Goal: Task Accomplishment & Management: Manage account settings

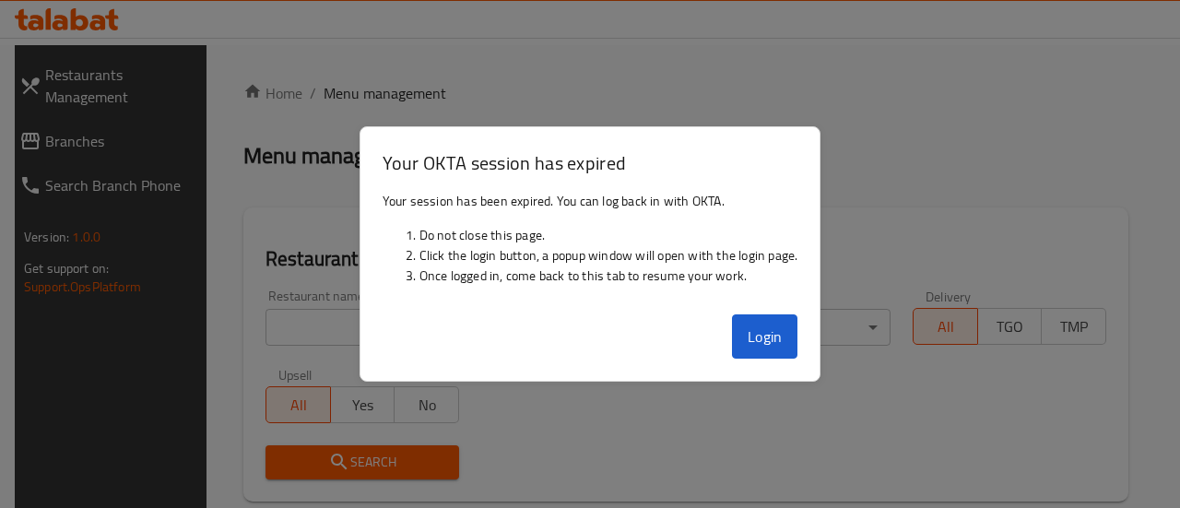
click at [771, 337] on button "Login" at bounding box center [765, 336] width 66 height 44
click at [768, 329] on button "Login" at bounding box center [765, 336] width 66 height 44
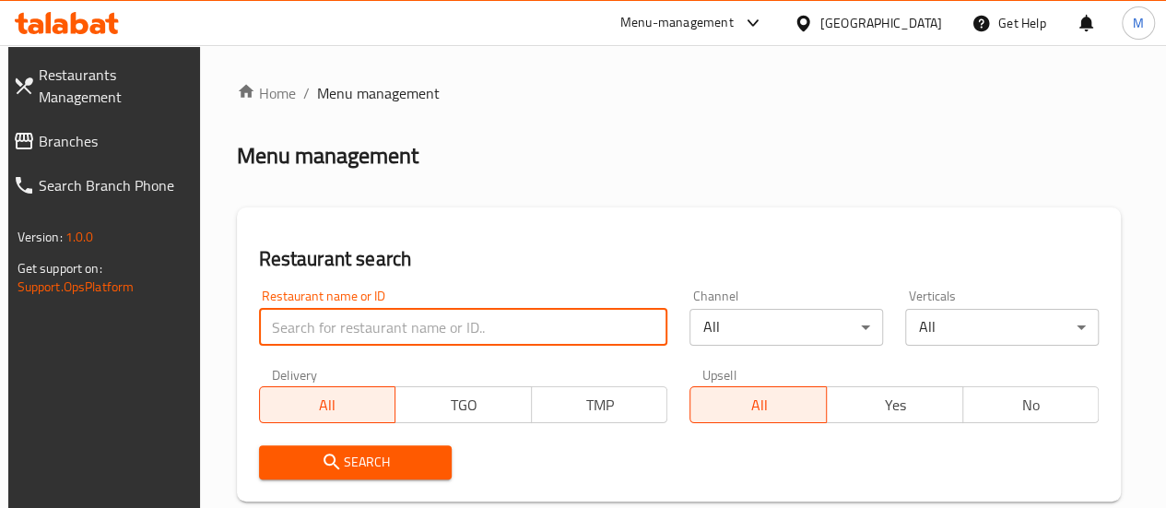
click at [324, 333] on input "search" at bounding box center [463, 327] width 409 height 37
type input "pizza lover"
click button "Search" at bounding box center [356, 462] width 194 height 34
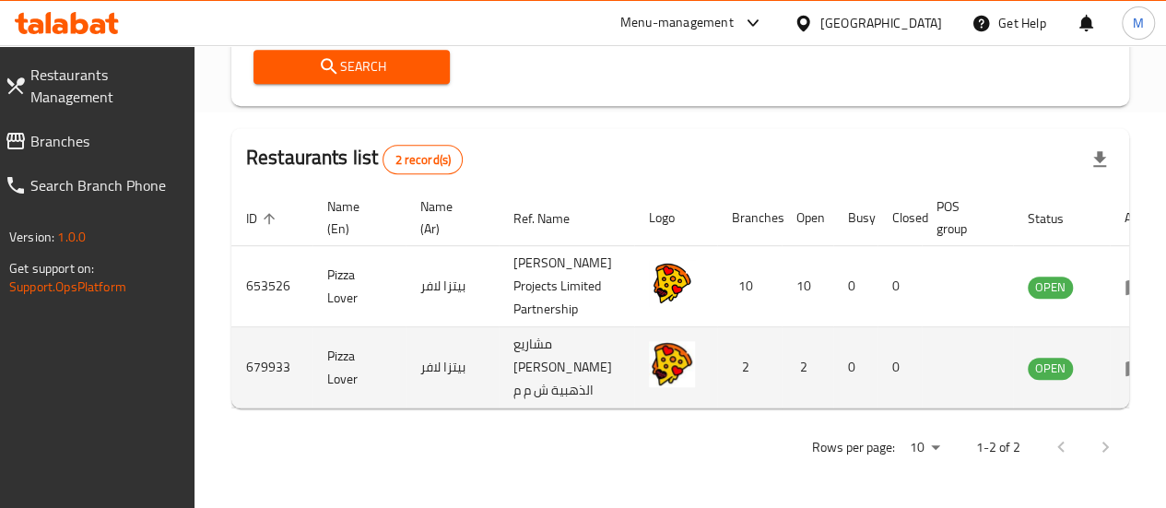
scroll to position [0, 8]
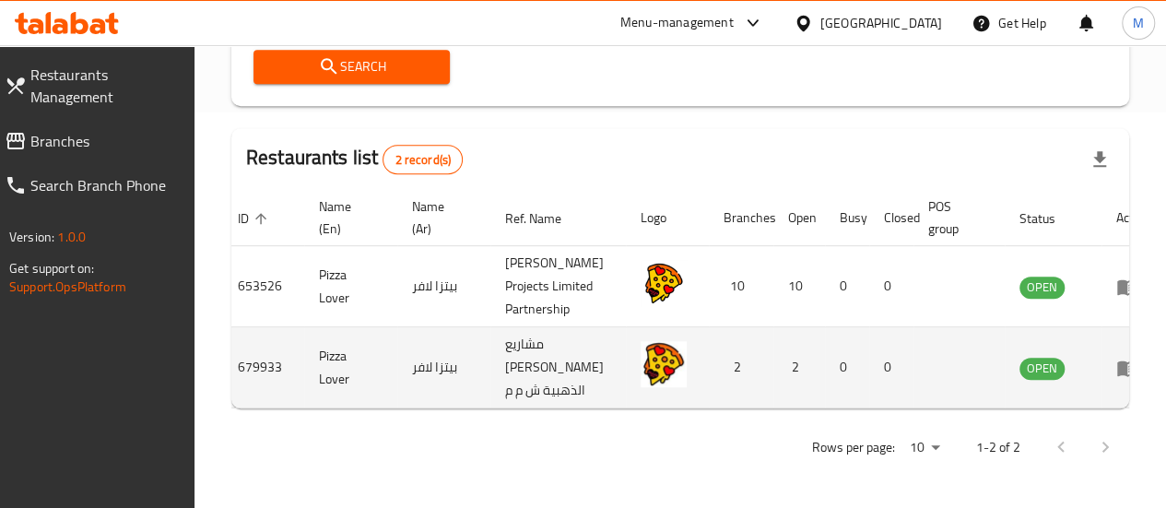
click at [1116, 379] on icon "enhanced table" at bounding box center [1127, 368] width 22 height 22
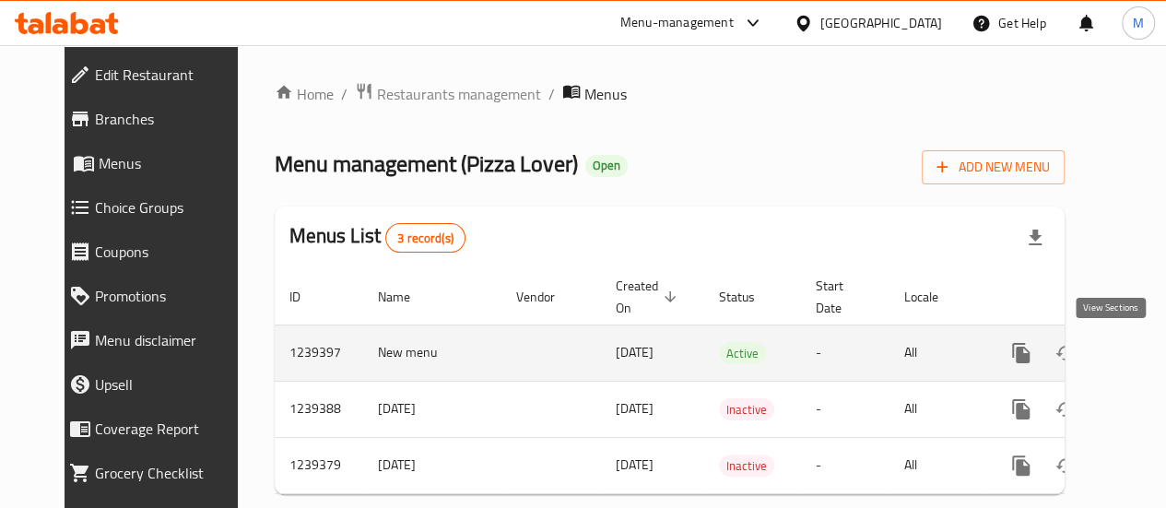
click at [1132, 364] on link "enhanced table" at bounding box center [1154, 353] width 44 height 44
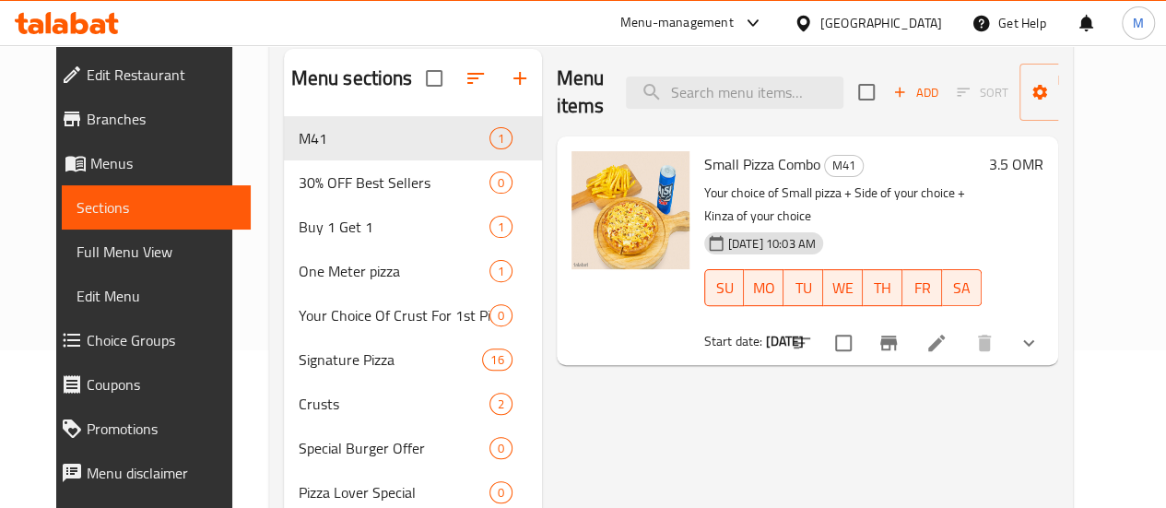
scroll to position [159, 0]
click at [962, 325] on li at bounding box center [937, 341] width 52 height 33
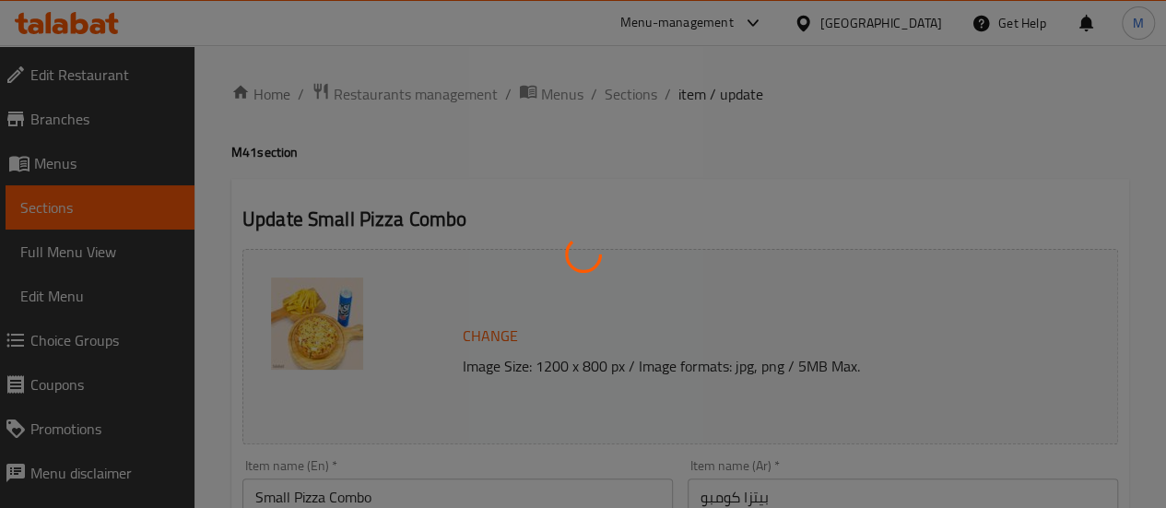
type input "اختيارك من البيتزا الصغيرة"
type input "1"
type input "مقبلات"
type input "1"
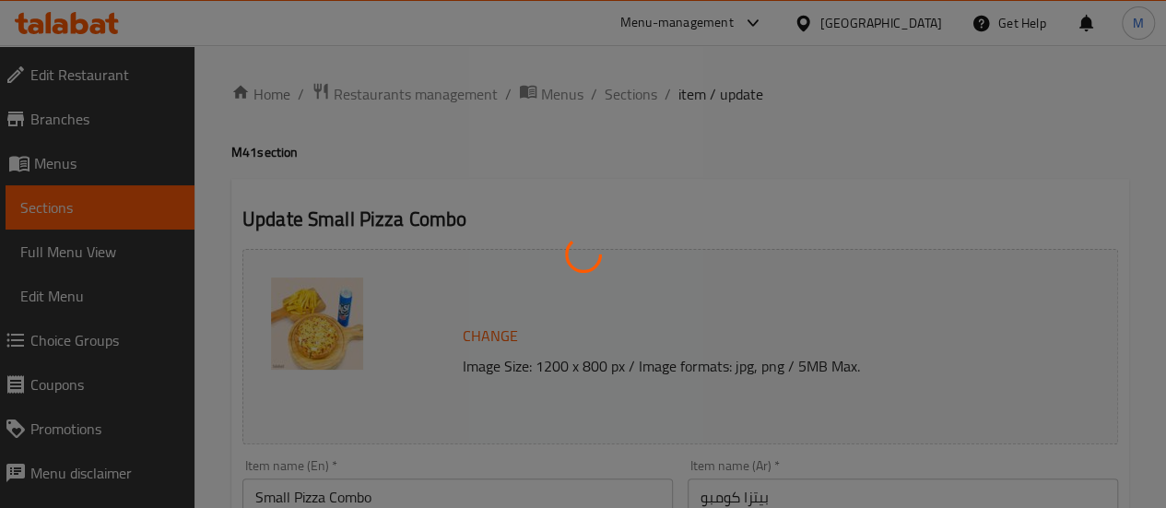
type input "1"
type input "اختيارك من المشروبات"
type input "1"
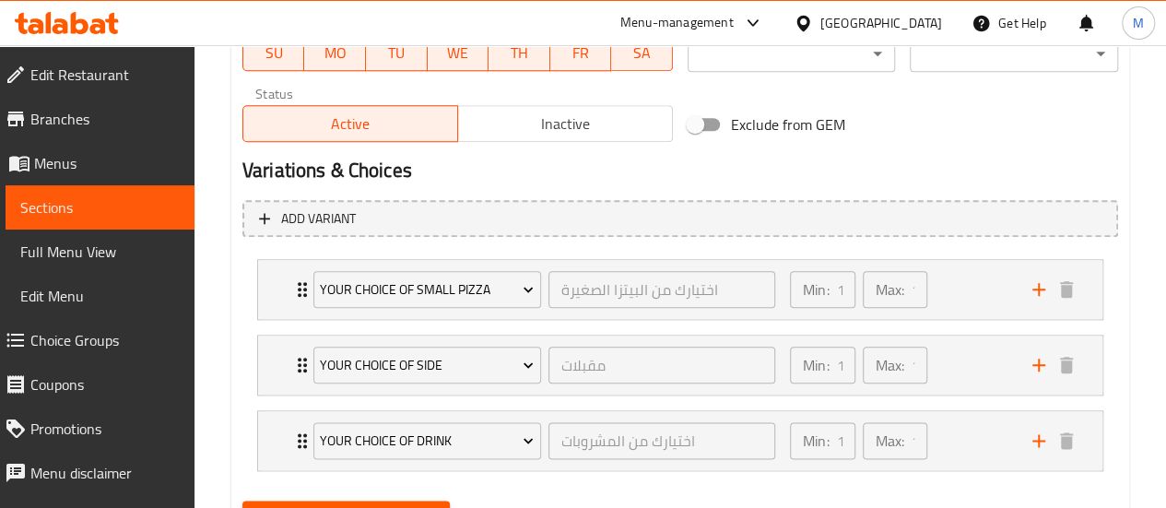
scroll to position [1001, 0]
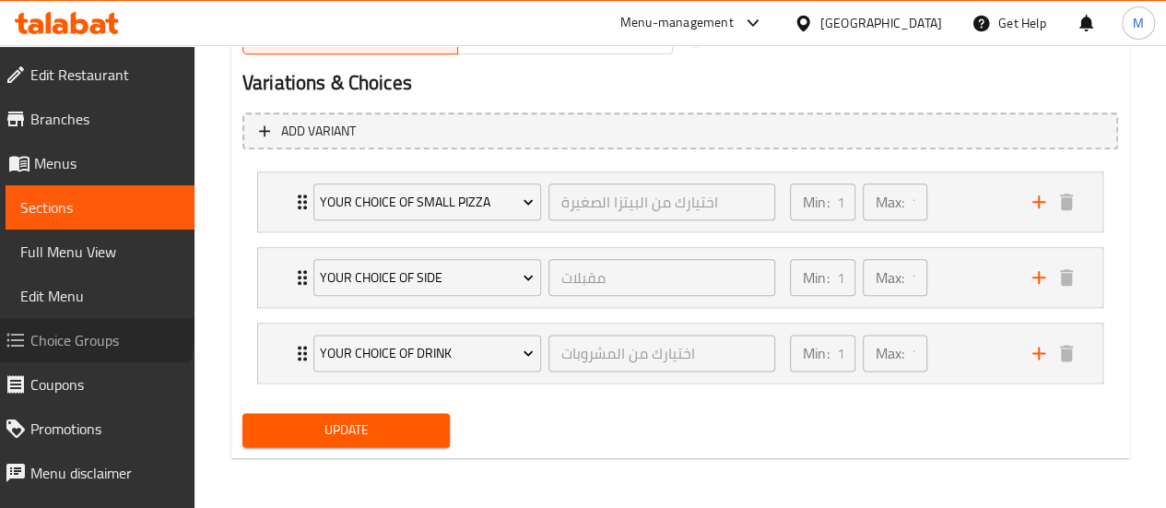
click at [89, 333] on span "Choice Groups" at bounding box center [104, 340] width 149 height 22
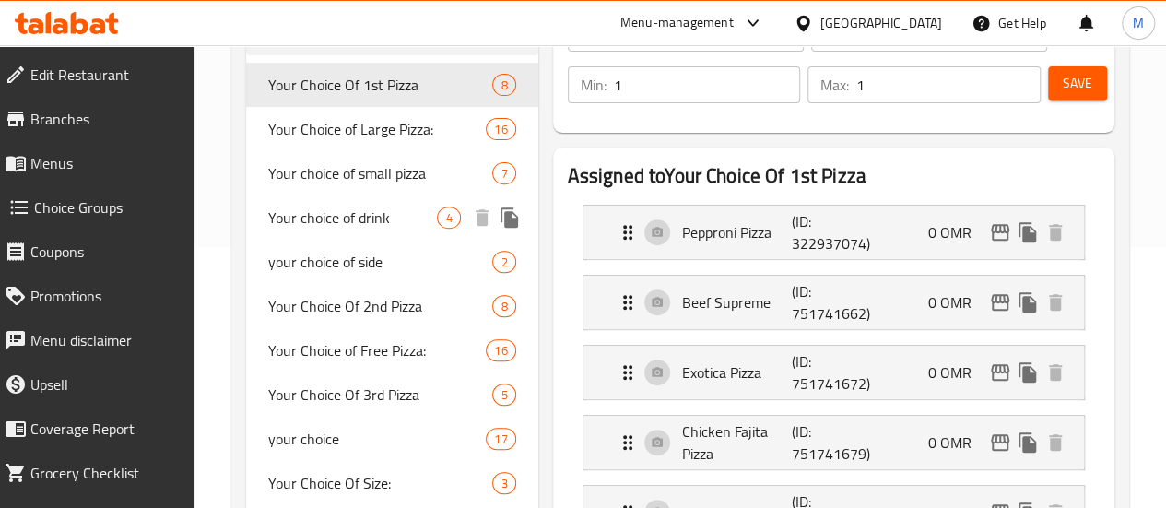
click at [324, 229] on span "Your choice of drink" at bounding box center [353, 217] width 170 height 22
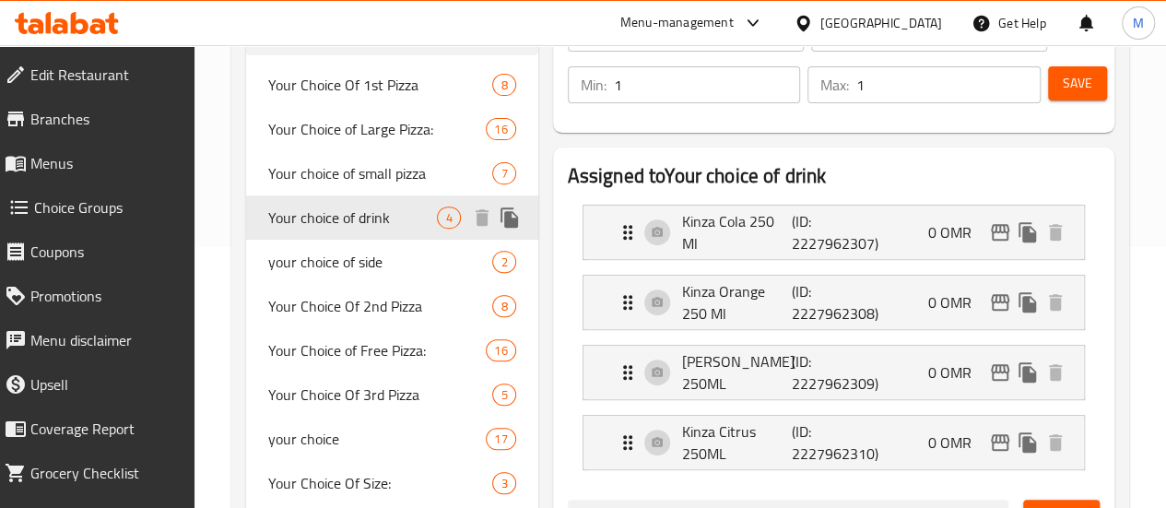
type input "Your choice of drink"
type input "اختيارك من المشروبات"
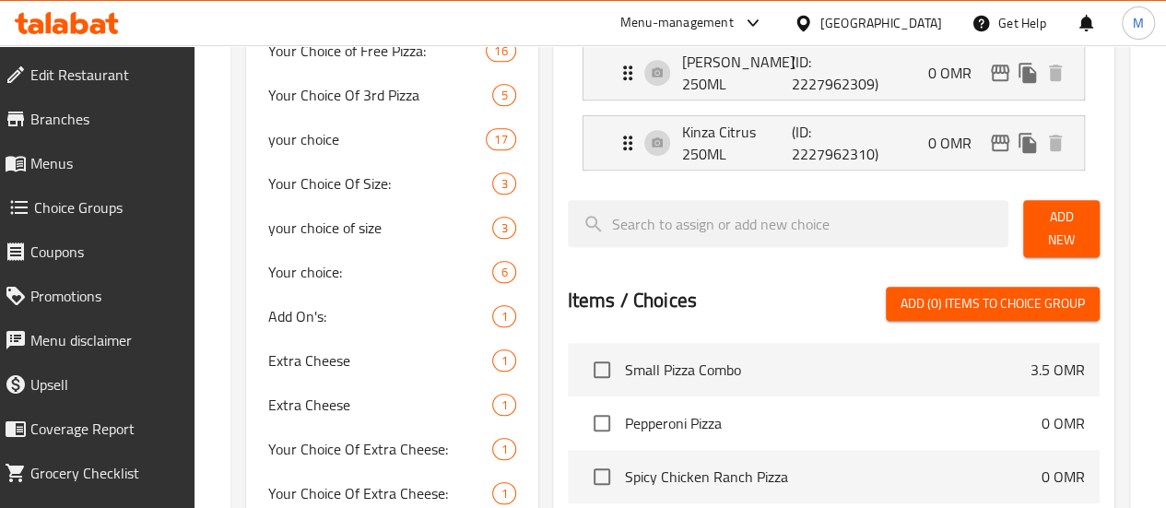
scroll to position [561, 0]
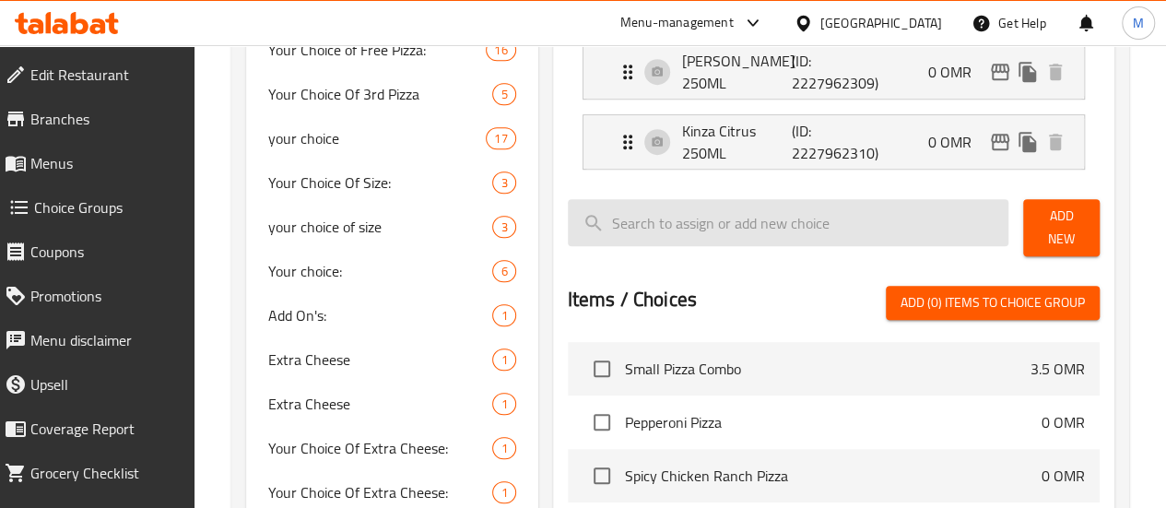
click at [725, 227] on input "search" at bounding box center [789, 222] width 442 height 47
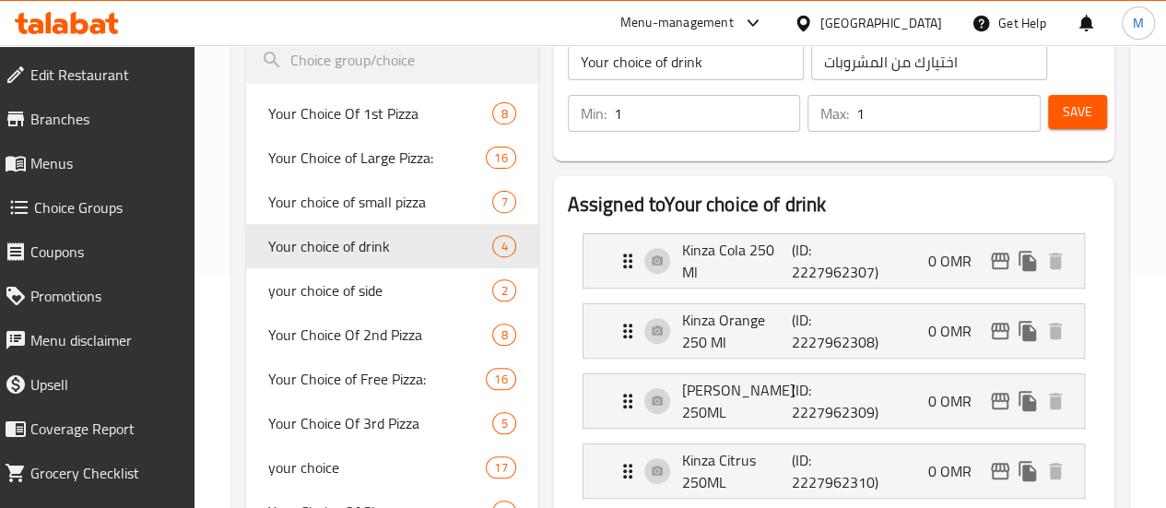
scroll to position [231, 0]
click at [826, 349] on div "Kinza Orange 250 Ml (ID: 2227962308) 0 OMR" at bounding box center [839, 331] width 445 height 53
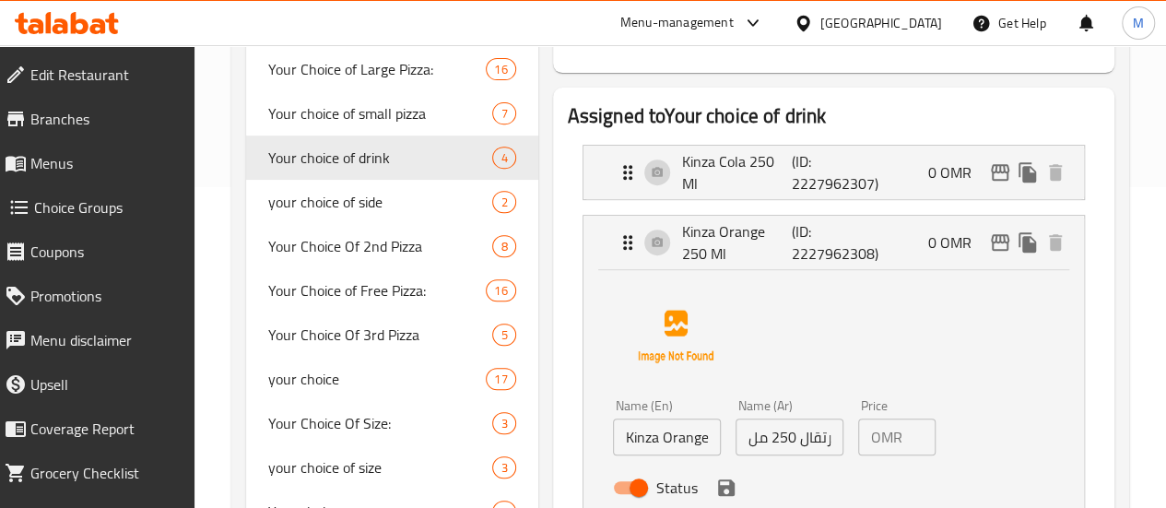
scroll to position [323, 0]
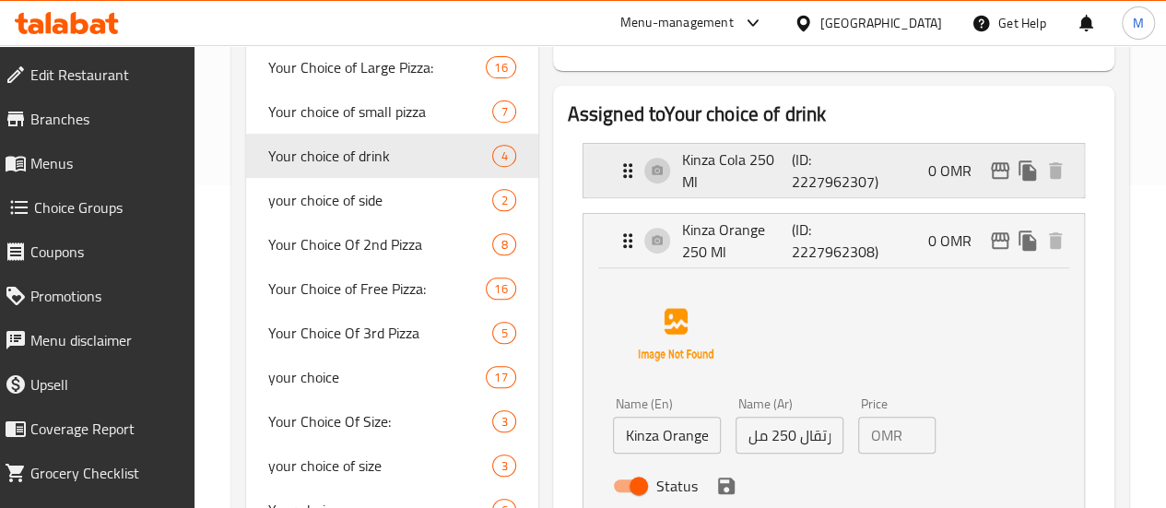
click at [885, 161] on div "Kinza Cola 250 Ml (ID: 2227962307) 0 OMR" at bounding box center [839, 170] width 445 height 53
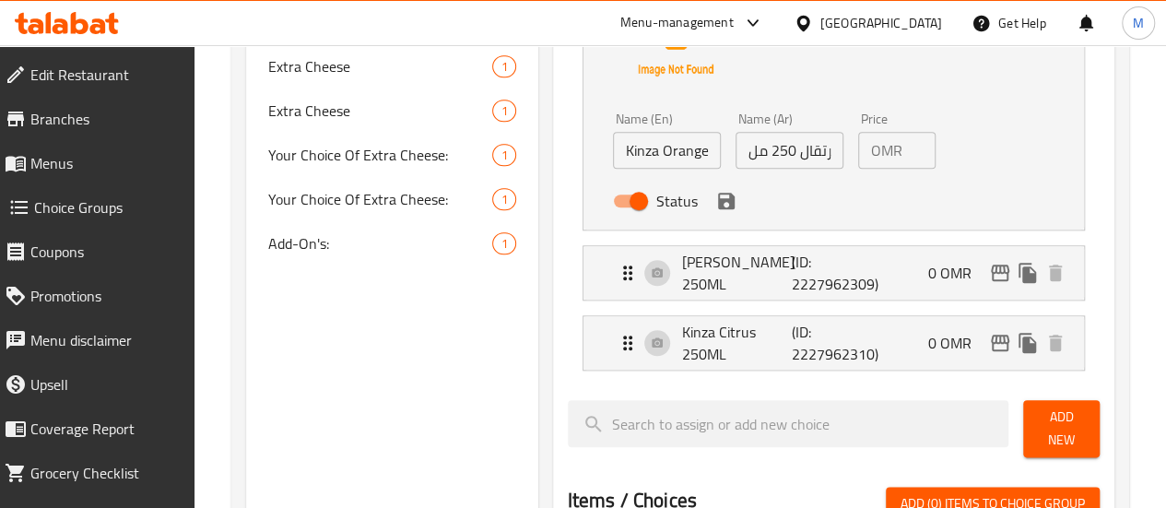
scroll to position [857, 0]
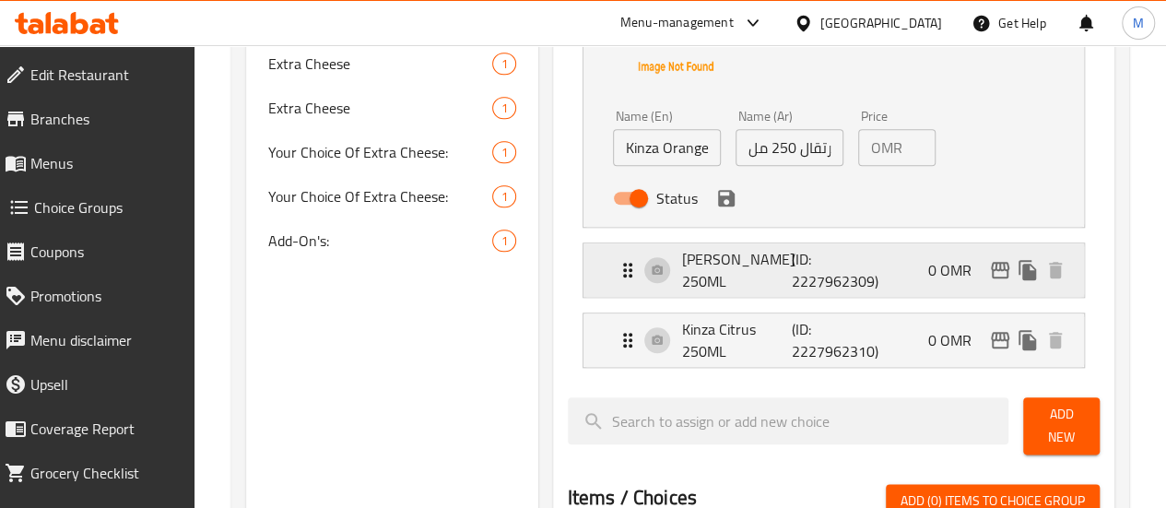
click at [852, 272] on div "[PERSON_NAME] 250ML (ID: 2227962309) 0 OMR" at bounding box center [839, 269] width 445 height 53
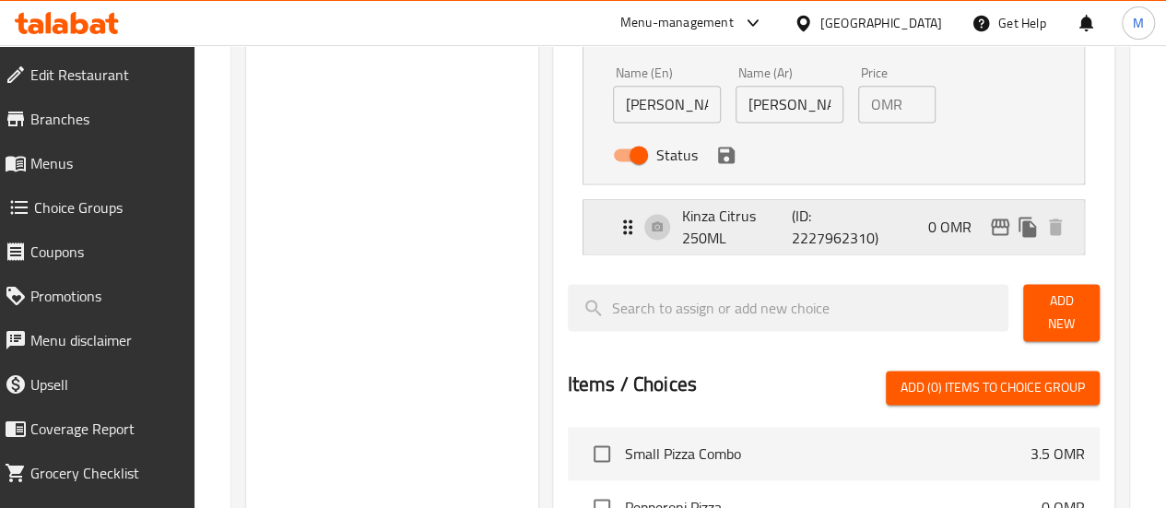
scroll to position [1219, 0]
click at [863, 218] on div "Kinza Citrus 250ML (ID: 2227962310) 0 OMR" at bounding box center [839, 225] width 445 height 53
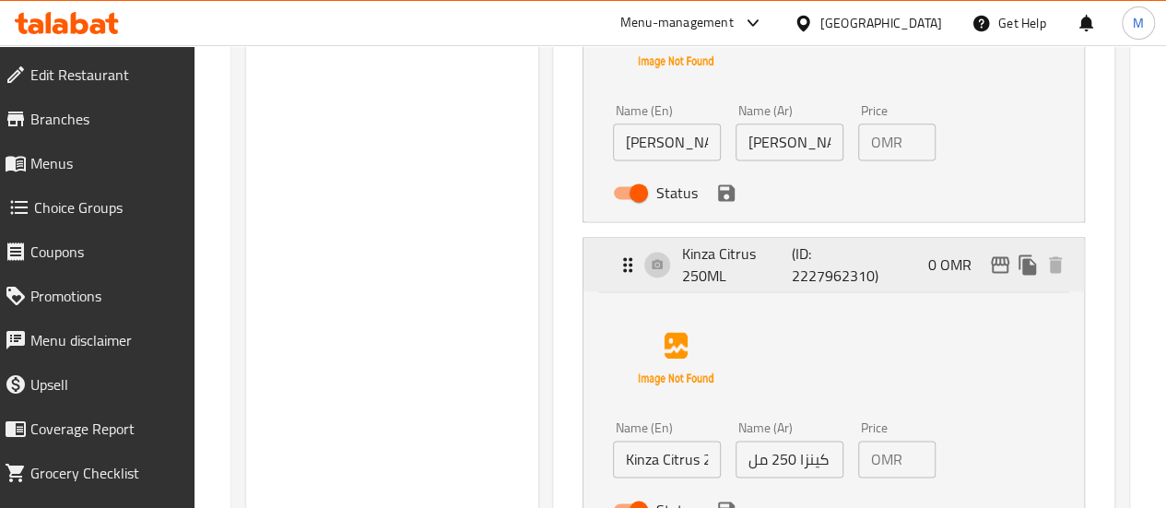
scroll to position [1179, 0]
click at [901, 266] on div "Kinza Citrus 250ML (ID: 2227962310) 0 OMR" at bounding box center [839, 265] width 445 height 53
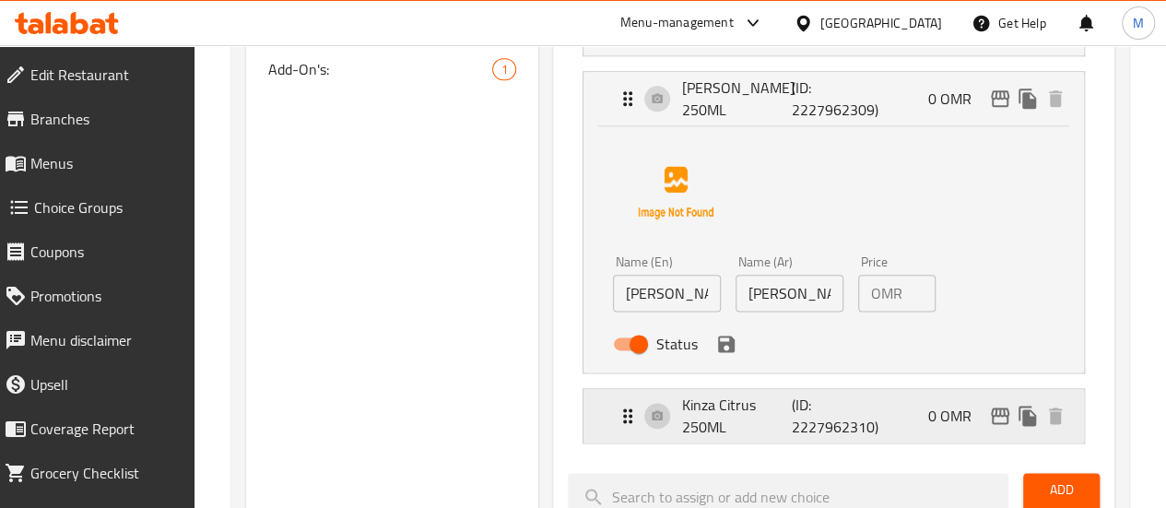
scroll to position [1028, 0]
click at [908, 100] on div "[PERSON_NAME] 250ML (ID: 2227962309) 0 OMR" at bounding box center [839, 99] width 445 height 53
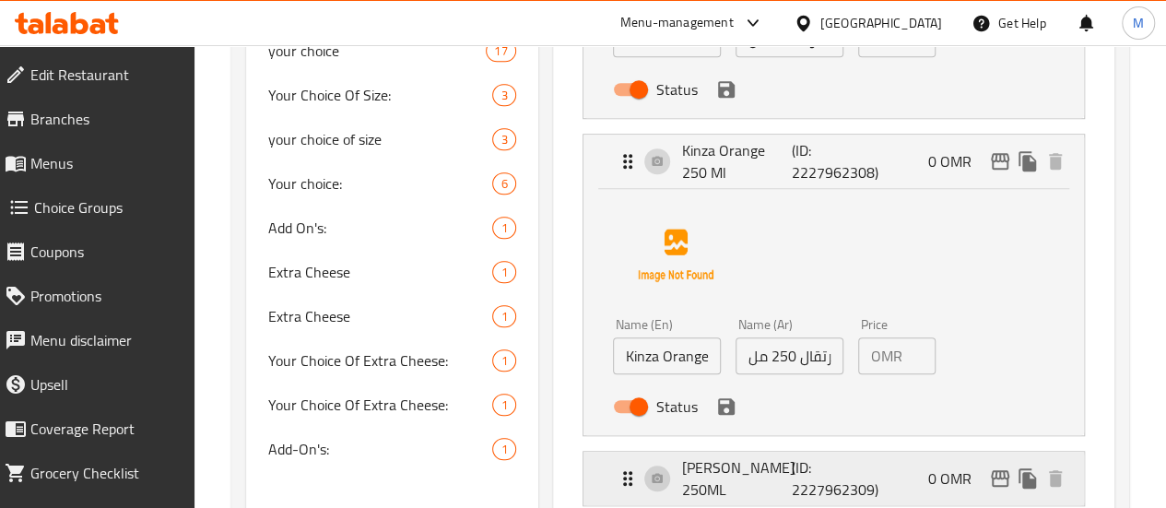
scroll to position [648, 0]
click at [884, 146] on div "Kinza Orange 250 Ml (ID: 2227962308) 0 OMR" at bounding box center [839, 162] width 445 height 53
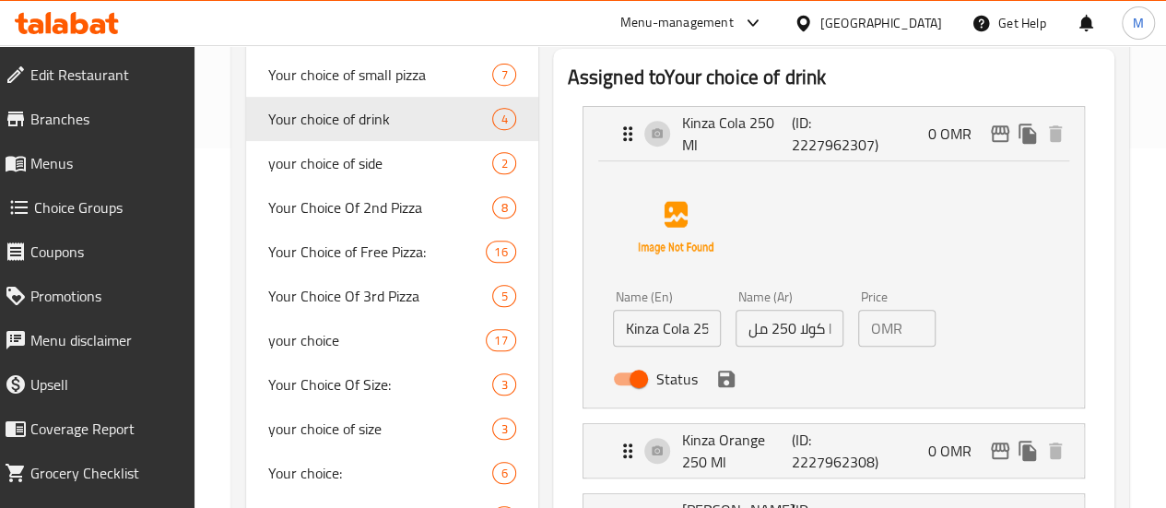
scroll to position [356, 0]
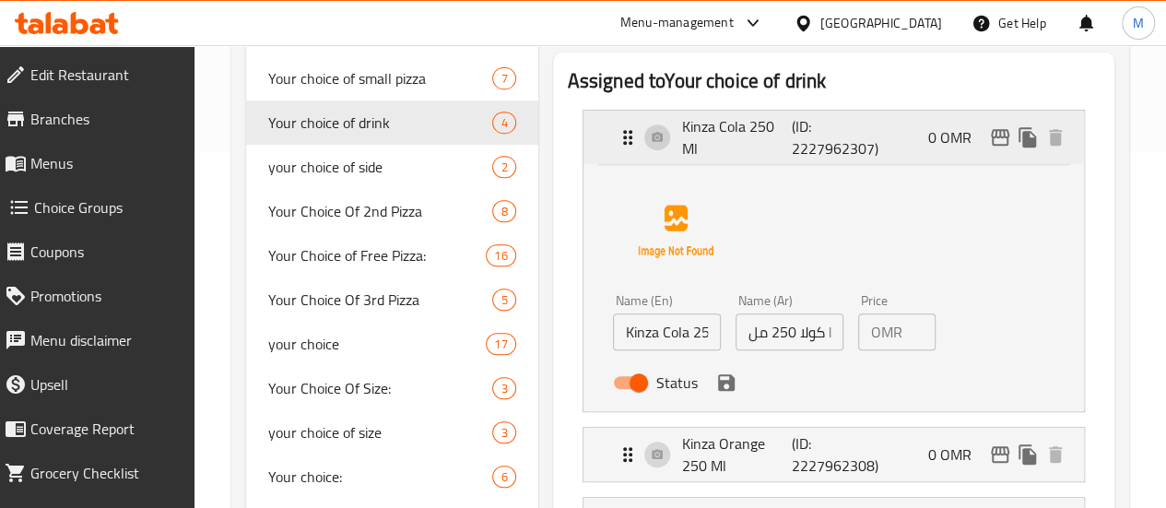
click at [858, 131] on div "Kinza Cola 250 Ml (ID: 2227962307) 0 OMR" at bounding box center [839, 137] width 445 height 53
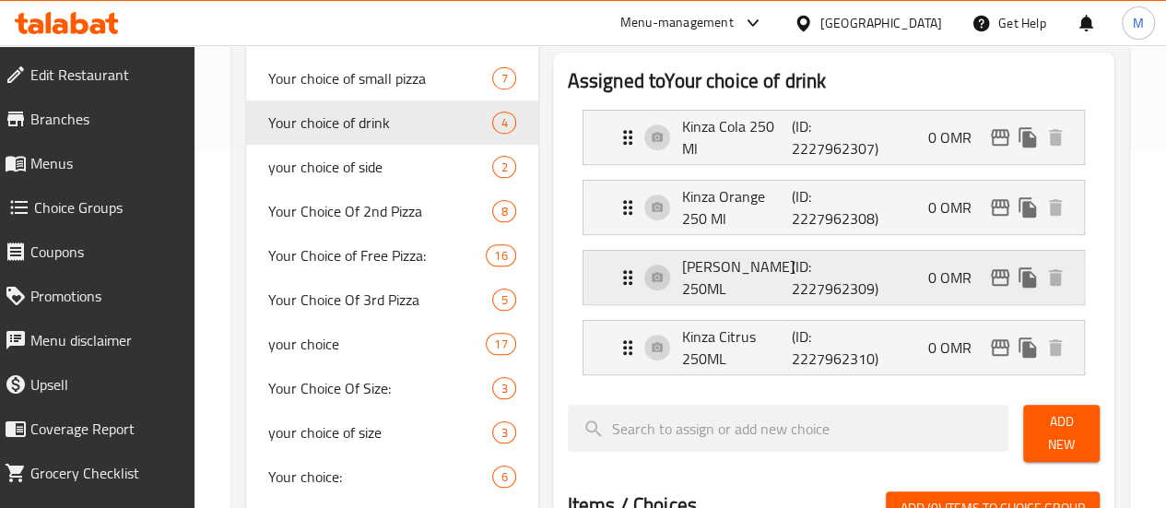
scroll to position [466, 0]
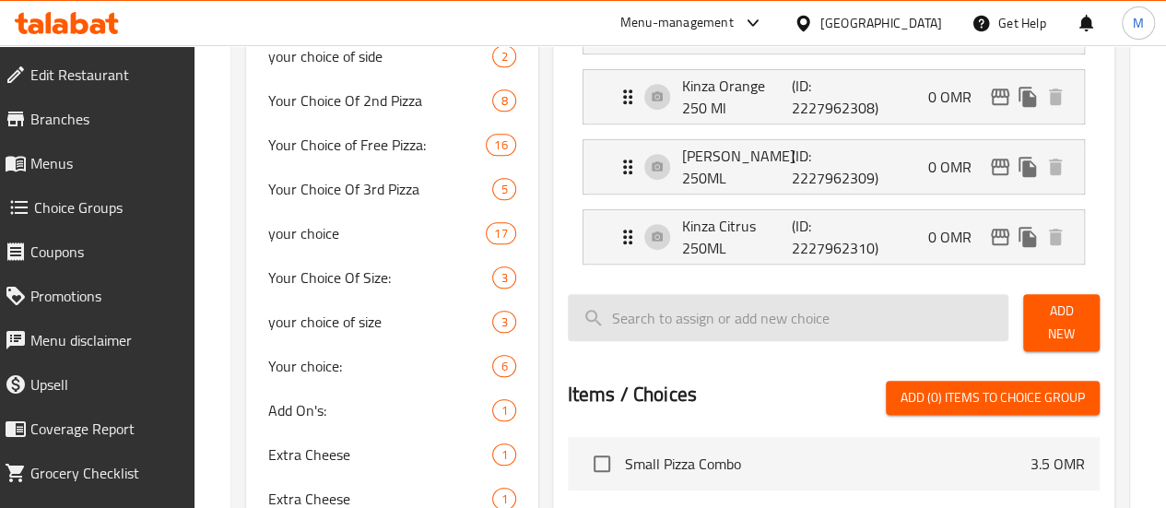
click at [837, 317] on input "search" at bounding box center [789, 317] width 442 height 47
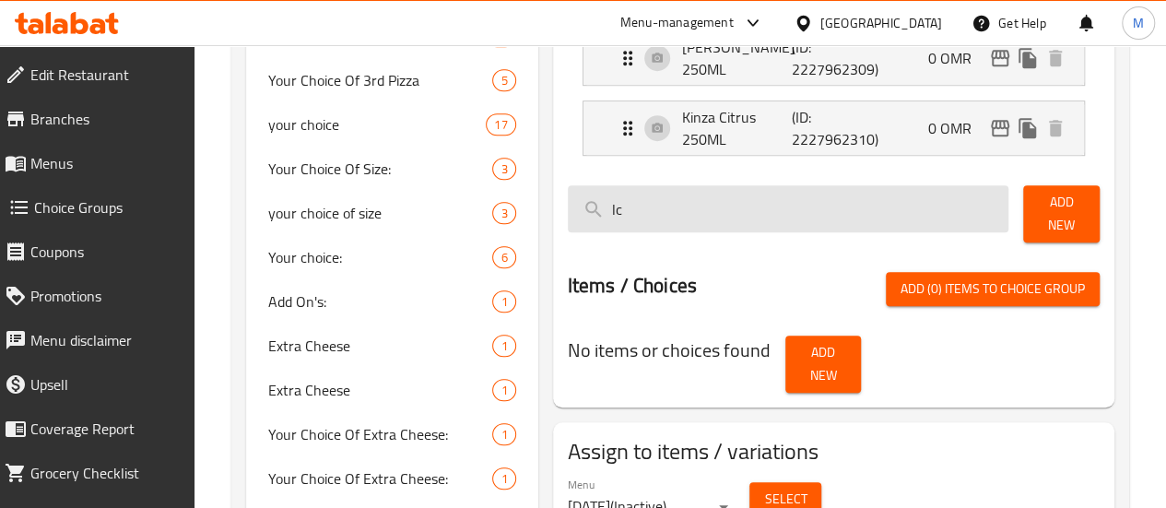
scroll to position [569, 0]
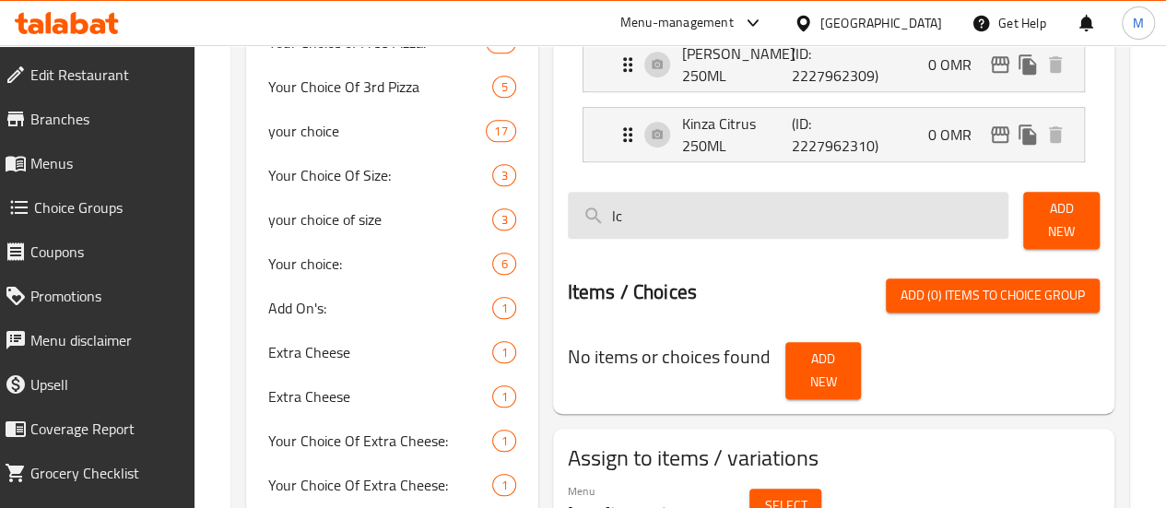
type input "l"
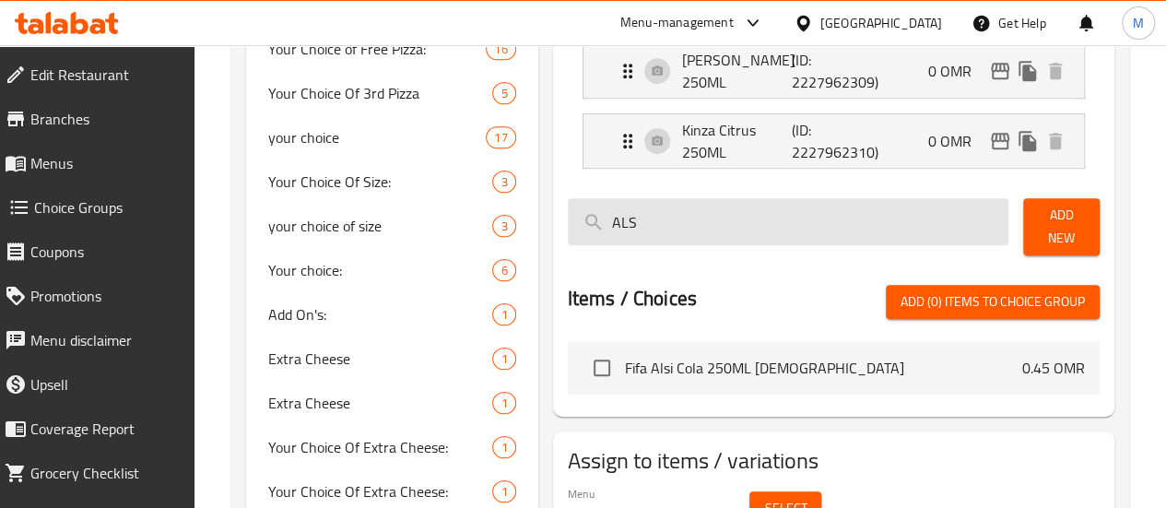
scroll to position [568, 0]
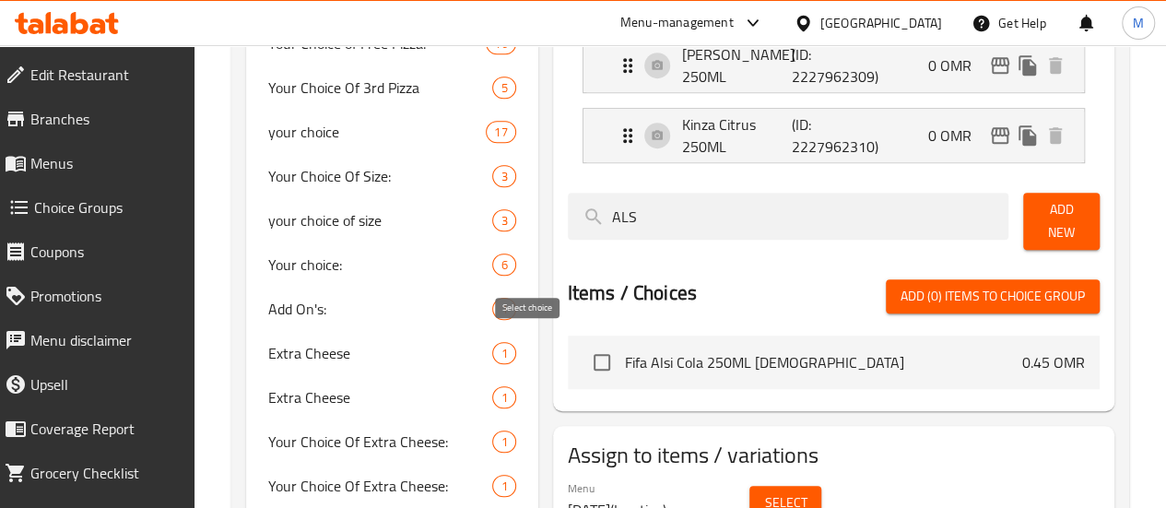
type input "ALS"
click at [583, 348] on input "checkbox" at bounding box center [602, 362] width 39 height 39
checkbox input "true"
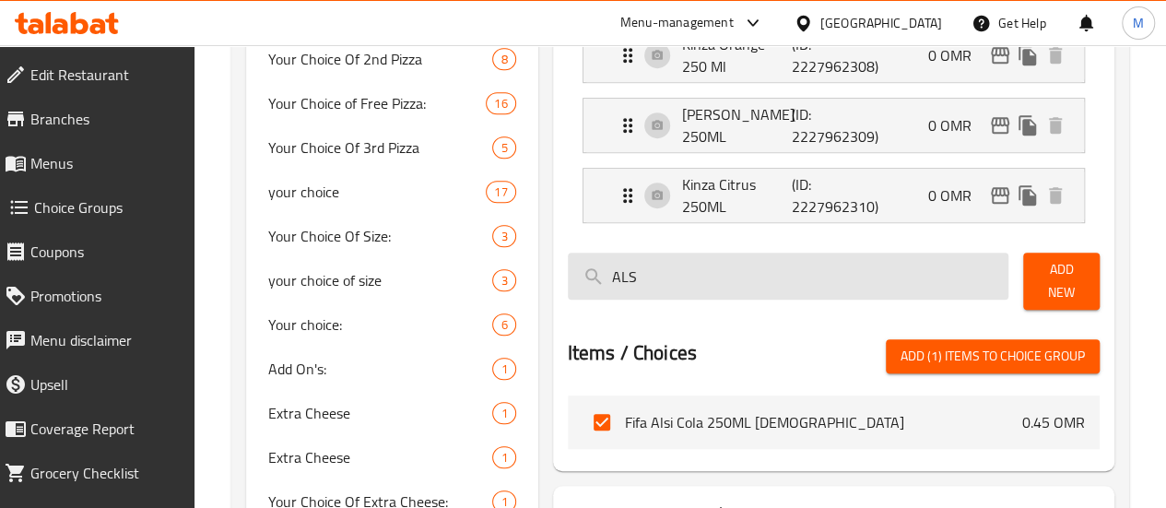
scroll to position [547, 0]
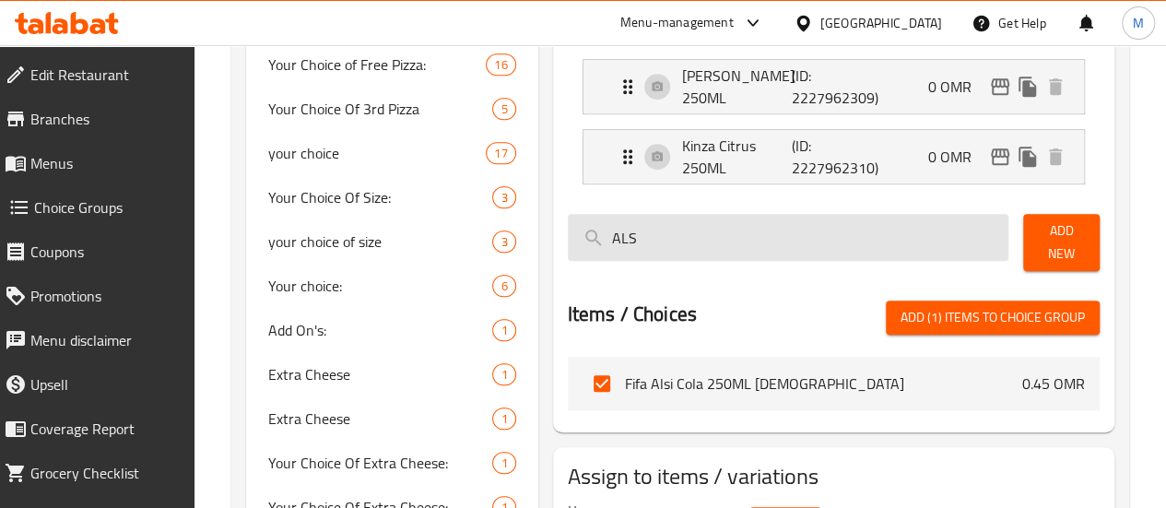
drag, startPoint x: 597, startPoint y: 229, endPoint x: 509, endPoint y: 225, distance: 88.6
click at [568, 225] on input "ALS" at bounding box center [789, 237] width 442 height 47
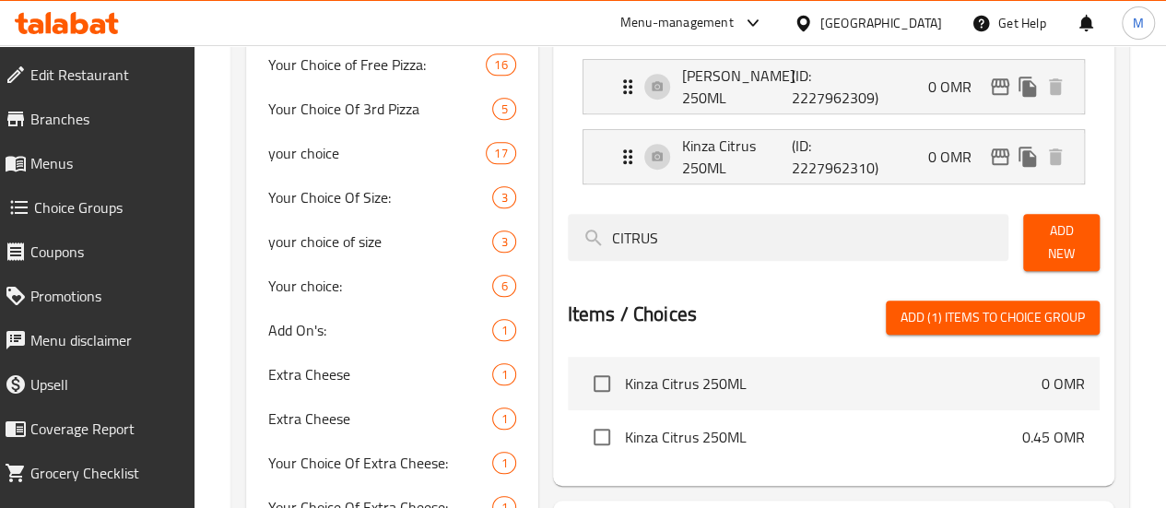
scroll to position [599, 0]
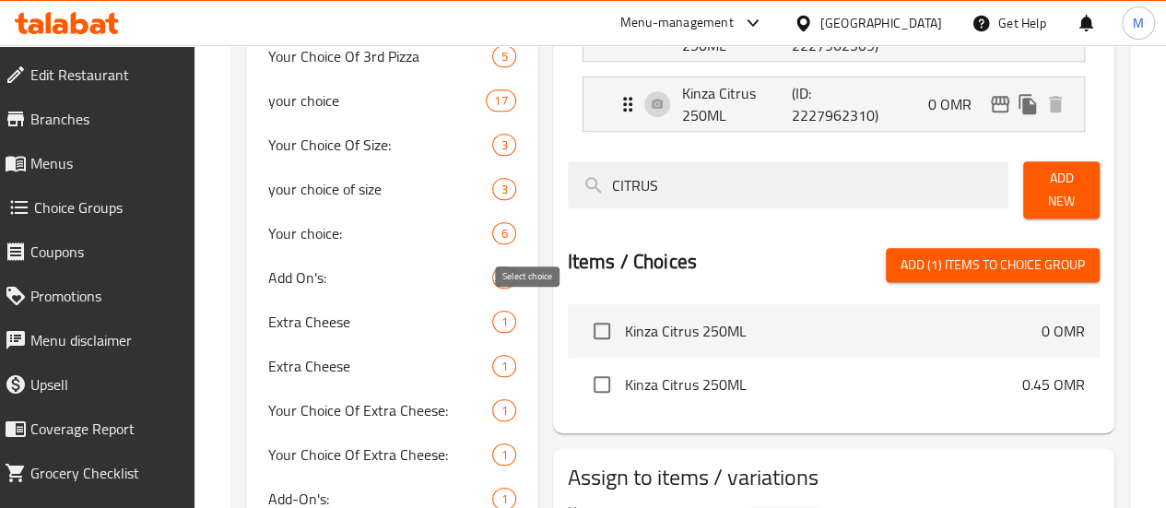
type input "CITRUS"
click at [583, 316] on input "checkbox" at bounding box center [602, 331] width 39 height 39
checkbox input "true"
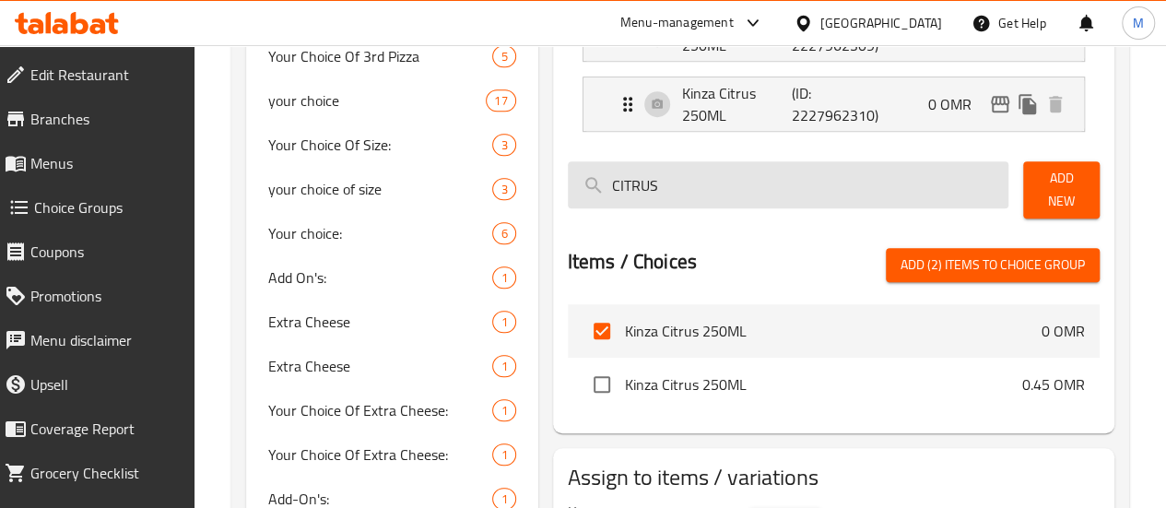
drag, startPoint x: 601, startPoint y: 186, endPoint x: 509, endPoint y: 182, distance: 92.3
click at [568, 182] on input "CITRUS" at bounding box center [789, 184] width 442 height 47
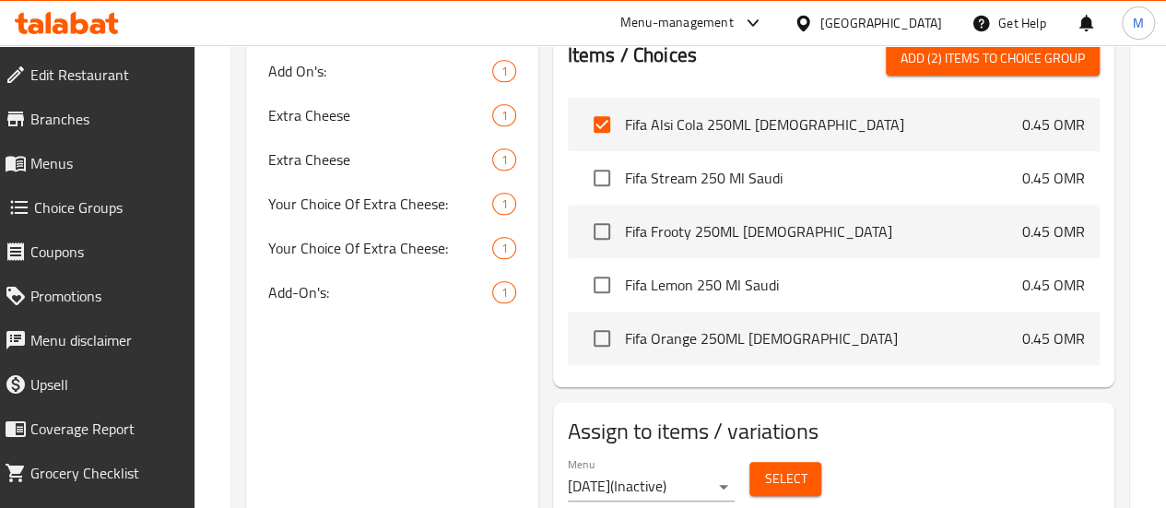
scroll to position [808, 0]
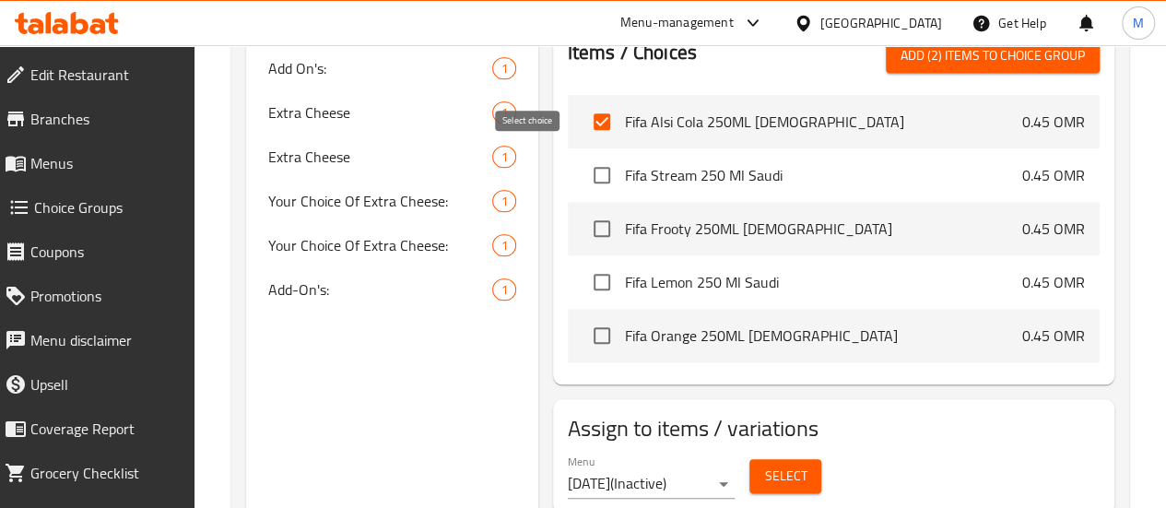
type input "FIFA"
click at [583, 169] on input "checkbox" at bounding box center [602, 175] width 39 height 39
checkbox input "true"
click at [583, 217] on input "checkbox" at bounding box center [602, 228] width 39 height 39
checkbox input "true"
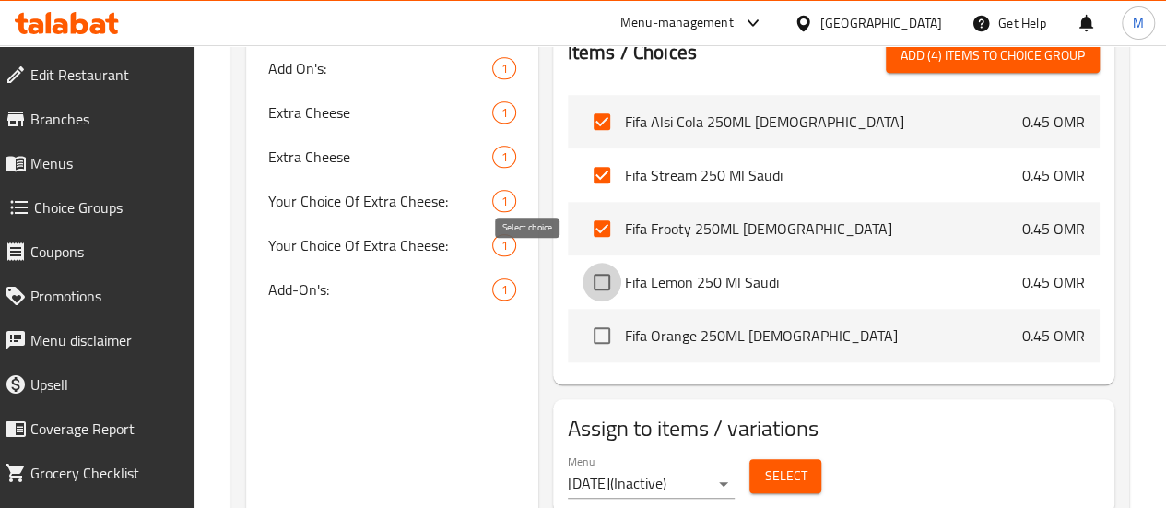
click at [583, 281] on input "checkbox" at bounding box center [602, 282] width 39 height 39
checkbox input "true"
click at [583, 331] on input "checkbox" at bounding box center [602, 335] width 39 height 39
checkbox input "true"
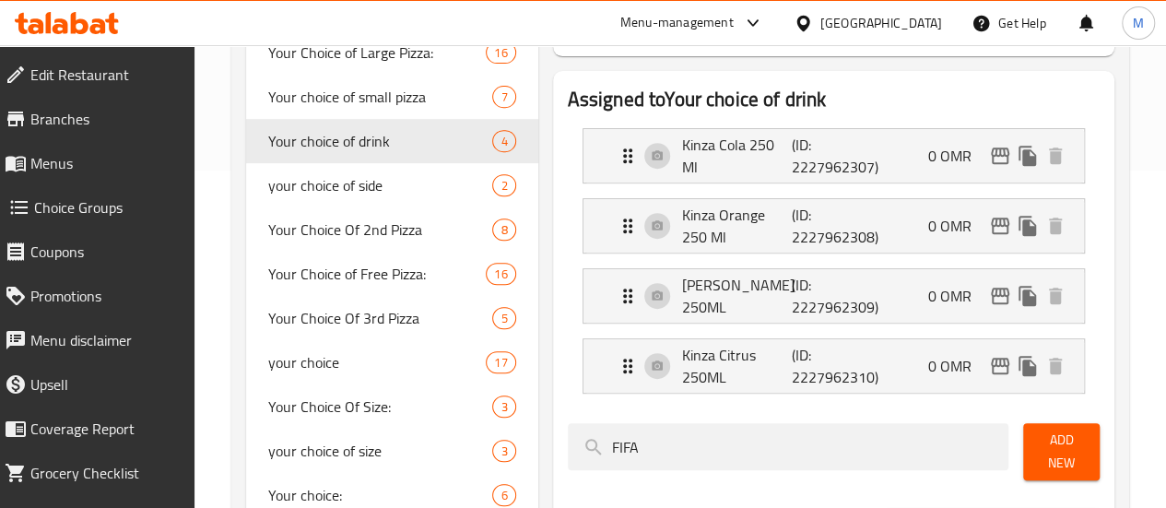
scroll to position [336, 0]
click at [842, 289] on div "[PERSON_NAME] 250ML (ID: 2227962309) 0 OMR" at bounding box center [839, 296] width 445 height 53
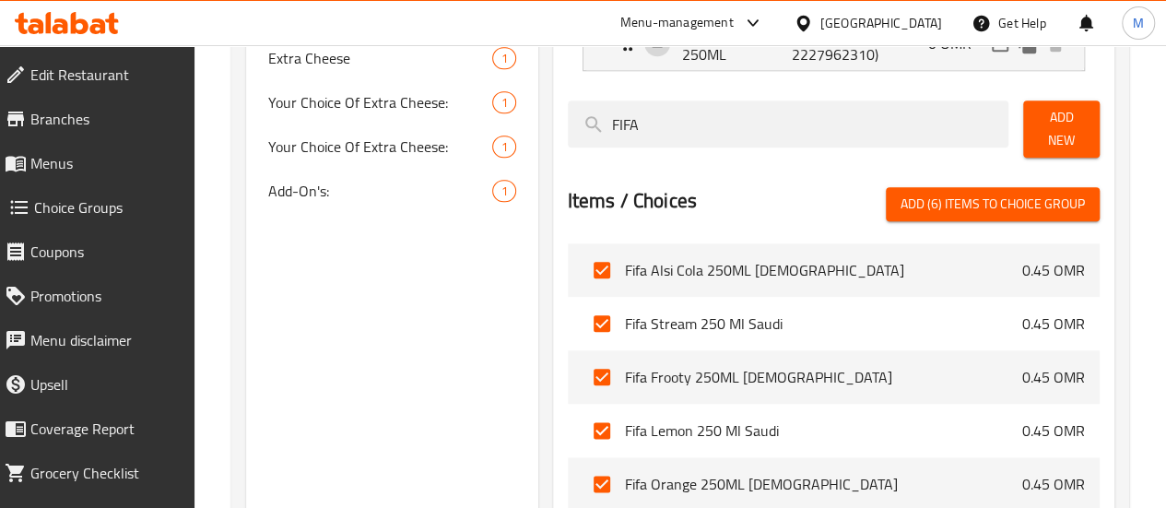
scroll to position [899, 0]
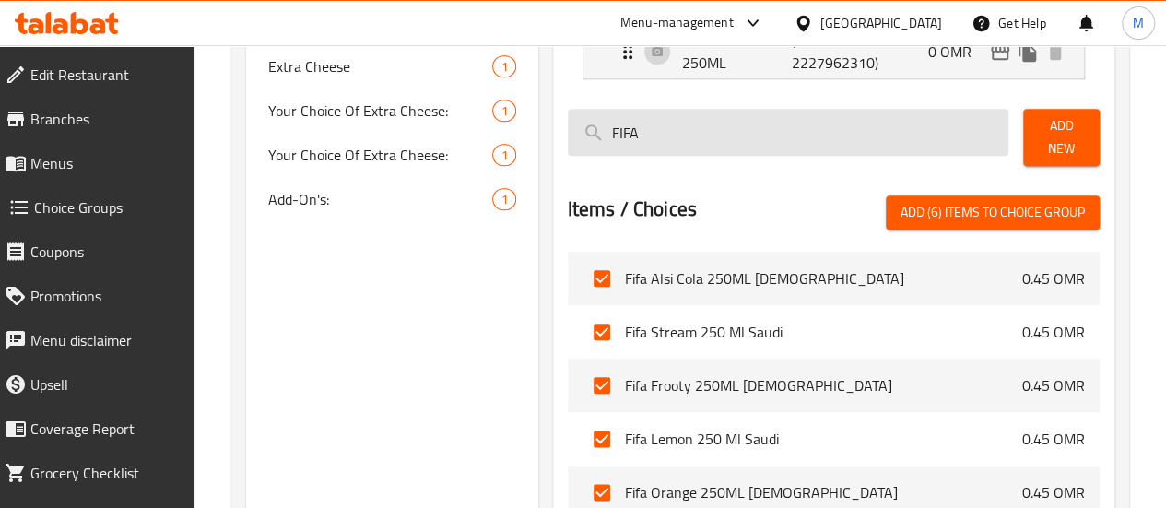
drag, startPoint x: 594, startPoint y: 124, endPoint x: 524, endPoint y: 123, distance: 70.1
click at [568, 123] on input "FIFA" at bounding box center [789, 132] width 442 height 47
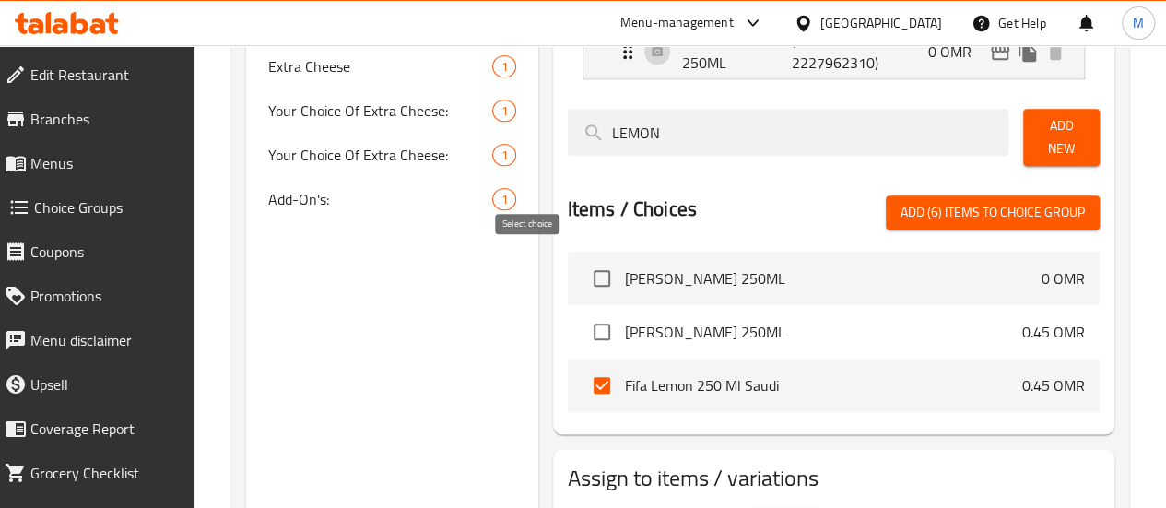
type input "LEMON"
click at [583, 266] on input "checkbox" at bounding box center [602, 278] width 39 height 39
checkbox input "true"
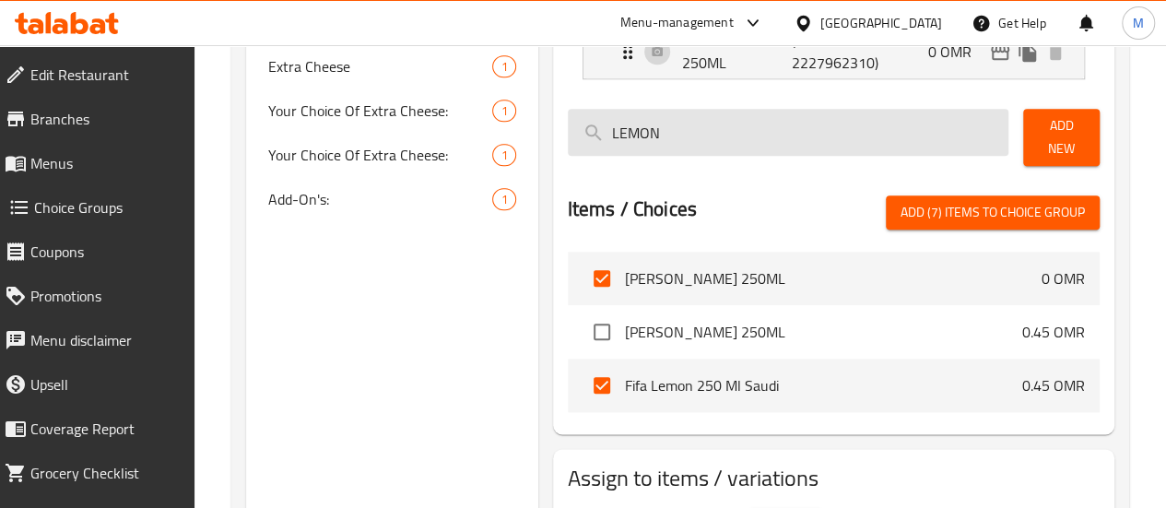
click at [596, 123] on input "LEMON" at bounding box center [789, 132] width 442 height 47
type input "L"
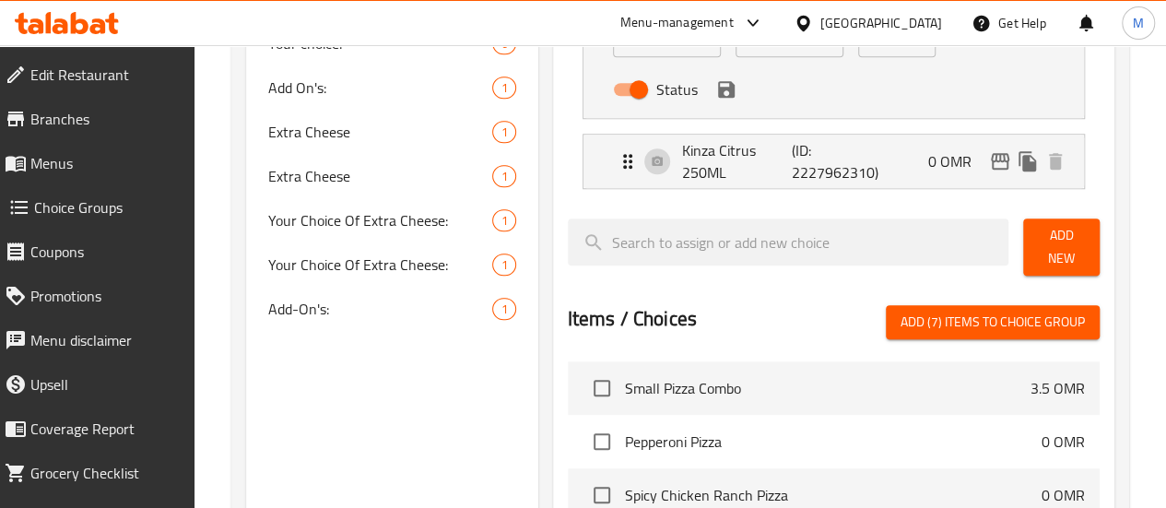
scroll to position [791, 0]
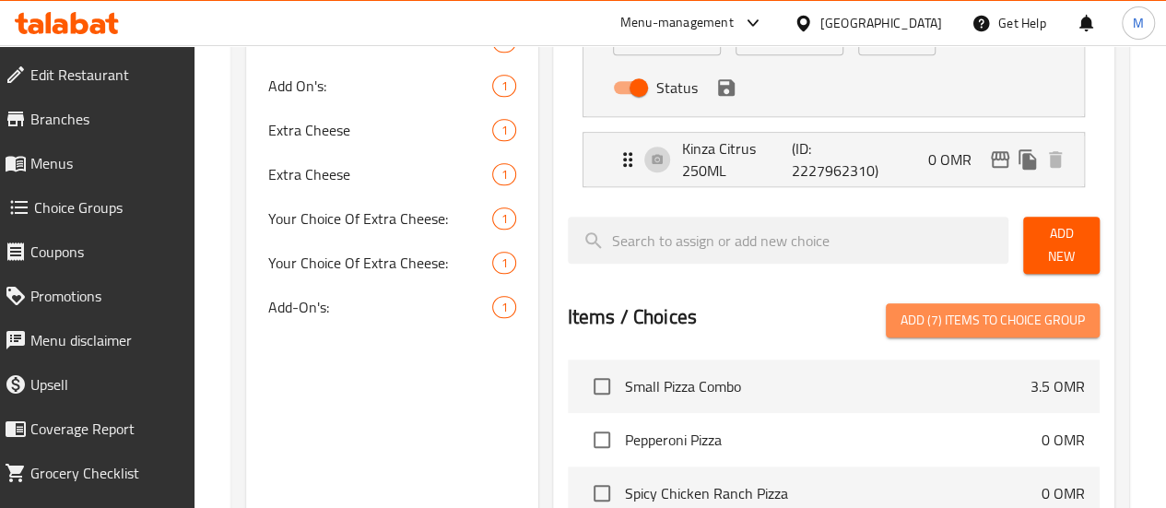
click at [946, 312] on span "Add (7) items to choice group" at bounding box center [993, 320] width 184 height 23
checkbox input "false"
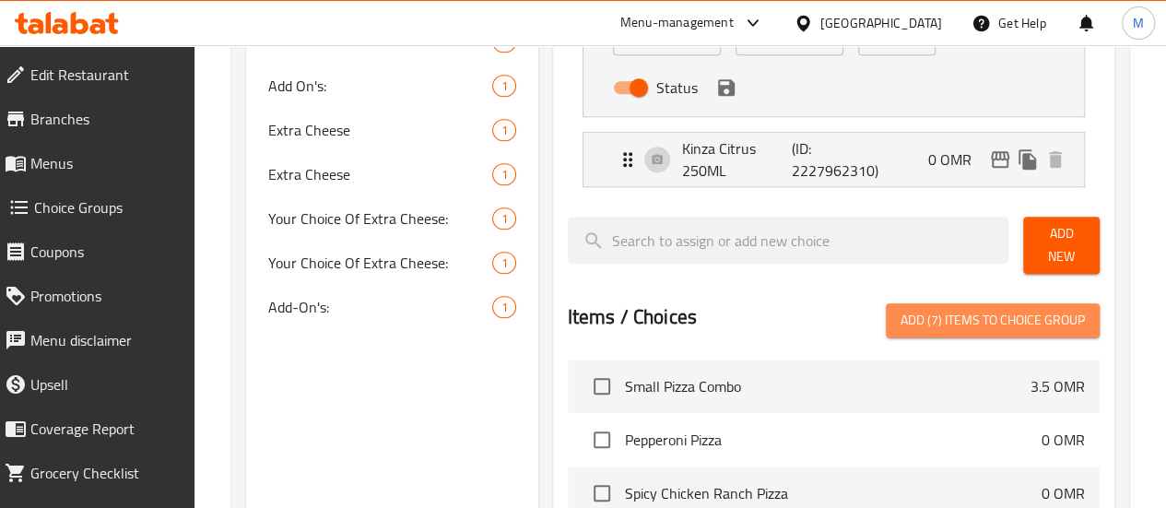
checkbox input "false"
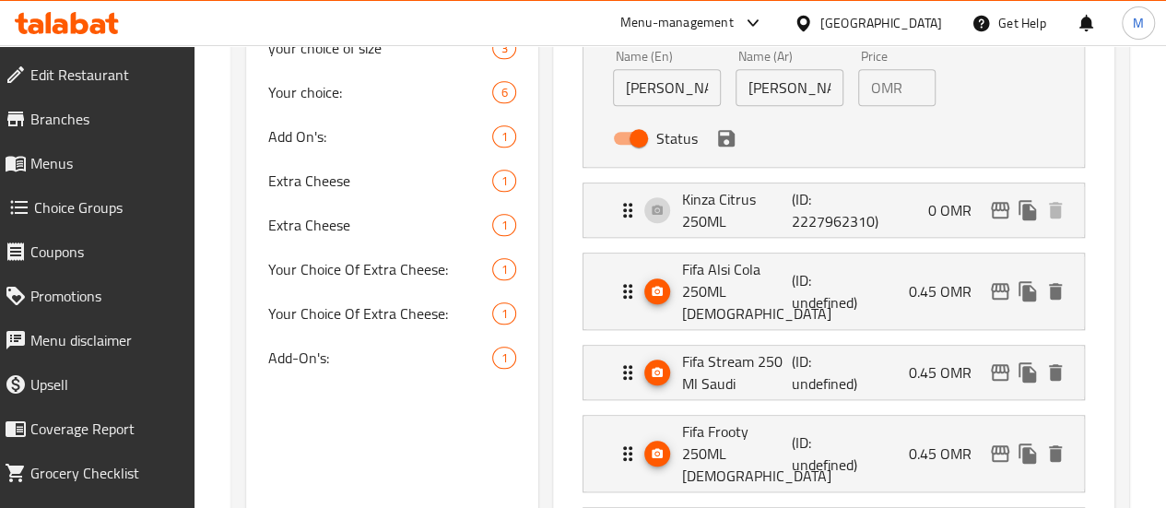
scroll to position [748, 0]
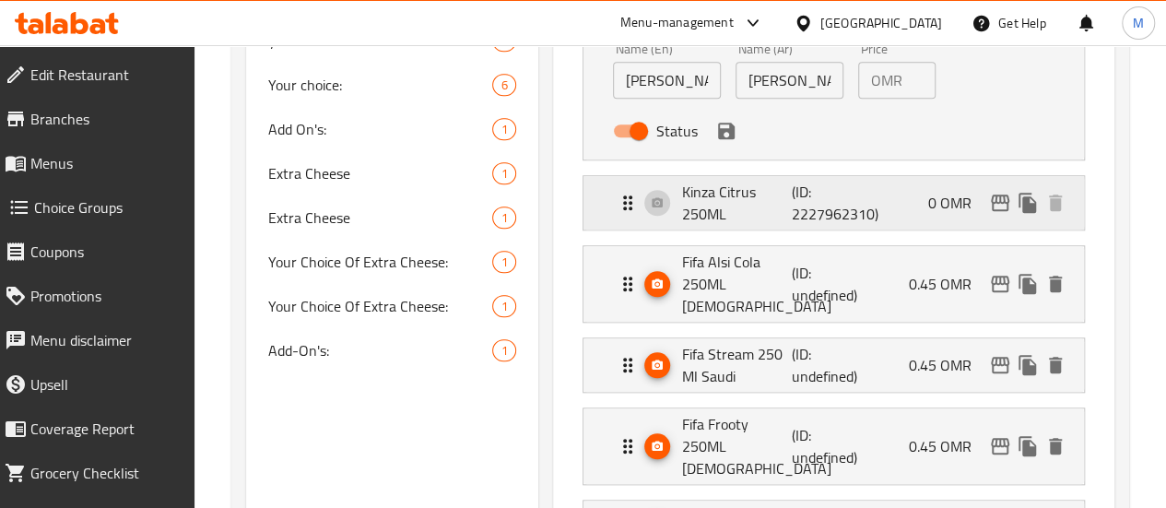
click at [847, 223] on div "Kinza Citrus 250ML (ID: 2227962310) 0 OMR" at bounding box center [839, 202] width 445 height 53
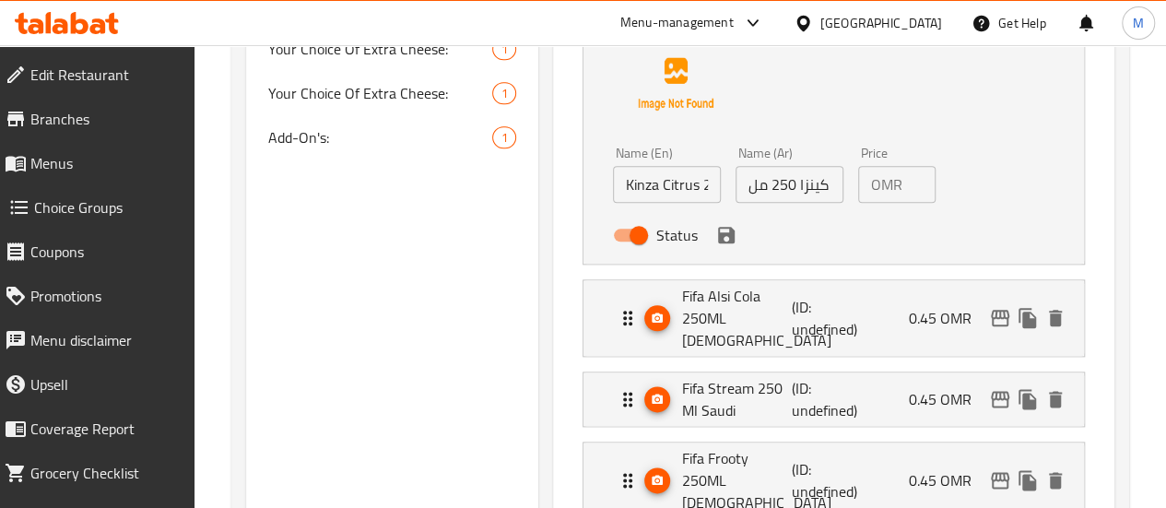
scroll to position [973, 0]
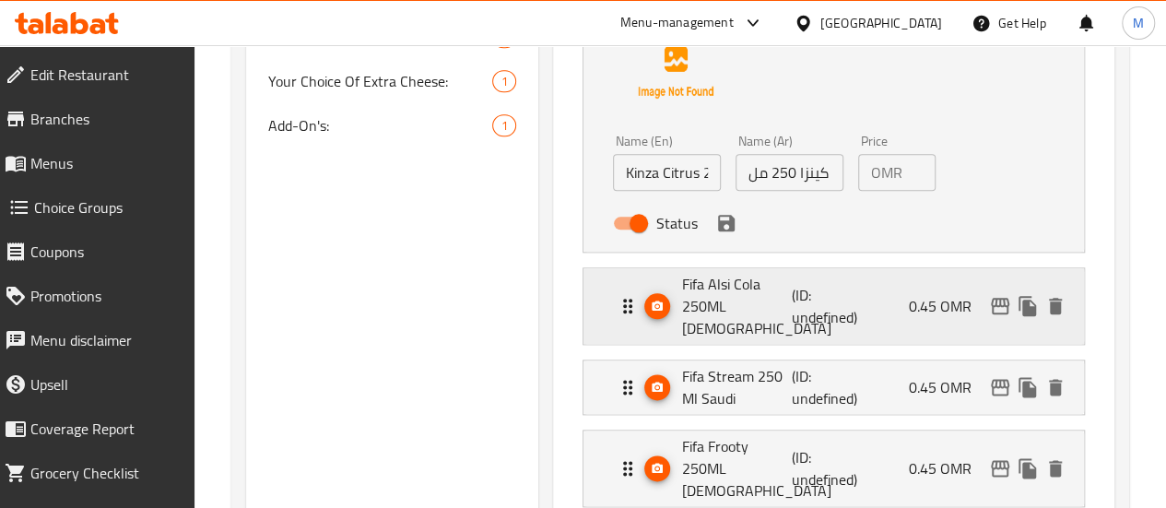
click at [898, 295] on div "Fifa Alsi Cola 250ML [DEMOGRAPHIC_DATA] (ID: undefined) 0.45 OMR" at bounding box center [839, 306] width 445 height 76
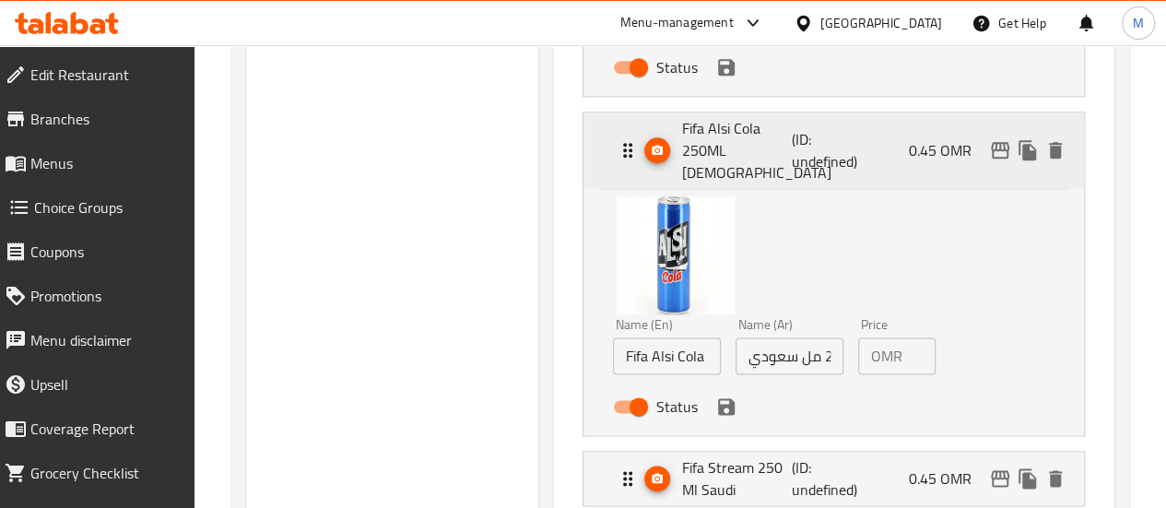
scroll to position [1134, 0]
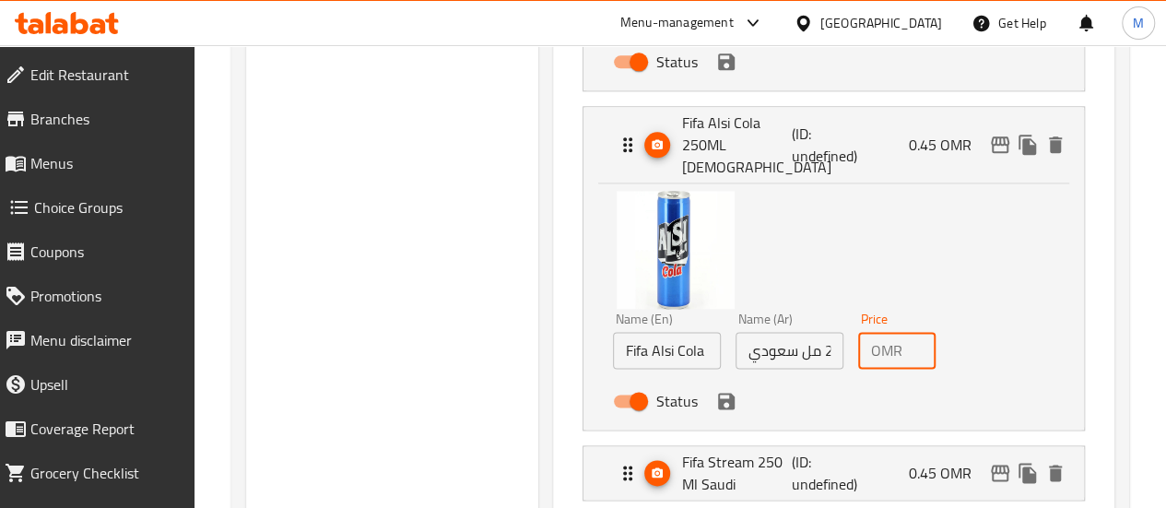
click at [910, 332] on input "0.45" at bounding box center [923, 350] width 26 height 37
click at [665, 378] on div "Status" at bounding box center [790, 401] width 369 height 50
click at [718, 393] on icon "save" at bounding box center [726, 401] width 17 height 17
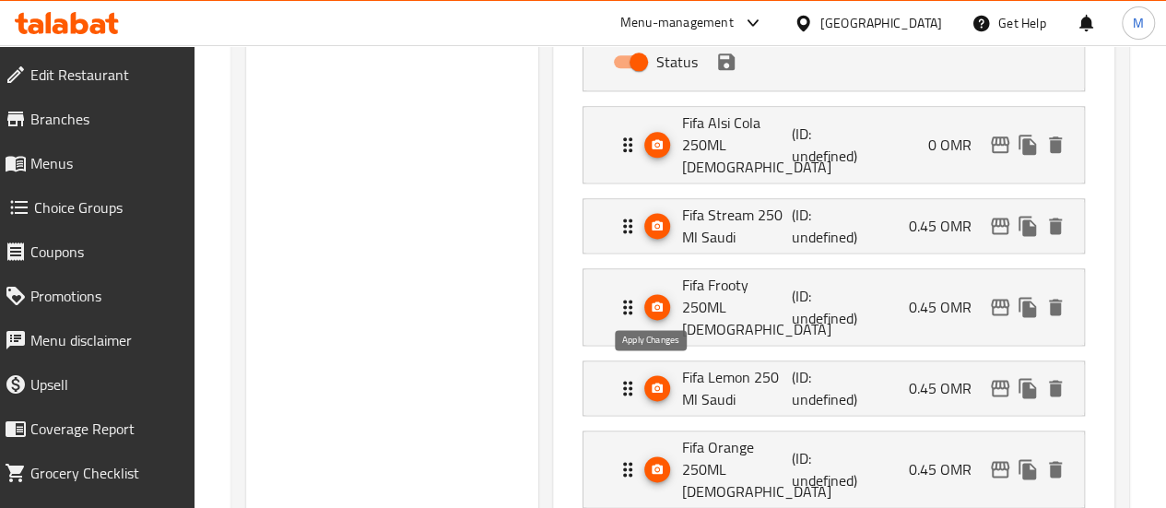
type input "0"
click at [959, 215] on p "0.45 OMR" at bounding box center [947, 226] width 77 height 22
click at [905, 199] on div "Fifa Stream 250 Ml Saudi (ID: undefined) 0.45 OMR" at bounding box center [839, 225] width 445 height 53
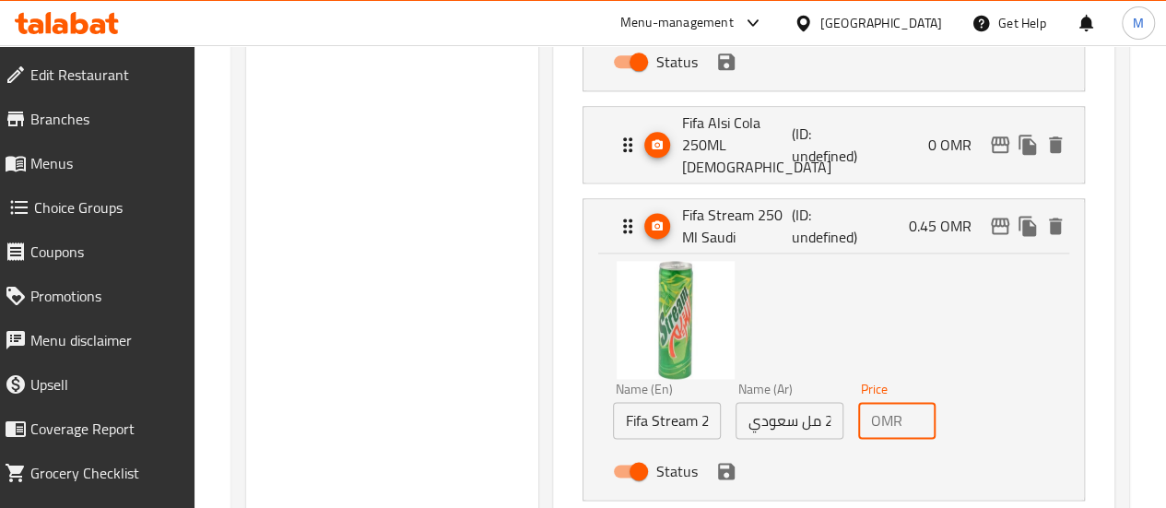
click at [910, 402] on input "0.45" at bounding box center [923, 420] width 26 height 37
click at [665, 446] on div "Status" at bounding box center [790, 471] width 369 height 50
click at [718, 463] on icon "save" at bounding box center [726, 471] width 17 height 17
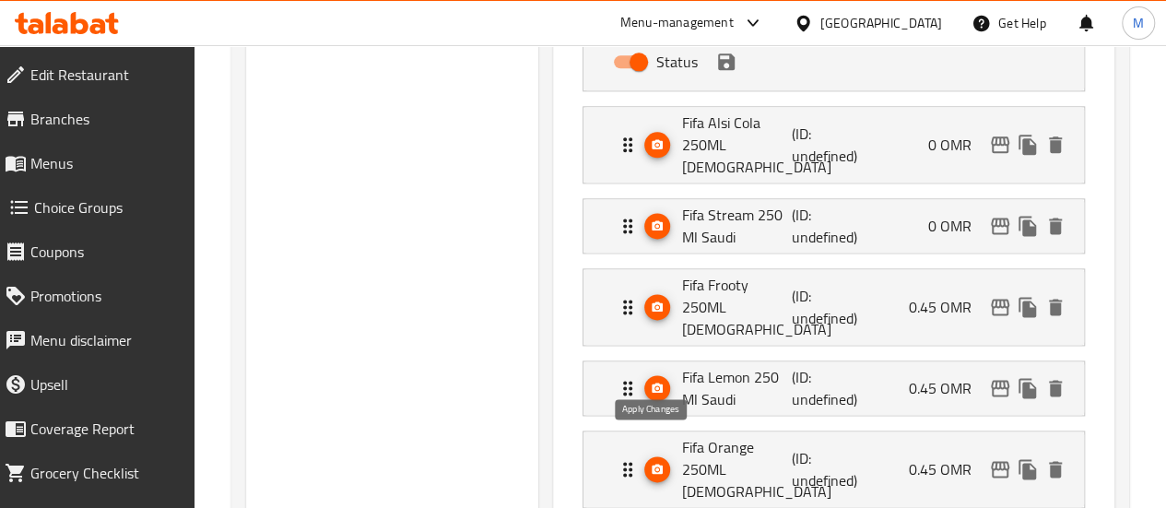
type input "0"
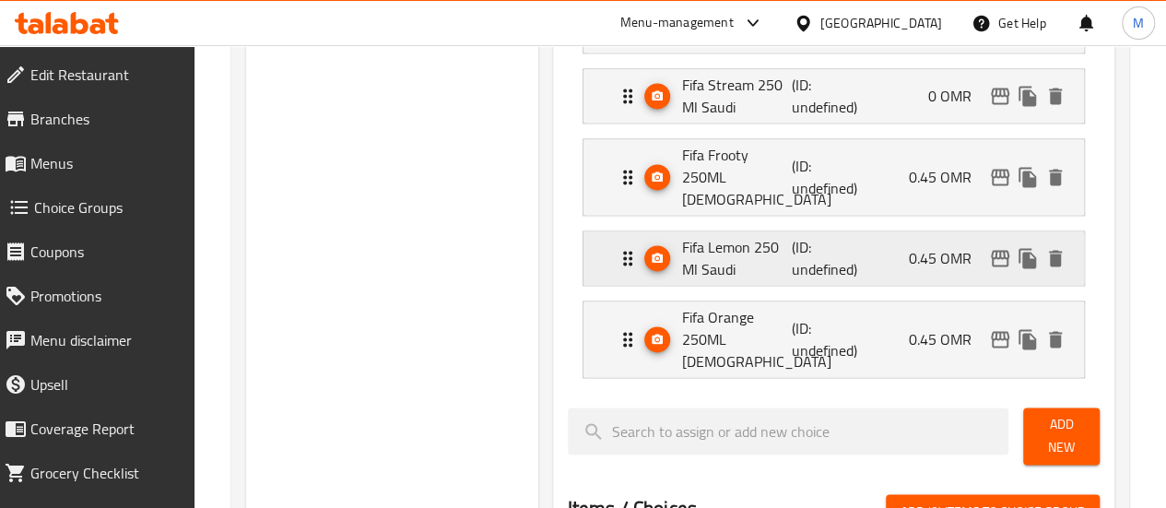
scroll to position [1265, 0]
click at [902, 156] on div "Fifa Frooty 250ML [DEMOGRAPHIC_DATA] (ID: undefined) 0.45 OMR" at bounding box center [839, 176] width 445 height 76
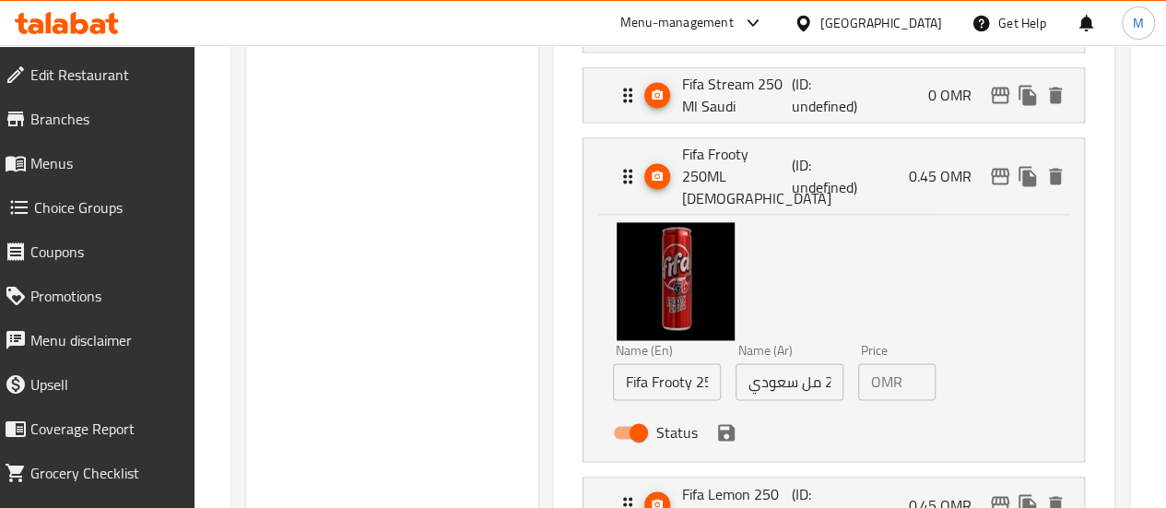
click at [910, 363] on input "0.45" at bounding box center [923, 381] width 26 height 37
click at [718, 424] on icon "save" at bounding box center [726, 432] width 17 height 17
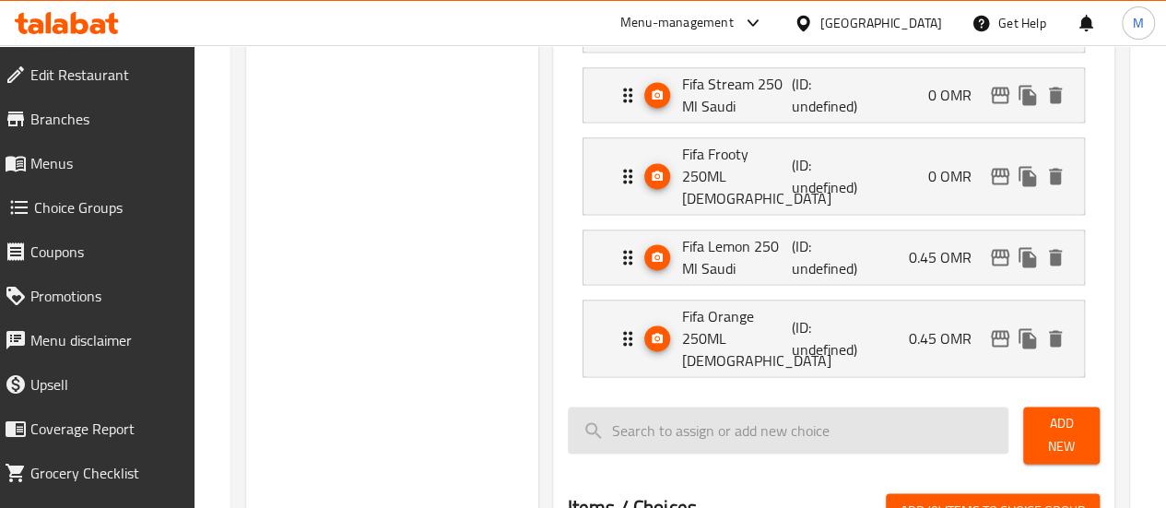
type input "0"
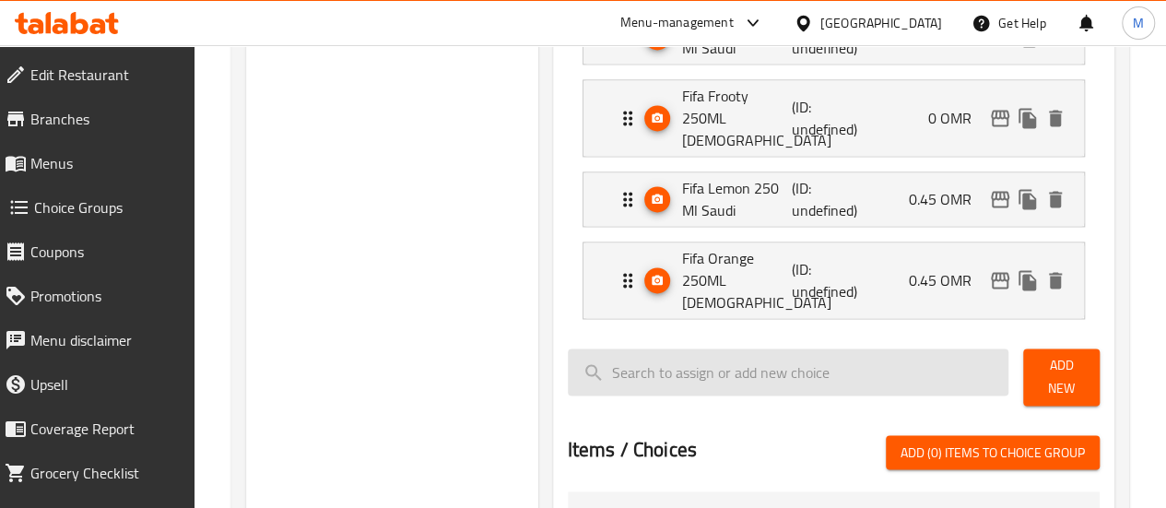
scroll to position [1333, 0]
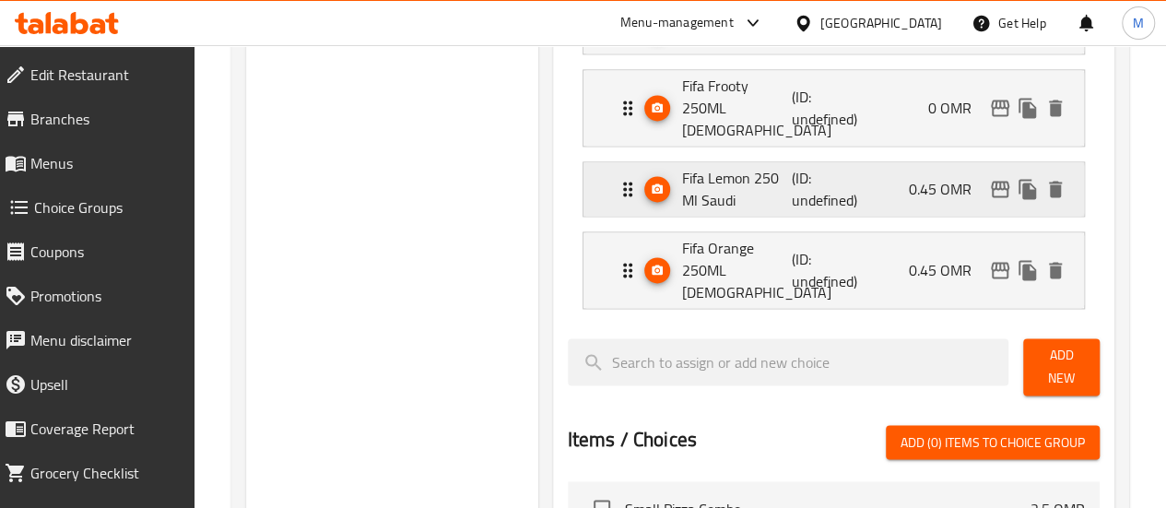
click at [887, 162] on div "Fifa Lemon 250 Ml Saudi (ID: undefined) 0.45 OMR" at bounding box center [839, 188] width 445 height 53
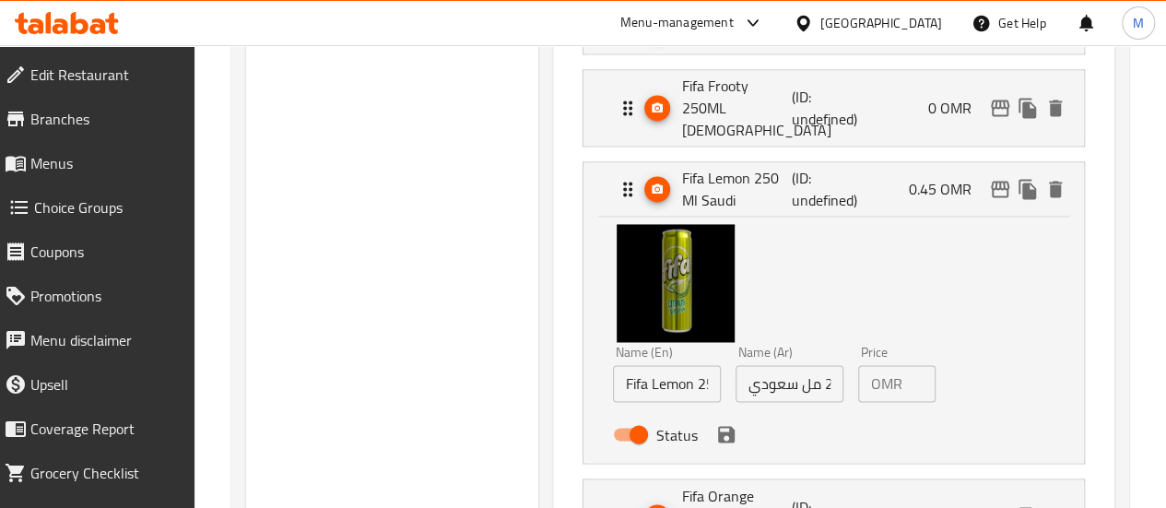
click at [876, 365] on div "OMR 0.45 Price" at bounding box center [896, 383] width 77 height 37
click at [715, 423] on icon "save" at bounding box center [726, 434] width 22 height 22
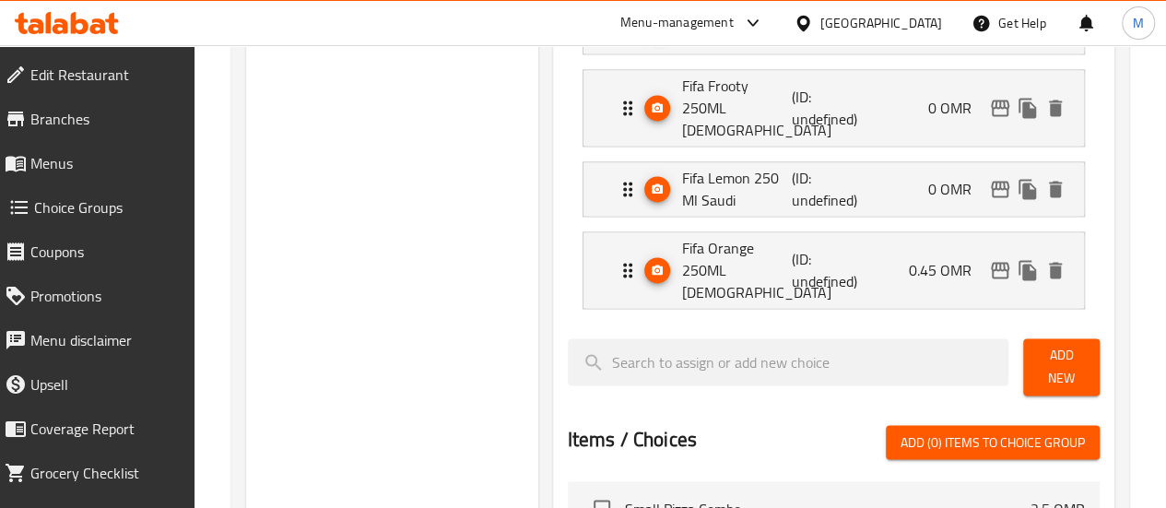
type input "0"
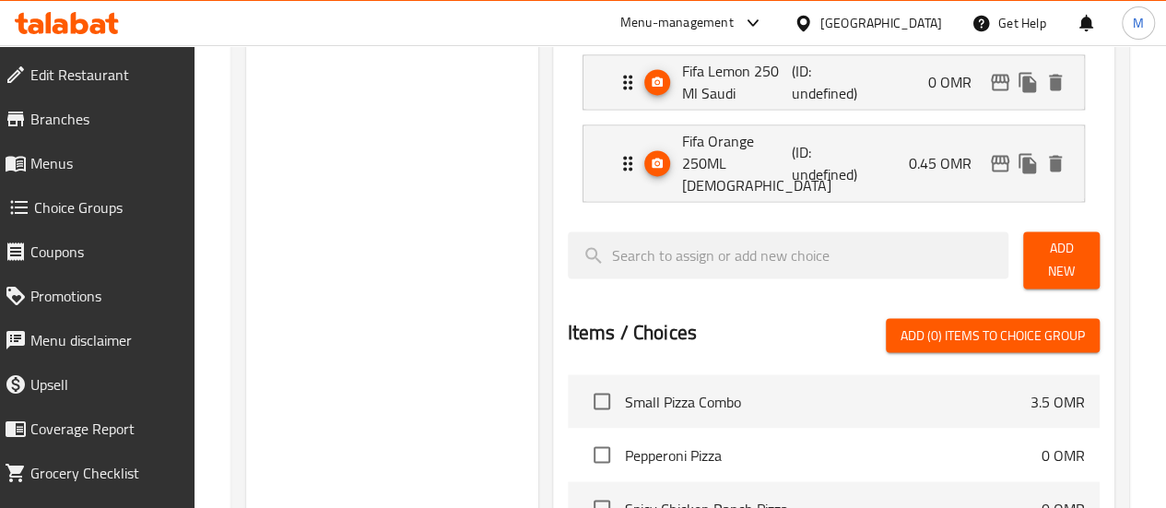
scroll to position [1449, 0]
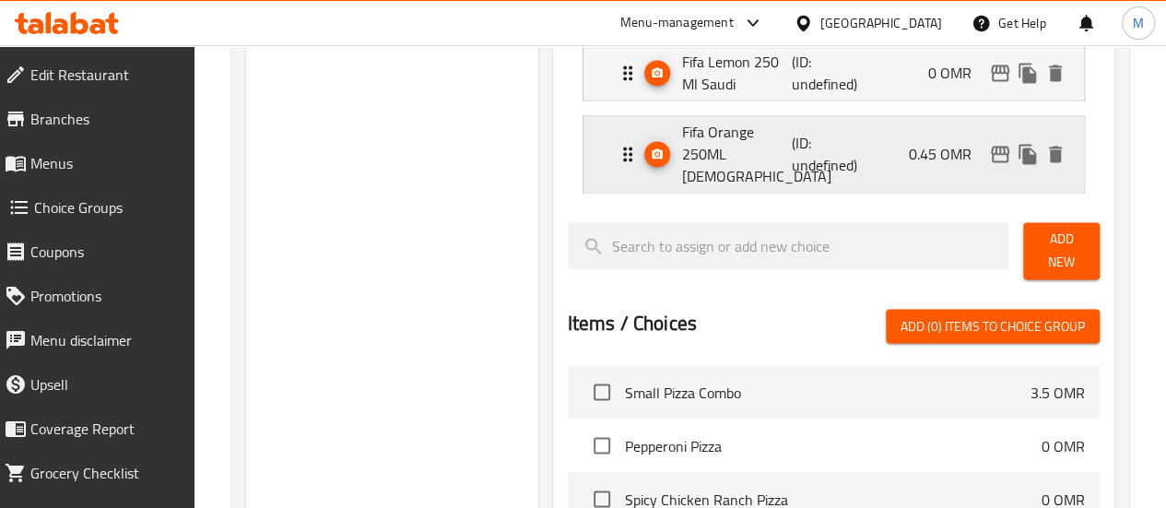
click at [848, 116] on div "Fifa Orange 250ML Saudi (ID: undefined) 0.45 OMR" at bounding box center [839, 154] width 445 height 76
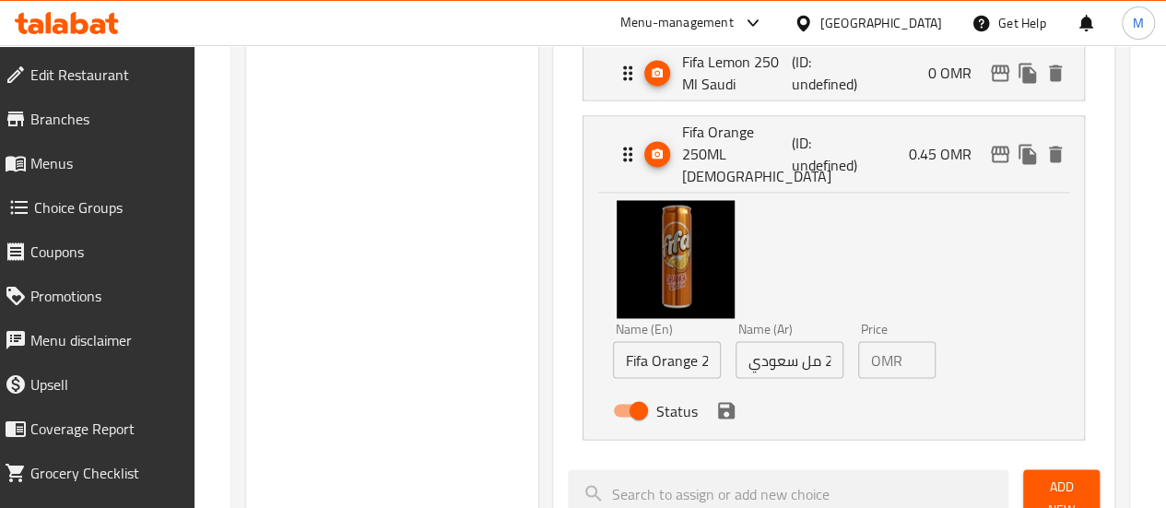
click at [870, 341] on div "OMR 0.45 Price" at bounding box center [896, 359] width 77 height 37
click at [718, 402] on icon "save" at bounding box center [726, 410] width 17 height 17
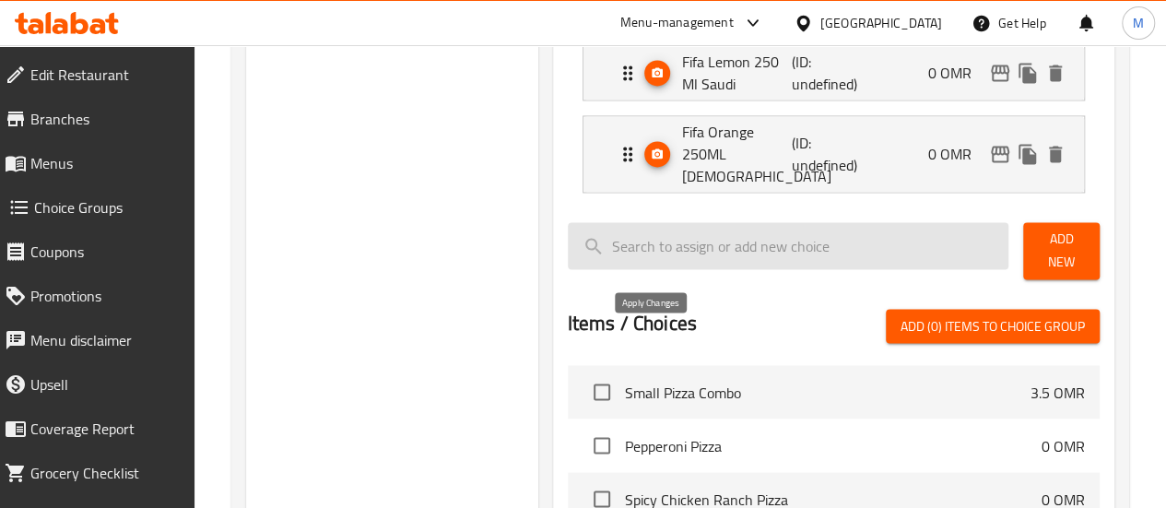
type input "0"
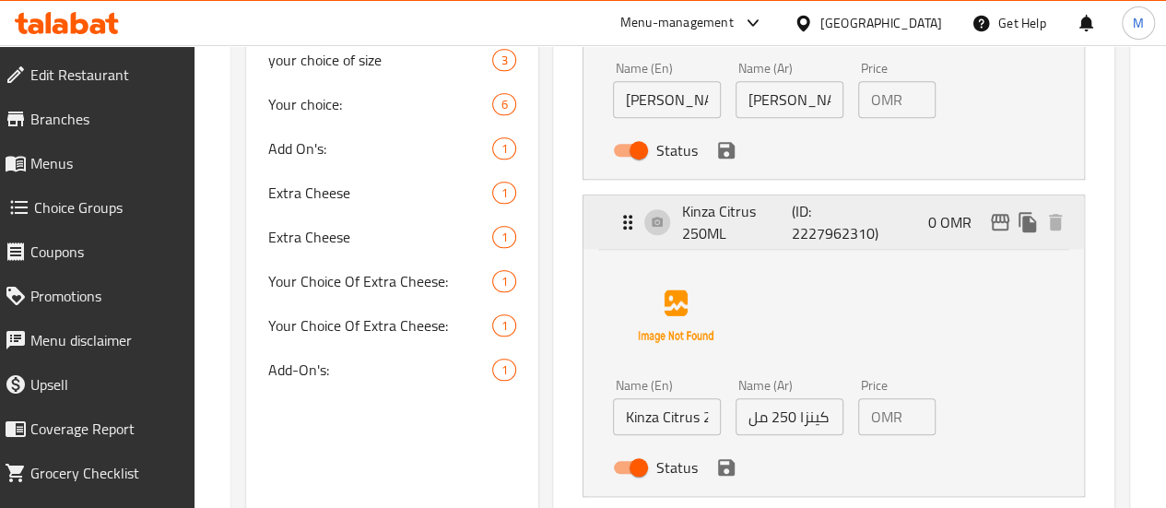
click at [865, 225] on div "Kinza Citrus 250ML (ID: 2227962310) 0 OMR" at bounding box center [839, 221] width 445 height 53
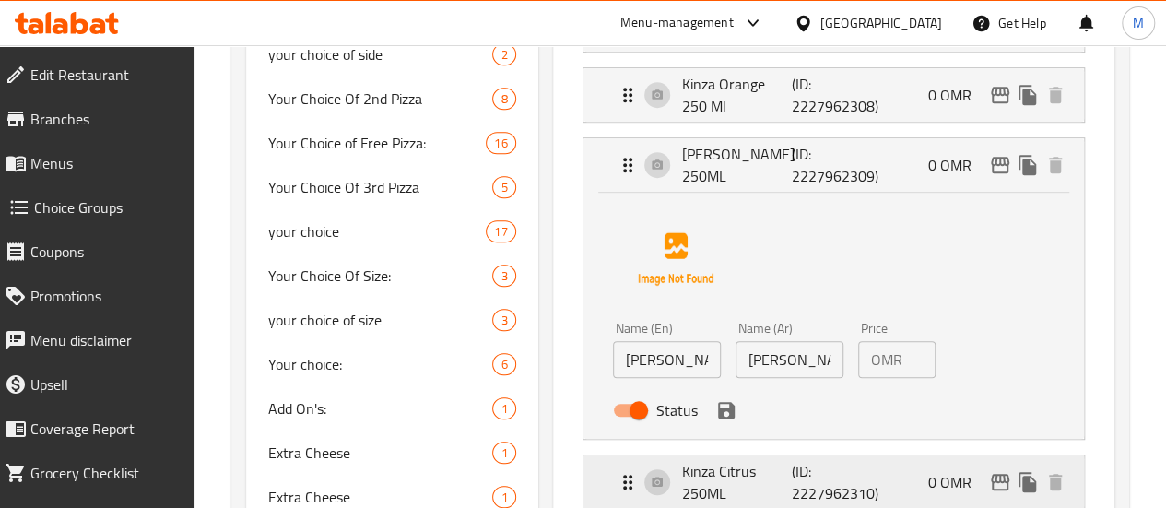
scroll to position [459, 0]
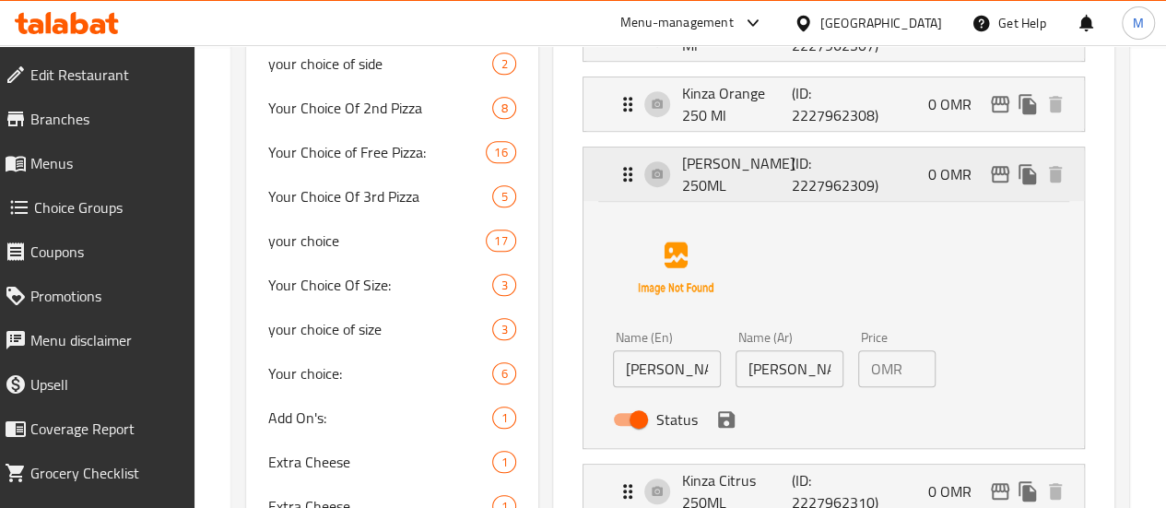
click at [879, 178] on div "[PERSON_NAME] 250ML (ID: 2227962309) 0 OMR" at bounding box center [839, 173] width 445 height 53
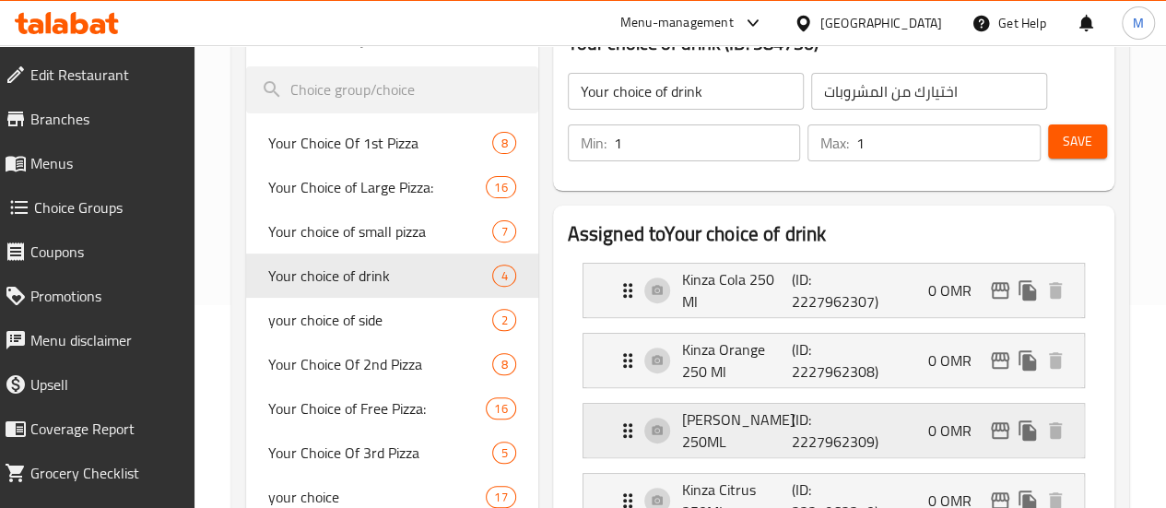
scroll to position [212, 0]
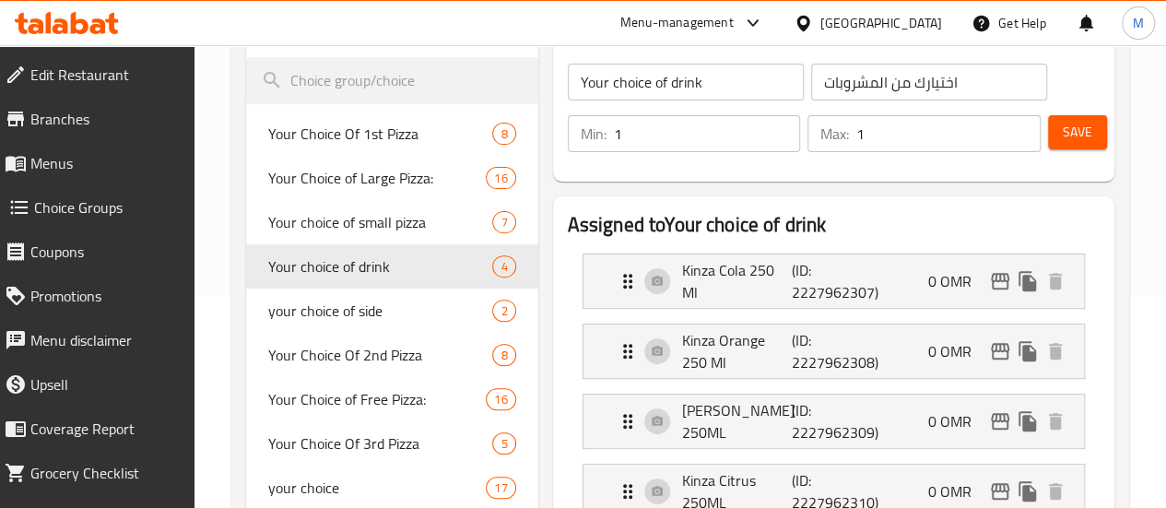
click at [1070, 128] on span "Save" at bounding box center [1077, 132] width 29 height 23
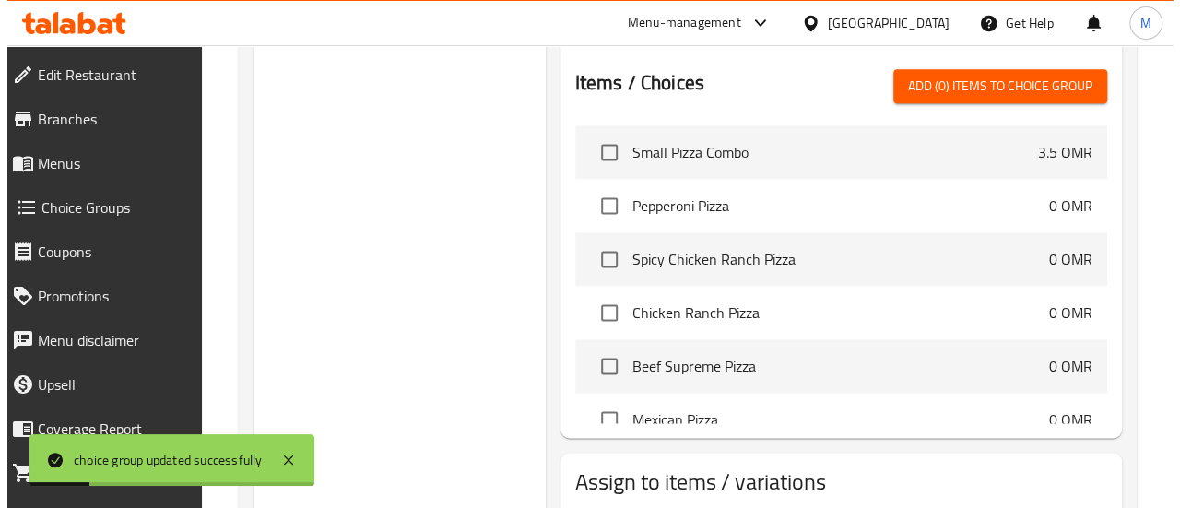
scroll to position [1231, 0]
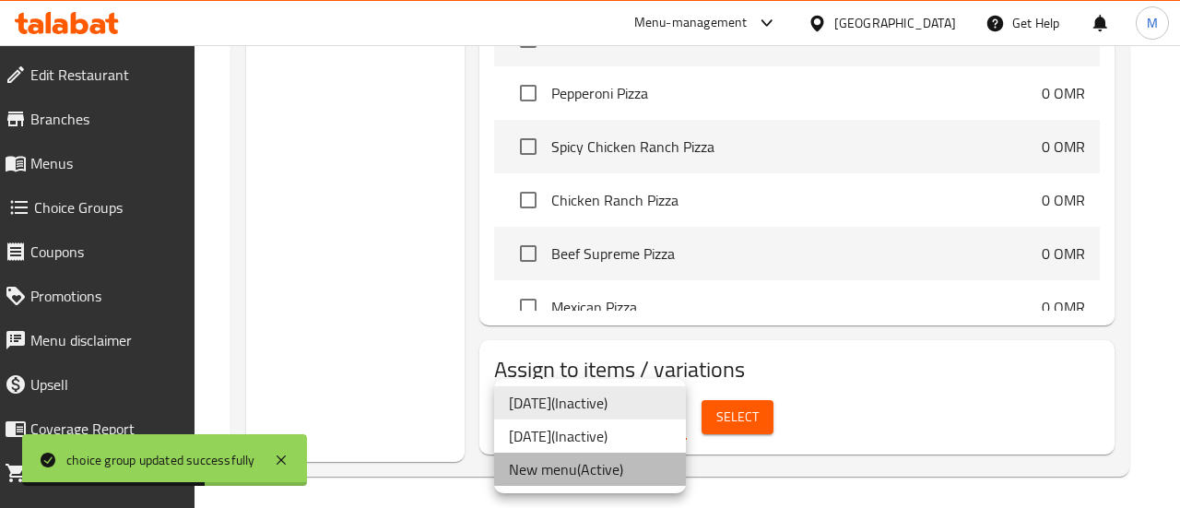
click at [651, 455] on li "New menu ( Active )" at bounding box center [590, 469] width 192 height 33
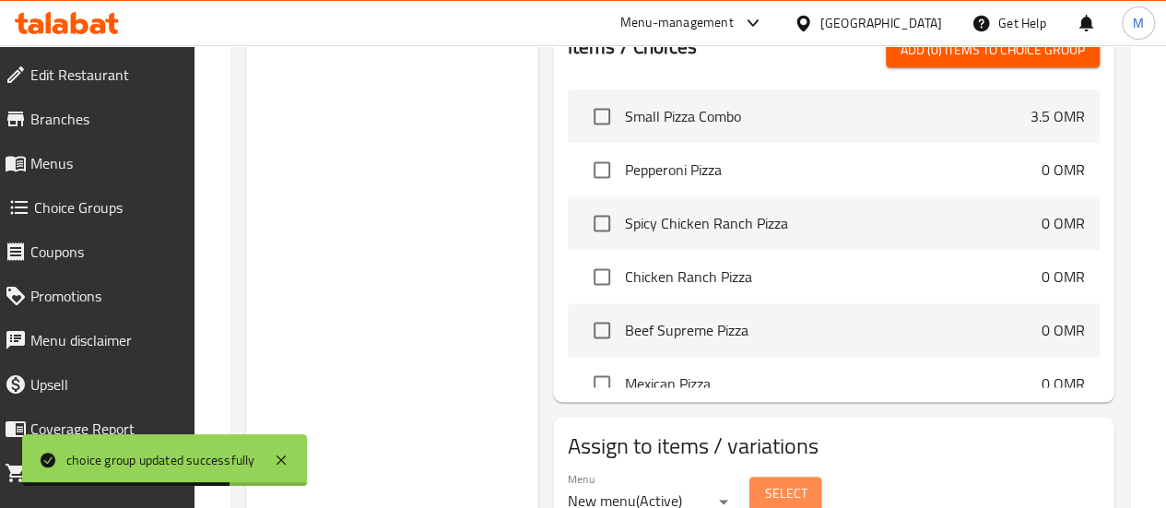
click at [764, 482] on span "Select" at bounding box center [785, 493] width 42 height 23
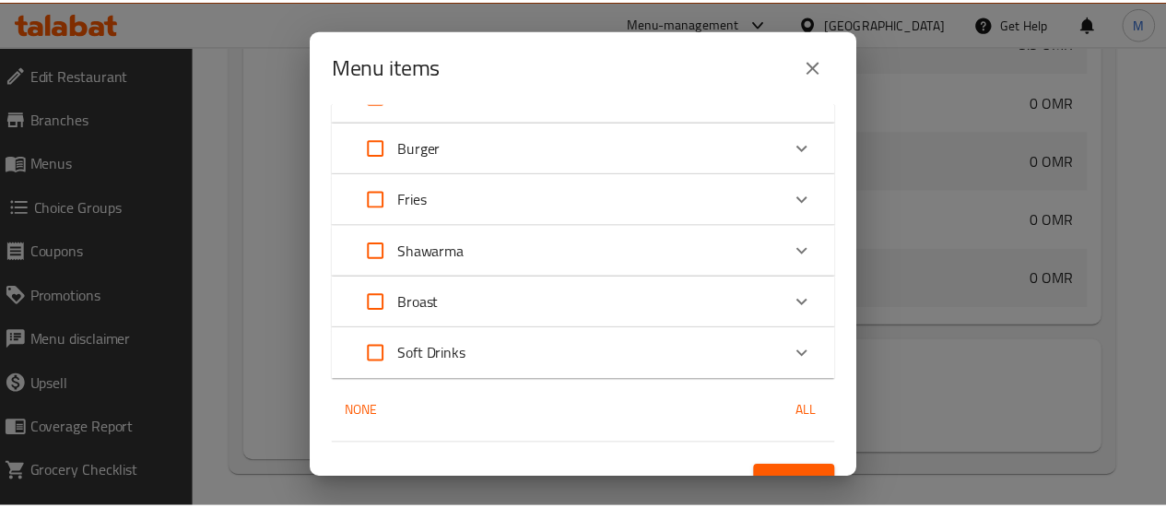
scroll to position [635, 0]
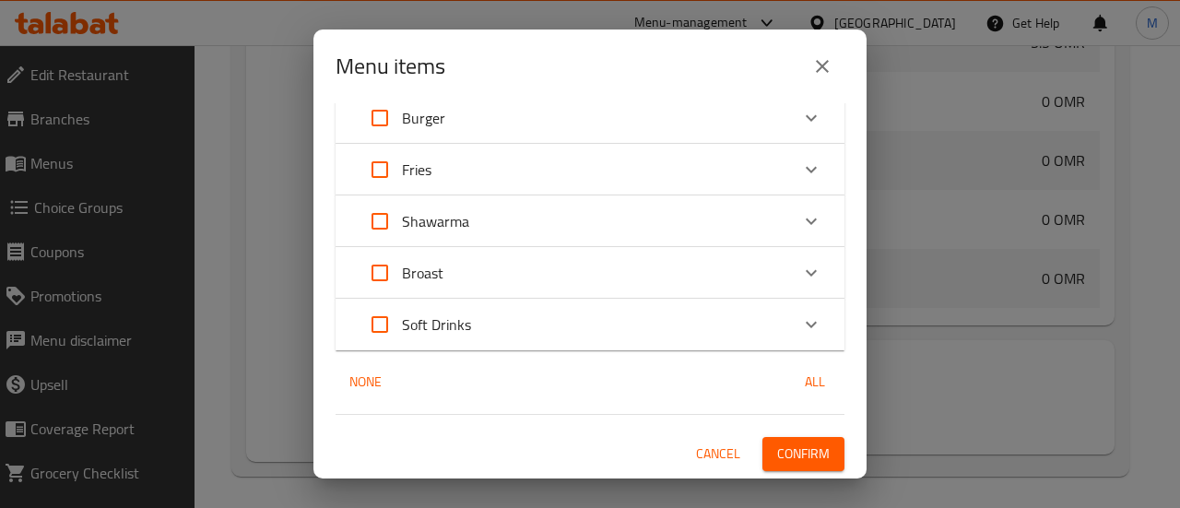
click at [793, 472] on div "1 / 76 items selected ​ M41 Small Pizza Combo 3.5 OMR Buy 1 Get 1 Buy 1 Large P…" at bounding box center [589, 290] width 553 height 375
click at [785, 464] on span "Confirm" at bounding box center [803, 453] width 53 height 23
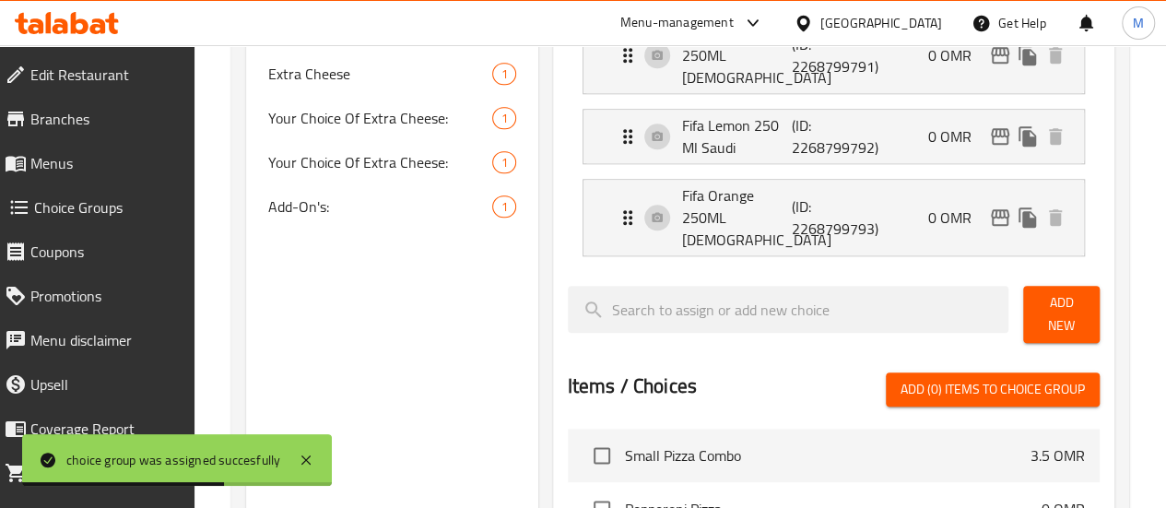
scroll to position [890, 0]
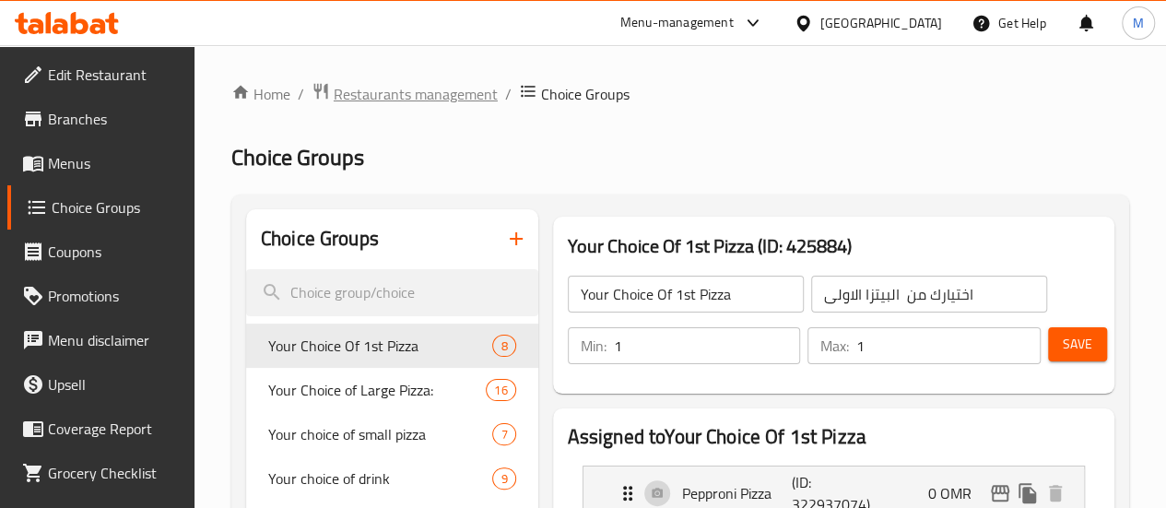
click at [405, 97] on span "Restaurants management" at bounding box center [416, 94] width 164 height 22
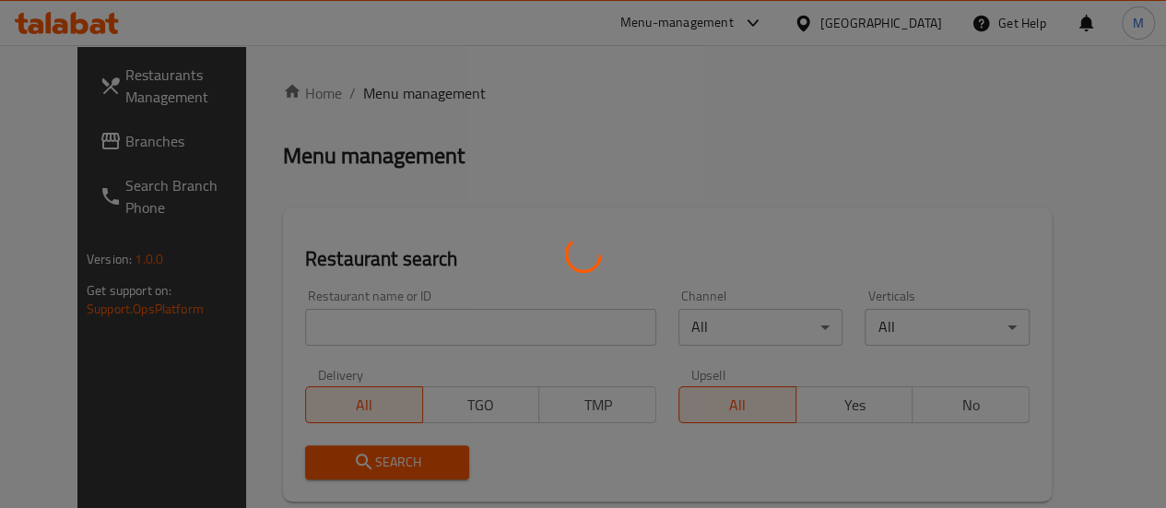
click at [361, 321] on div at bounding box center [583, 254] width 1166 height 508
click at [321, 326] on div at bounding box center [583, 254] width 1166 height 508
click at [491, 318] on div at bounding box center [583, 254] width 1166 height 508
click at [361, 295] on div at bounding box center [583, 254] width 1166 height 508
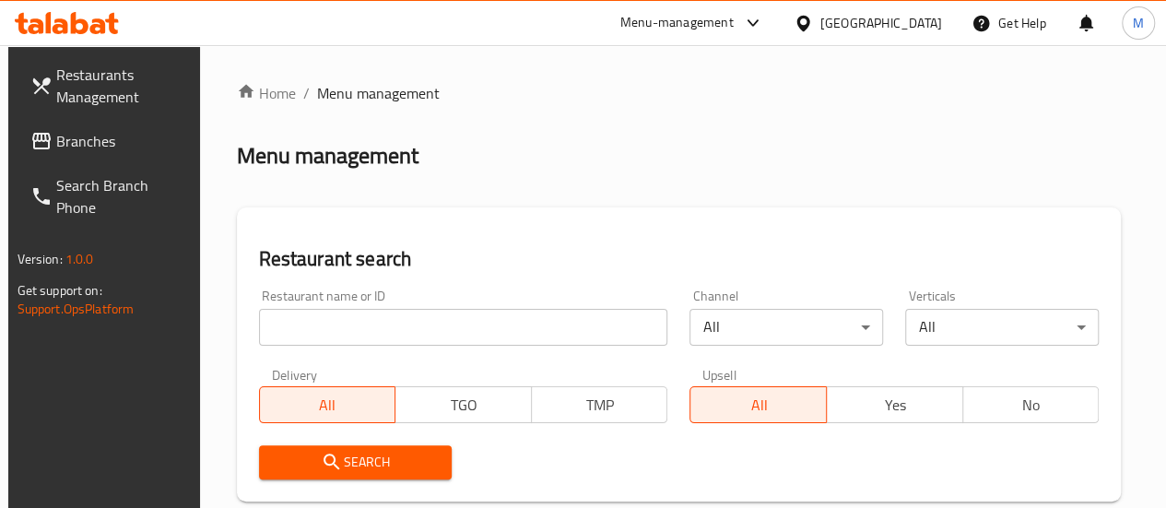
click at [283, 332] on input "search" at bounding box center [463, 327] width 409 height 37
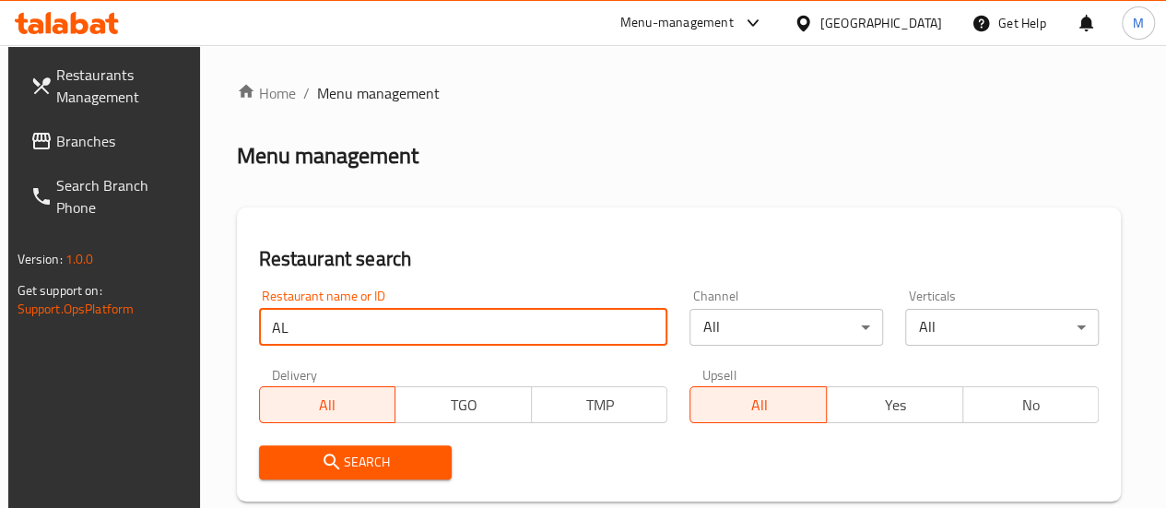
type input "A"
click button "Search" at bounding box center [356, 462] width 194 height 34
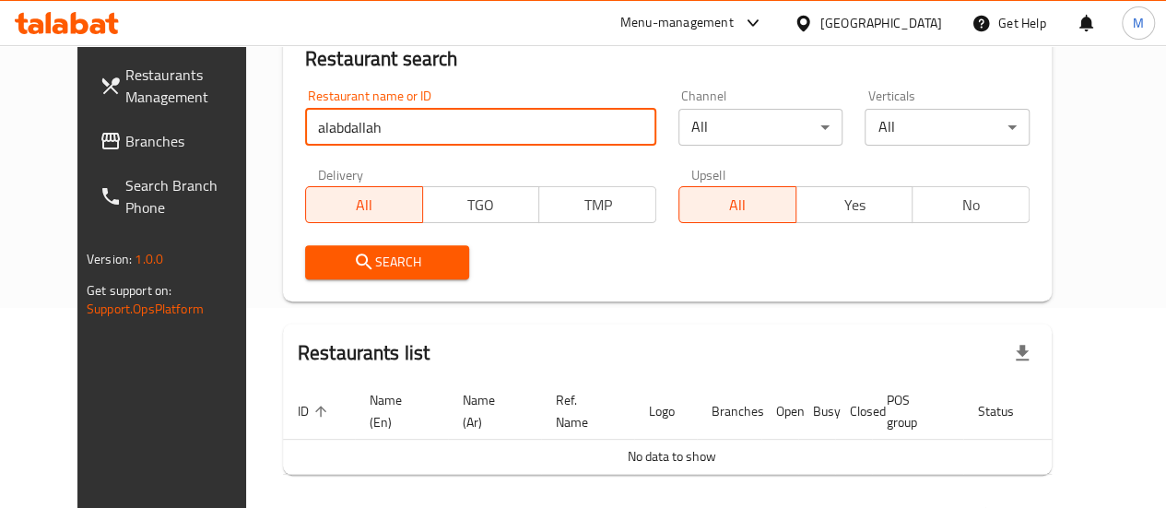
scroll to position [199, 0]
type input "alabdalla"
click button "Search" at bounding box center [387, 263] width 165 height 34
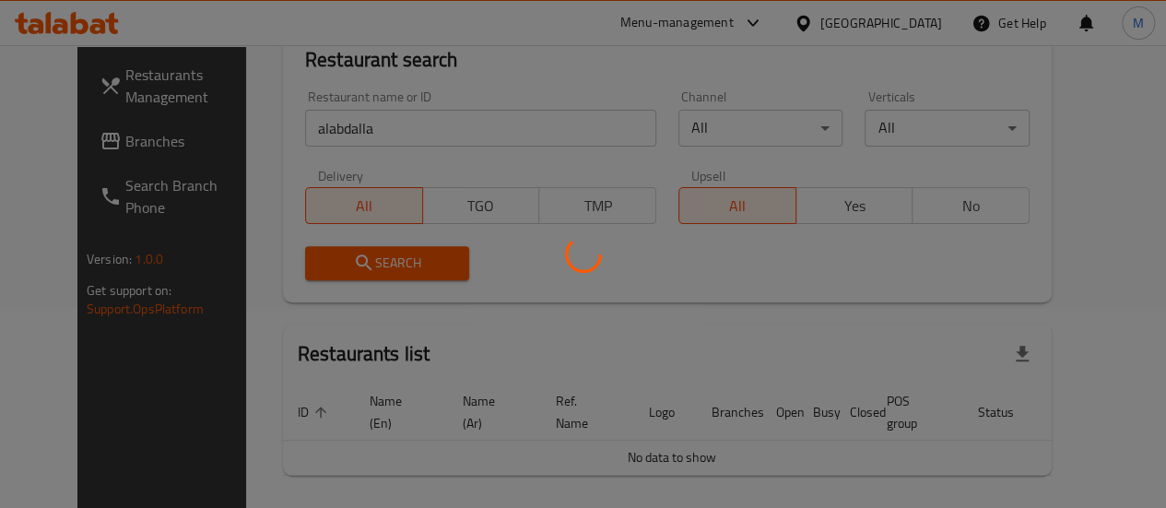
click at [341, 132] on div at bounding box center [583, 254] width 1166 height 508
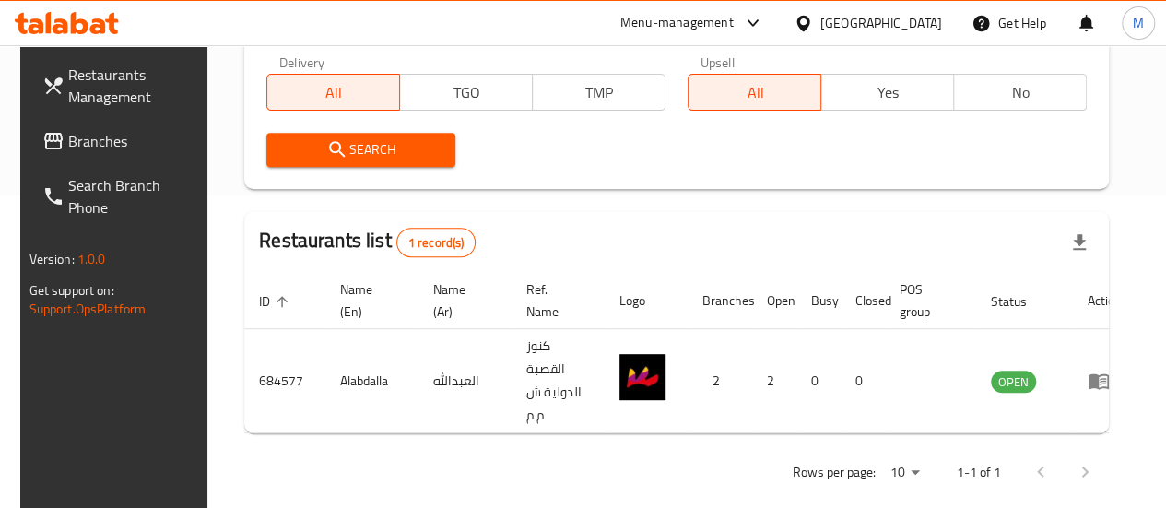
scroll to position [315, 0]
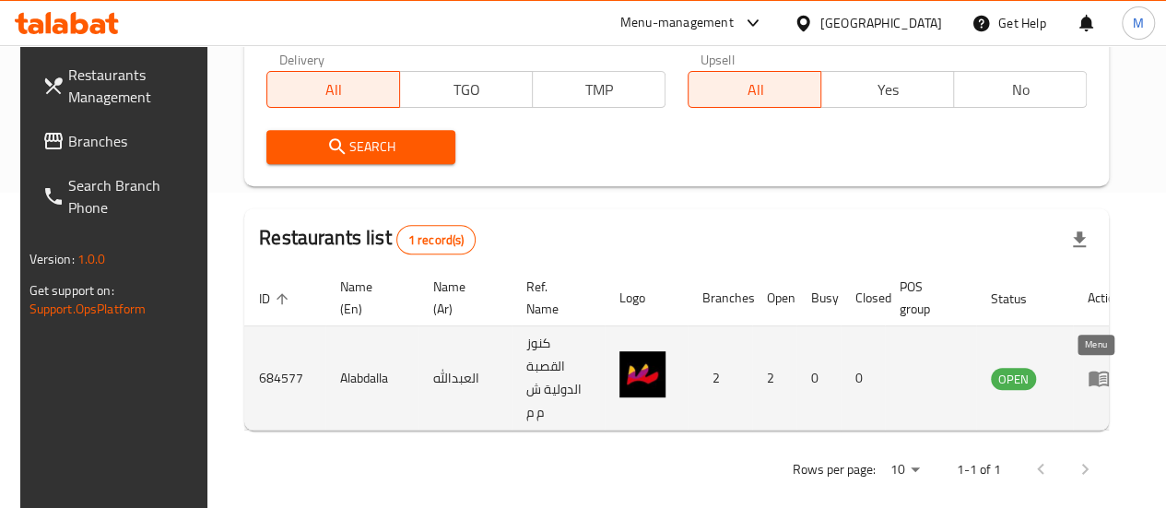
click at [1088, 387] on icon "enhanced table" at bounding box center [1099, 378] width 22 height 22
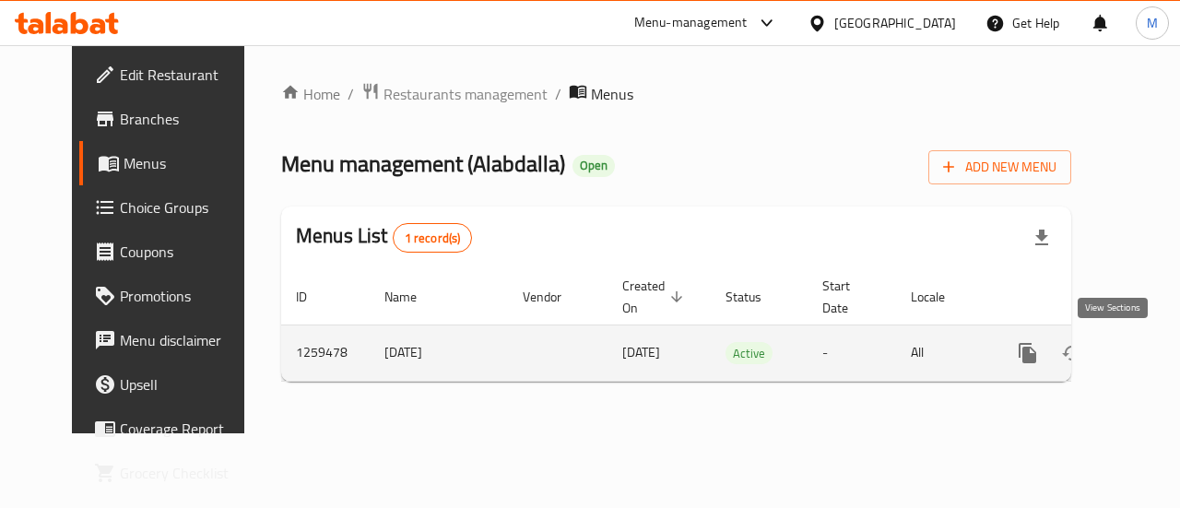
click at [1149, 359] on icon "enhanced table" at bounding box center [1160, 353] width 22 height 22
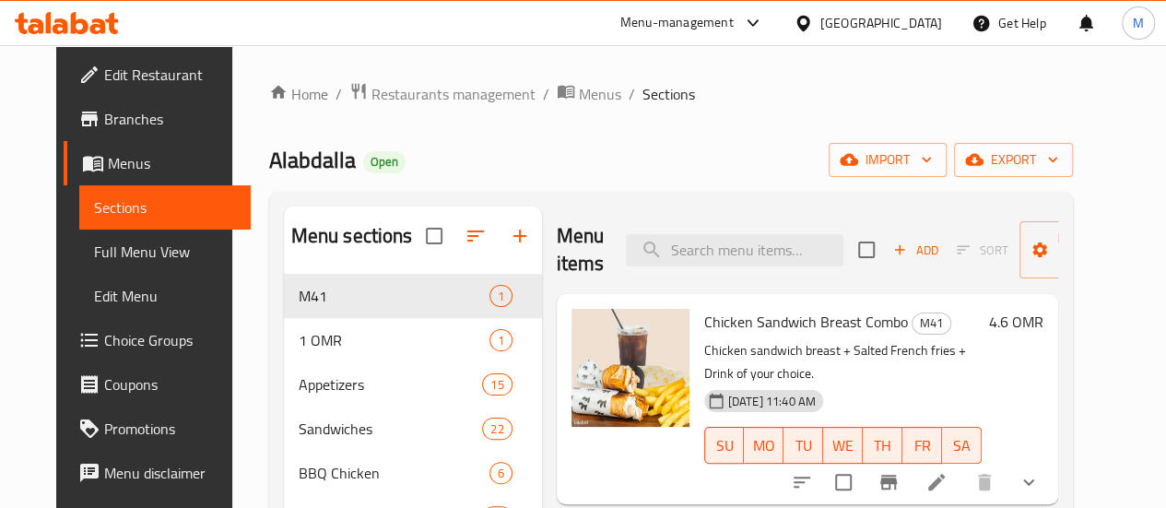
scroll to position [177, 0]
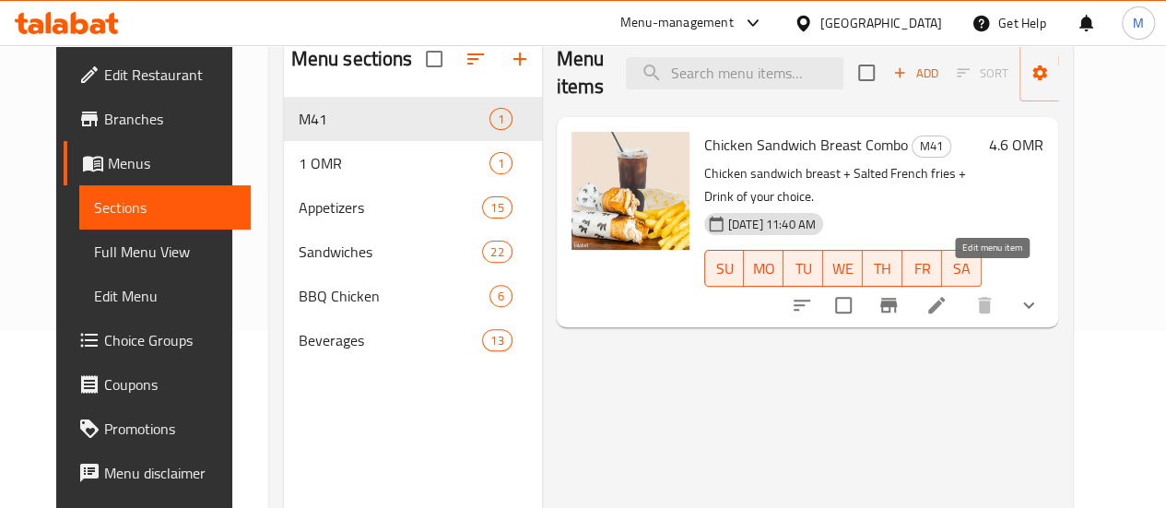
click at [945, 297] on icon at bounding box center [936, 305] width 17 height 17
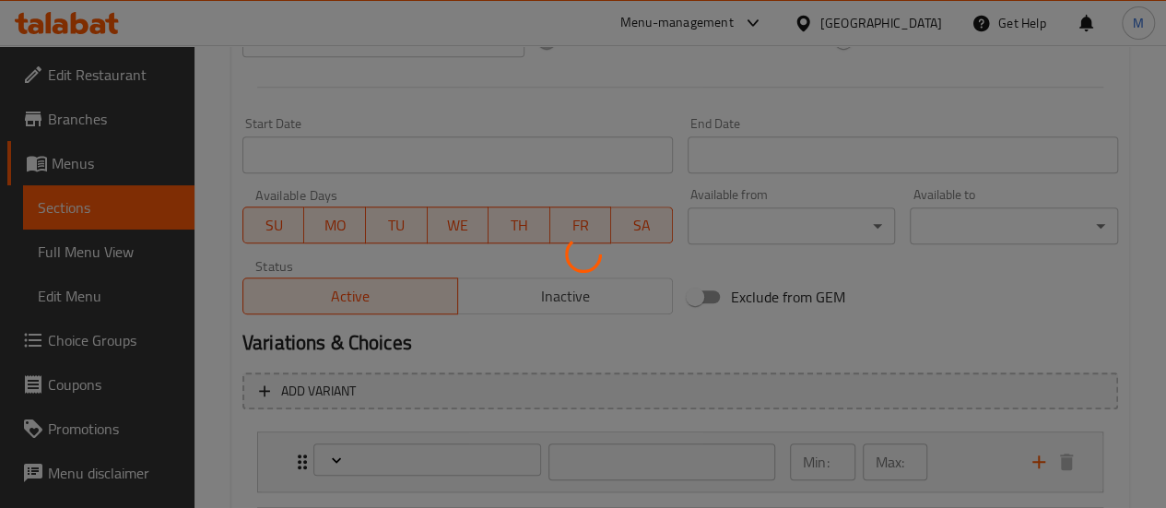
type input "اختيارك من الطبق الرئيسي:"
type input "1"
type input "اختيارك من الطبق الجانبي 1"
type input "1"
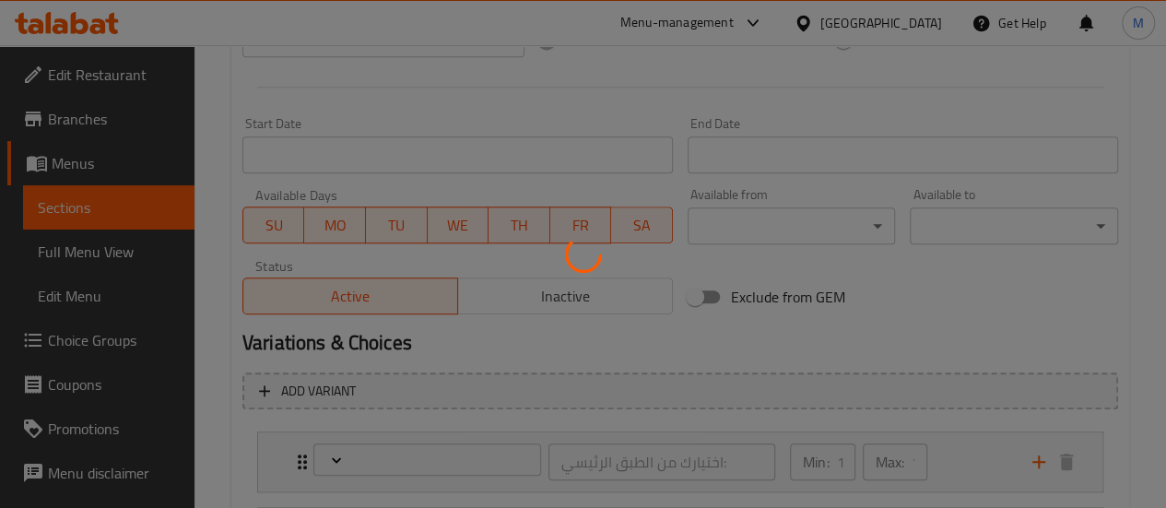
type input "1"
type input "اختيارك من المشروبات"
type input "1"
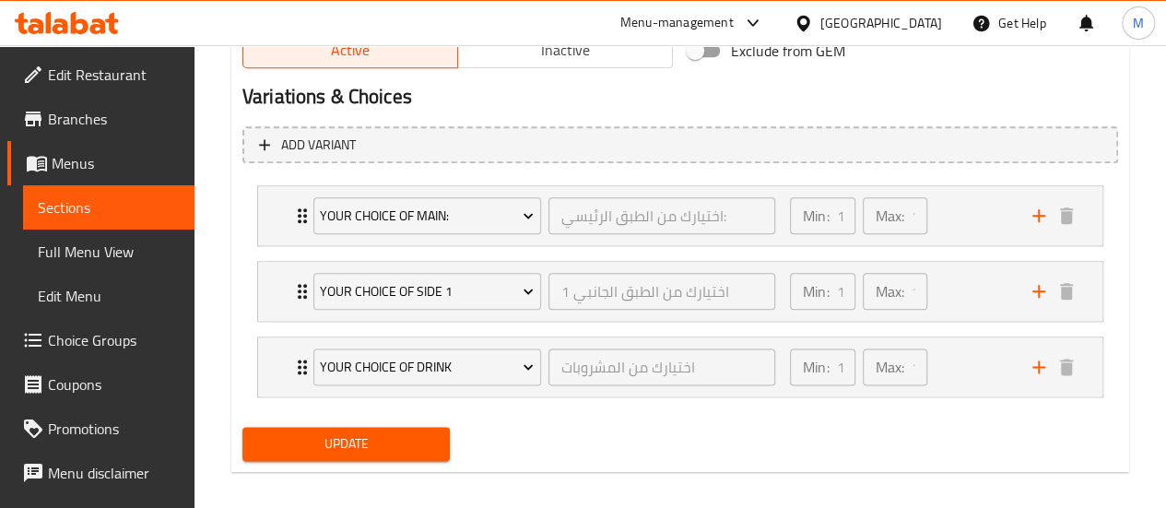
scroll to position [1001, 0]
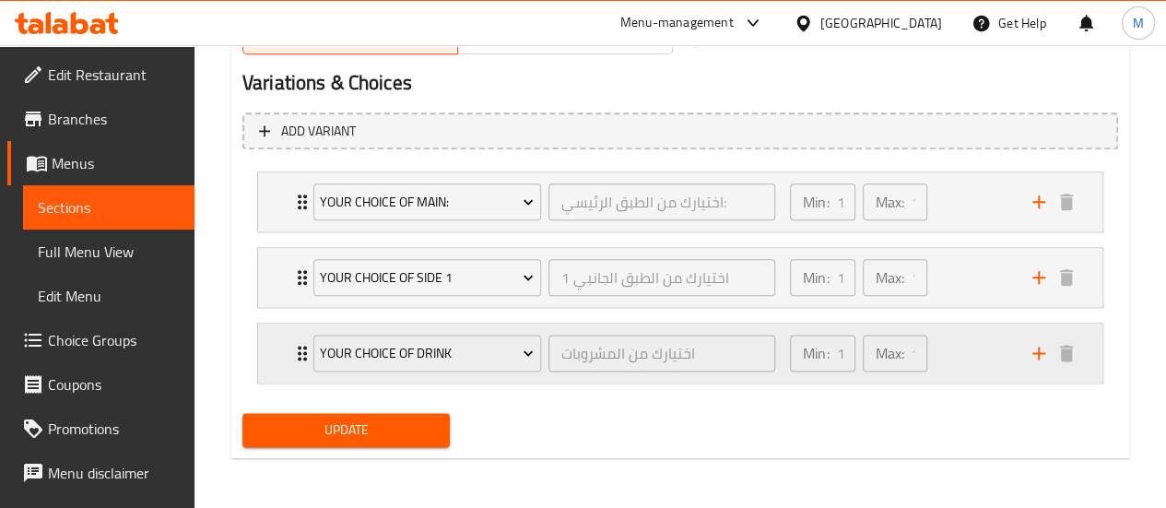
click at [980, 375] on div "Min: 1 ​ Max: 1 ​" at bounding box center [900, 353] width 242 height 59
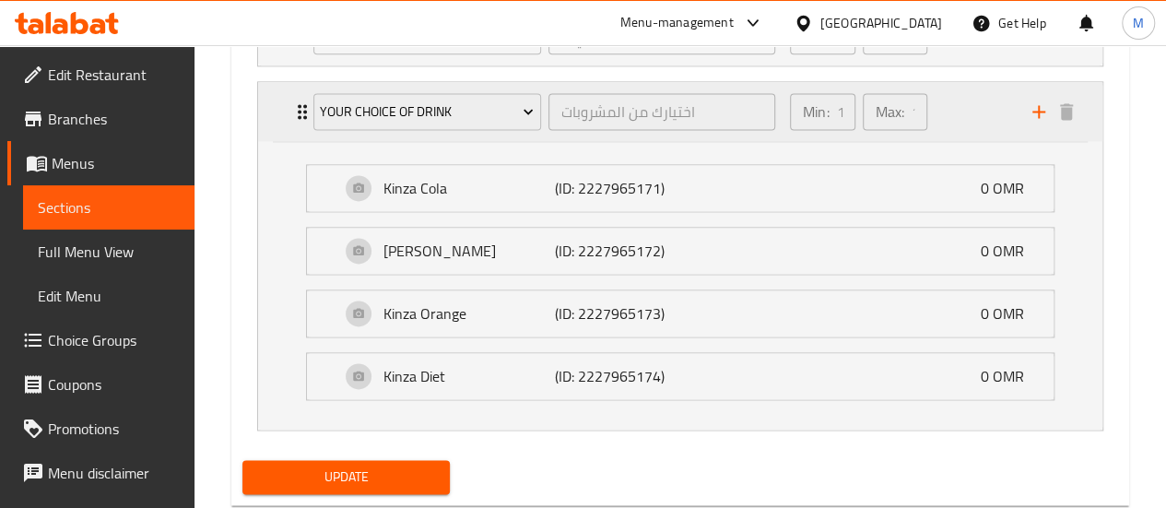
scroll to position [1265, 0]
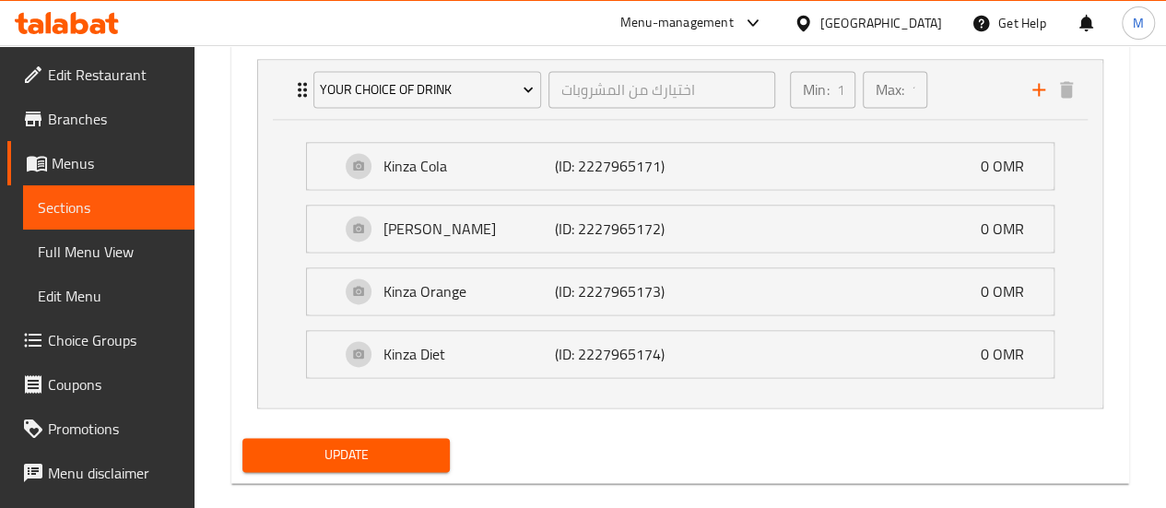
click at [84, 329] on span "Choice Groups" at bounding box center [114, 340] width 132 height 22
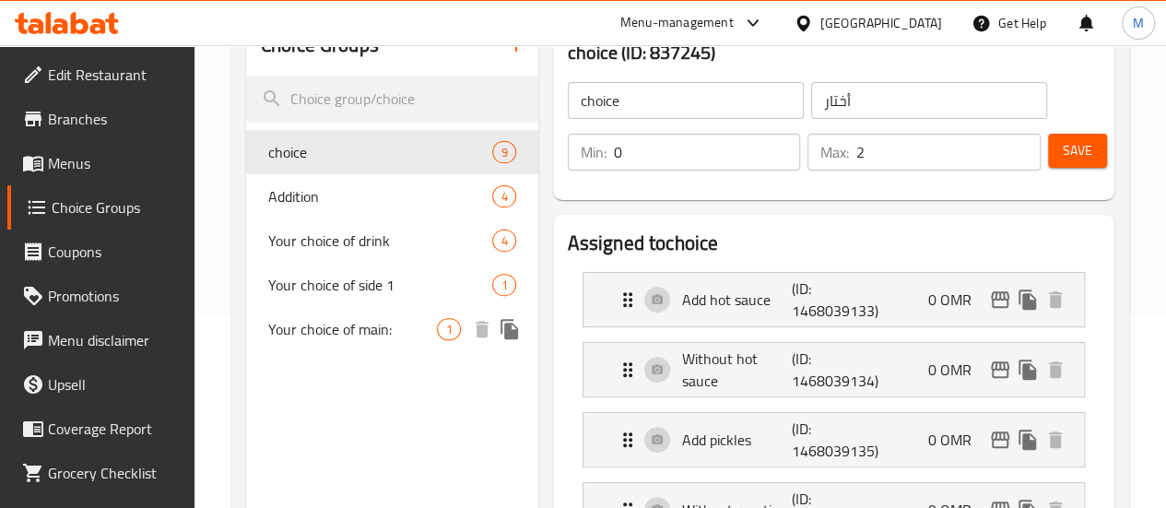
scroll to position [192, 0]
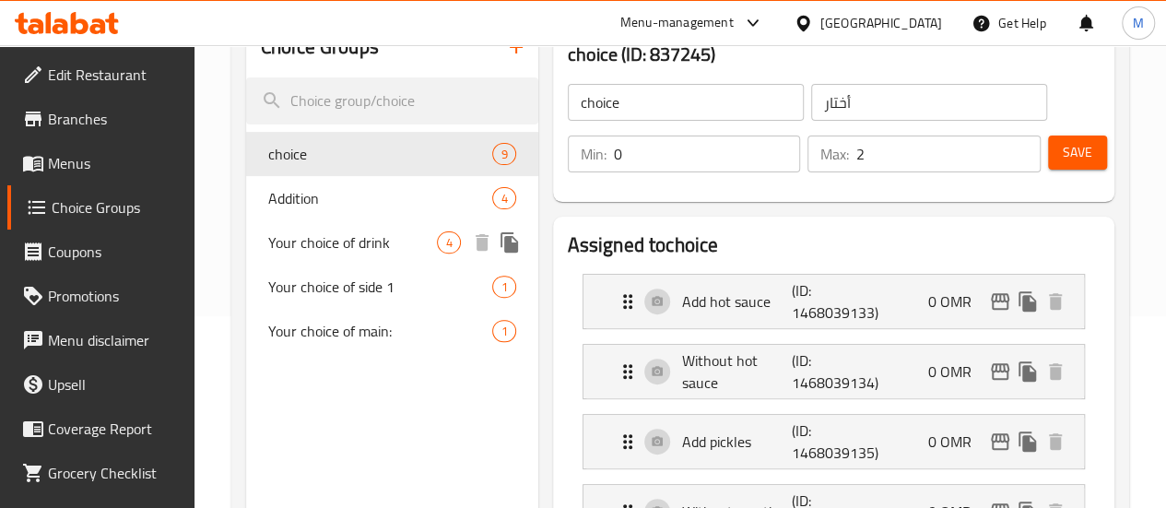
click at [336, 241] on span "Your choice of drink" at bounding box center [353, 242] width 170 height 22
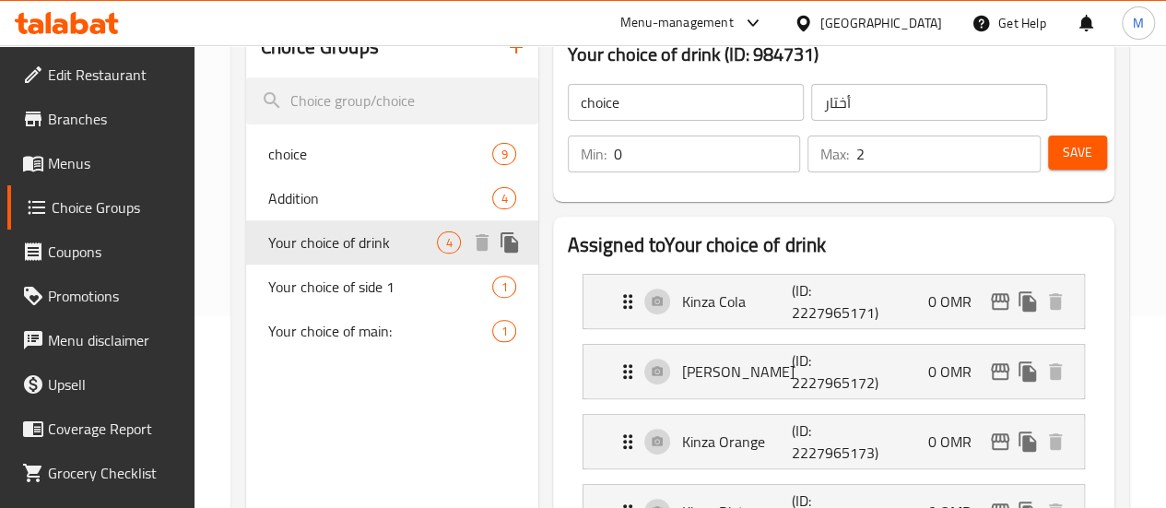
type input "Your choice of drink"
type input "اختيارك من المشروبات"
type input "1"
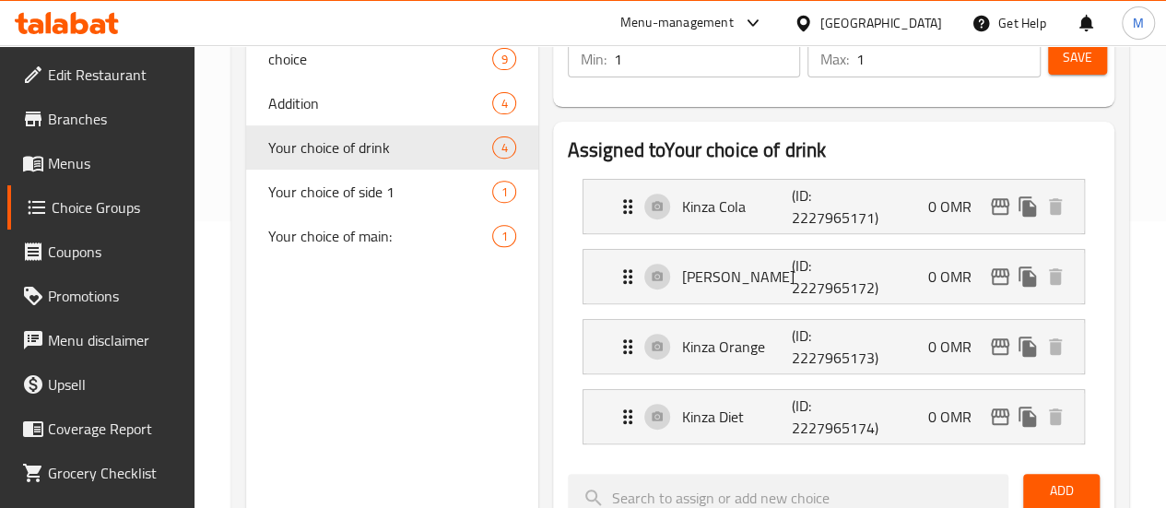
scroll to position [291, 0]
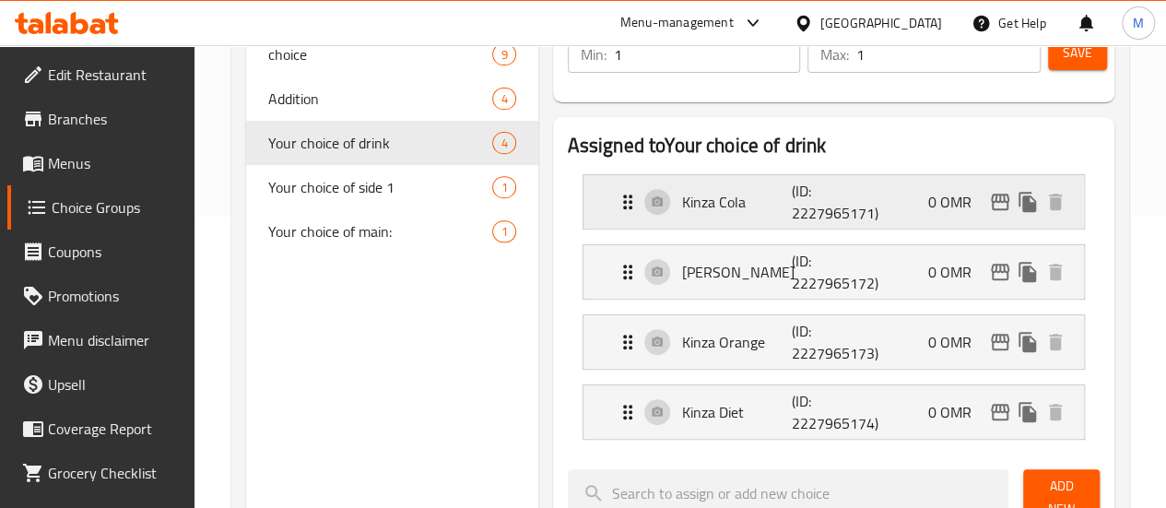
click at [846, 212] on div "Kinza Cola (ID: 2227965171) 0 OMR" at bounding box center [839, 201] width 445 height 53
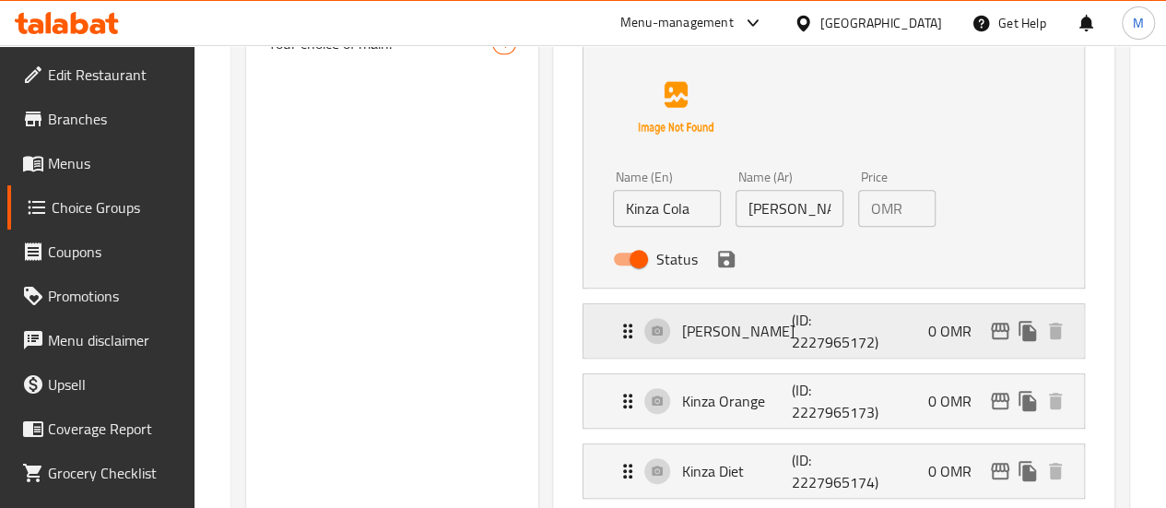
click at [878, 342] on div "Kinza Lemon (ID: 2227965172) 0 OMR" at bounding box center [839, 330] width 445 height 53
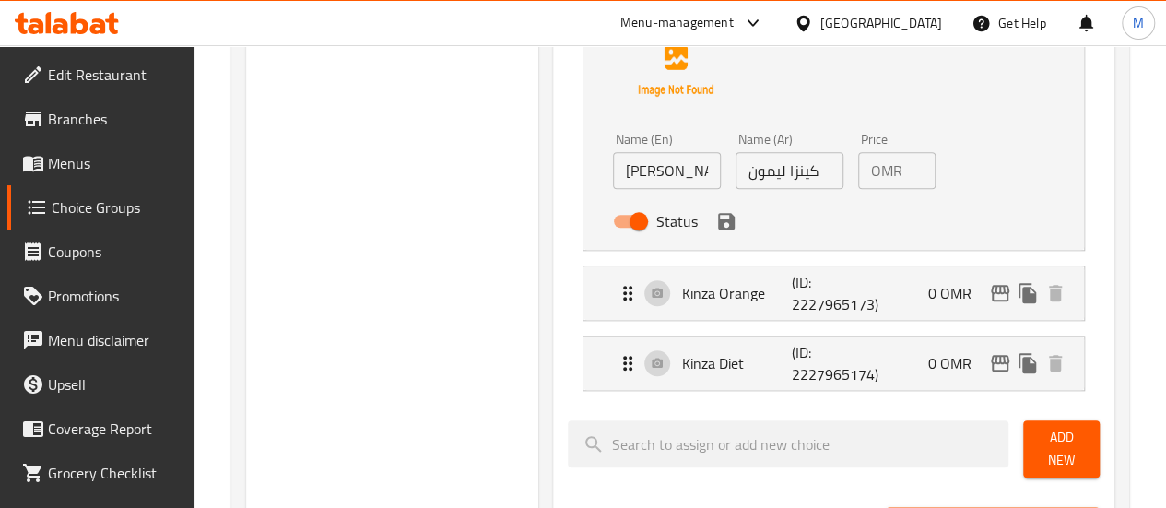
scroll to position [849, 0]
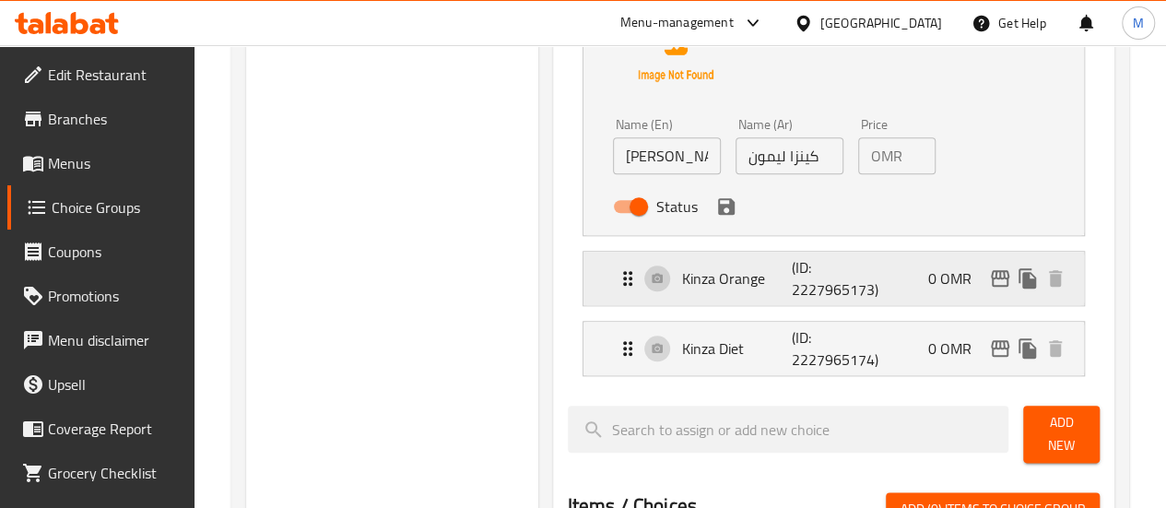
click at [874, 297] on div "Kinza Orange (ID: 2227965173) 0 OMR" at bounding box center [839, 278] width 445 height 53
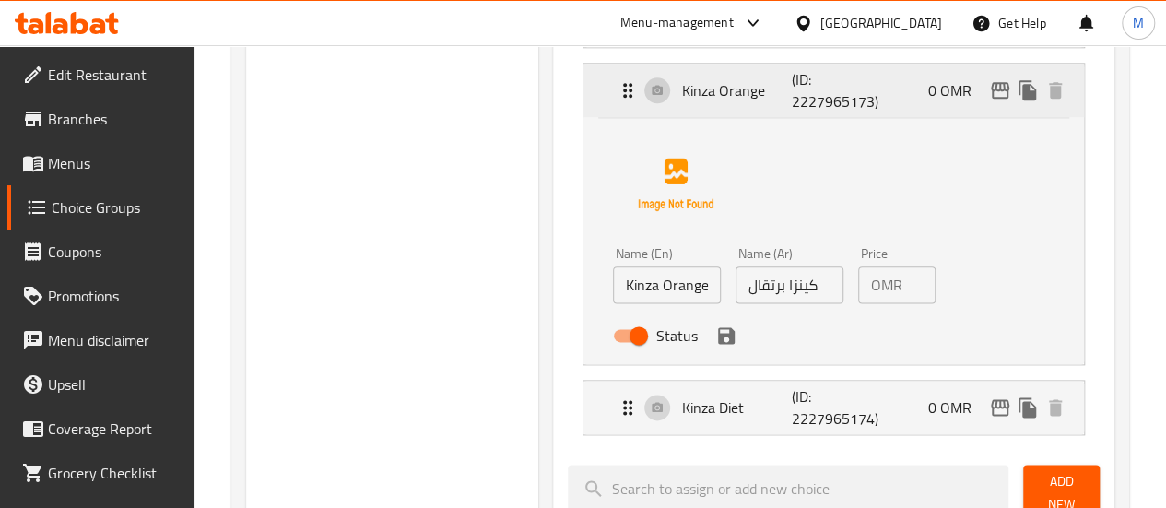
scroll to position [1072, 0]
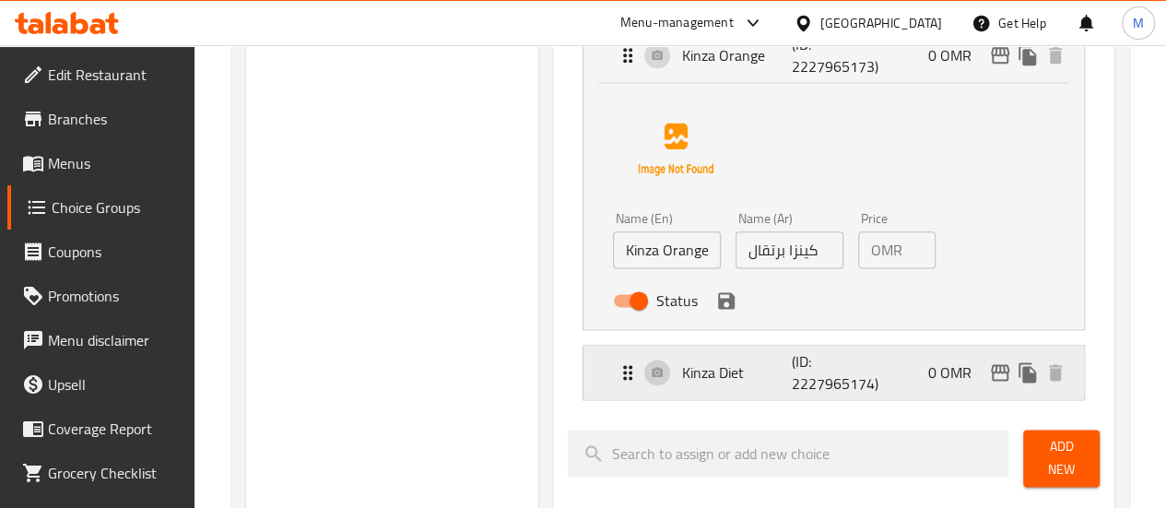
click at [895, 362] on div "Kinza Diet (ID: 2227965174) 0 OMR" at bounding box center [839, 372] width 445 height 53
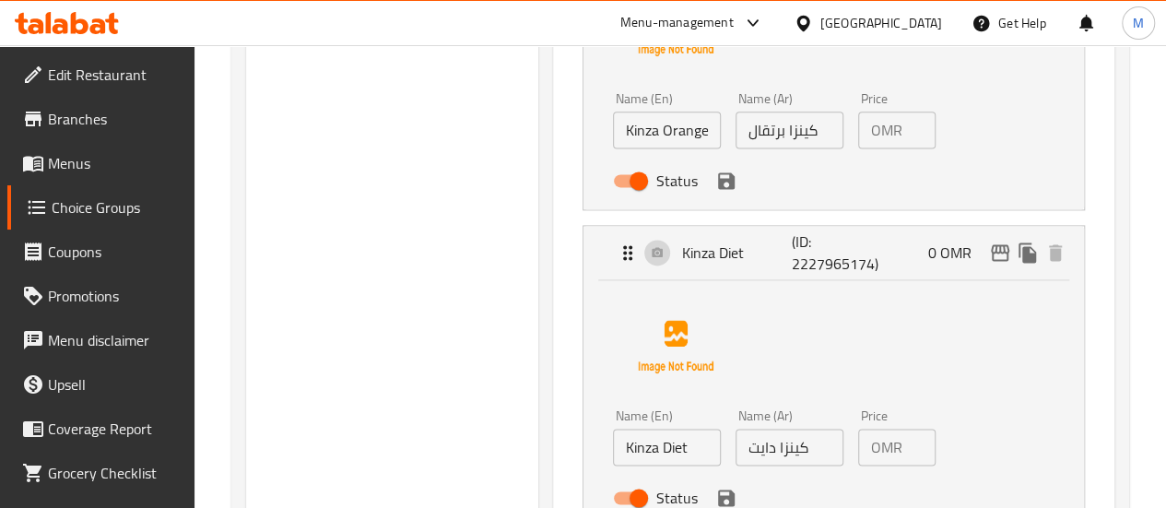
scroll to position [1191, 0]
click at [899, 277] on div "Kinza Diet (ID: 2227965174) 0 OMR" at bounding box center [839, 253] width 445 height 53
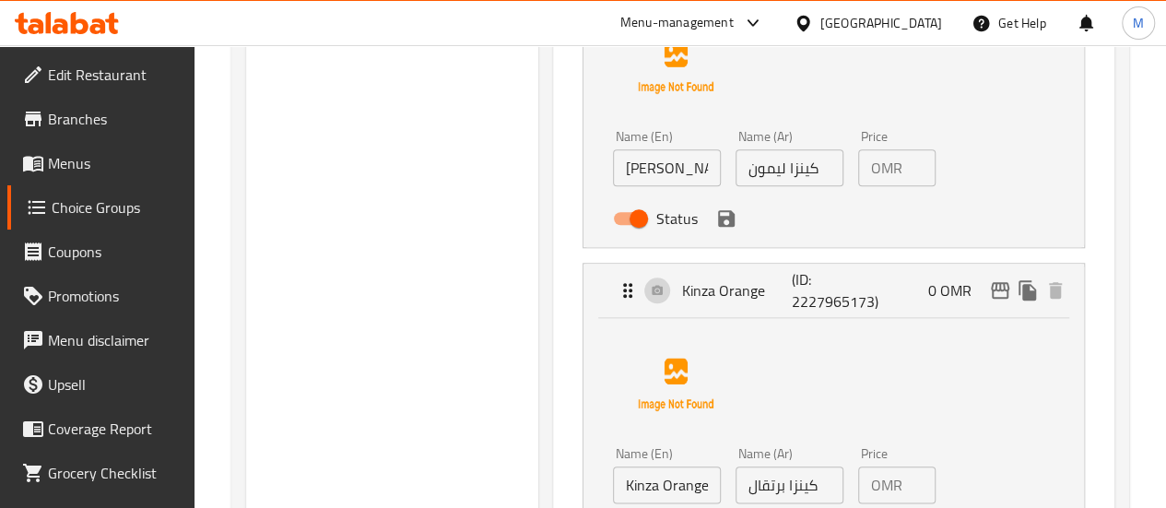
click at [899, 277] on div "Kinza Orange (ID: 2227965173) 0 OMR" at bounding box center [839, 290] width 445 height 53
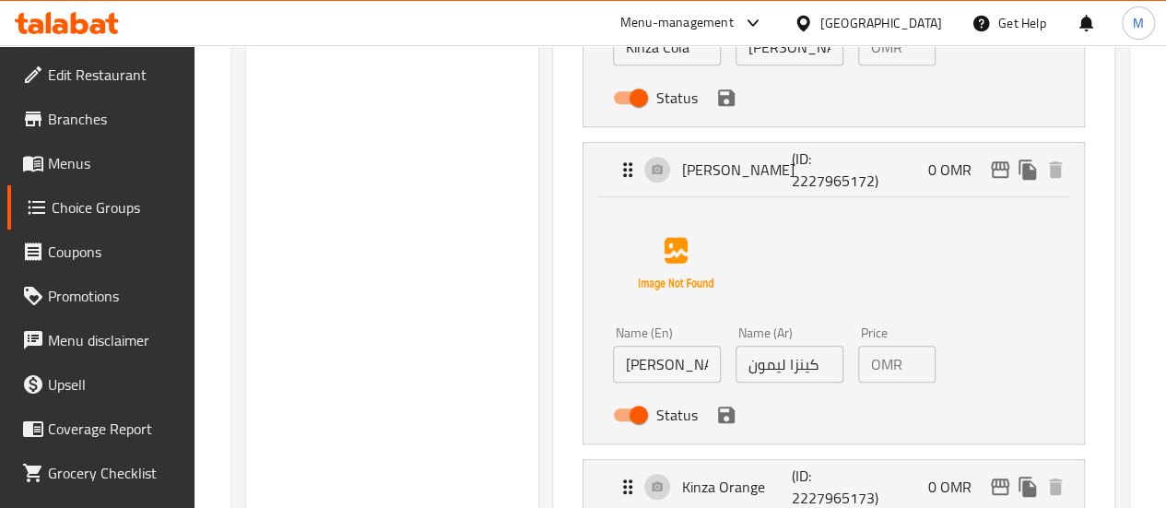
scroll to position [633, 0]
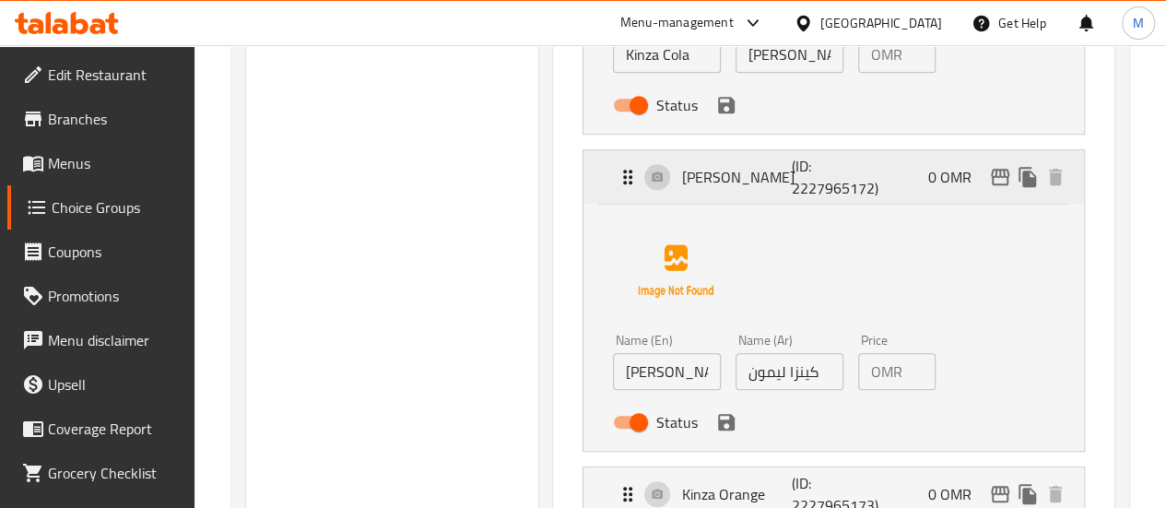
click at [874, 168] on div "Kinza Lemon (ID: 2227965172) 0 OMR" at bounding box center [839, 176] width 445 height 53
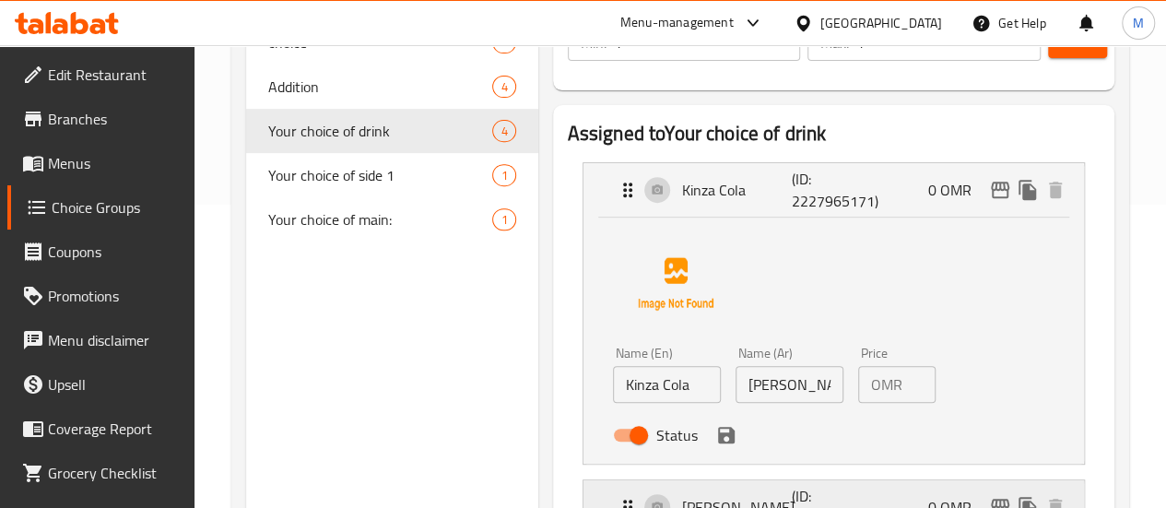
scroll to position [302, 0]
click at [867, 190] on div "Kinza Cola (ID: 2227965171) 0 OMR" at bounding box center [839, 190] width 445 height 53
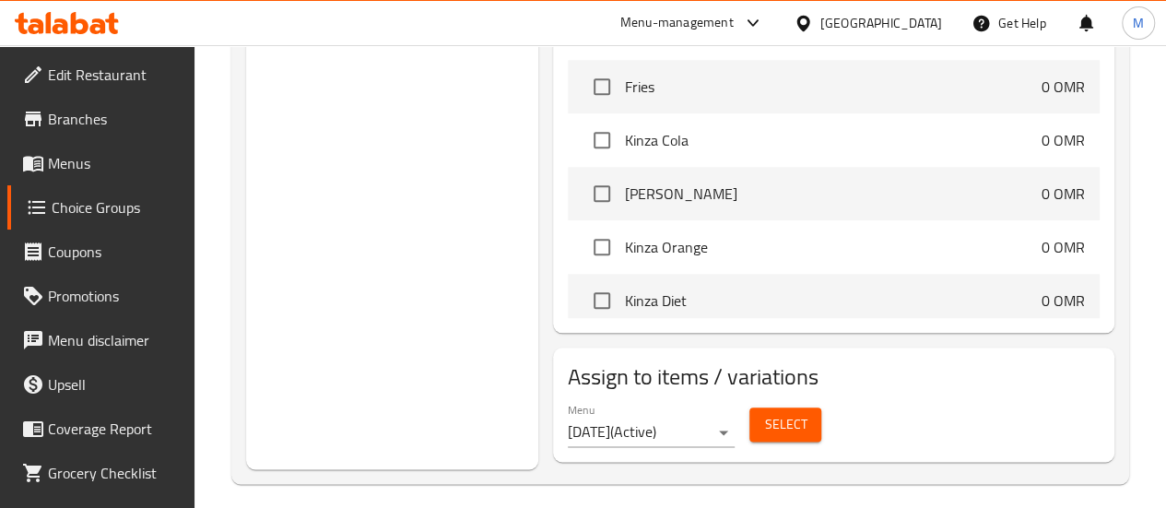
scroll to position [82, 0]
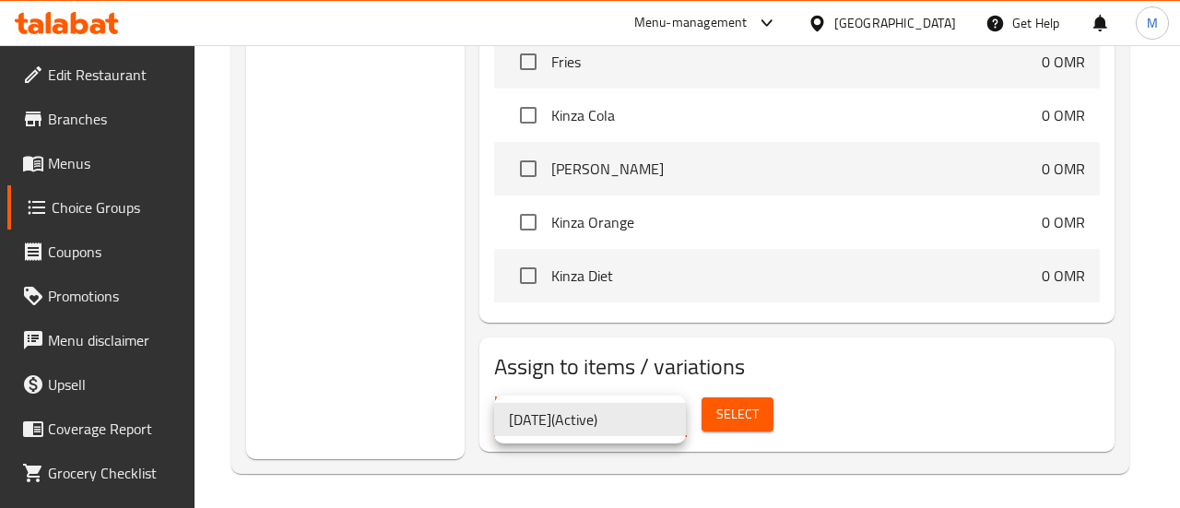
click at [918, 405] on div at bounding box center [590, 254] width 1180 height 508
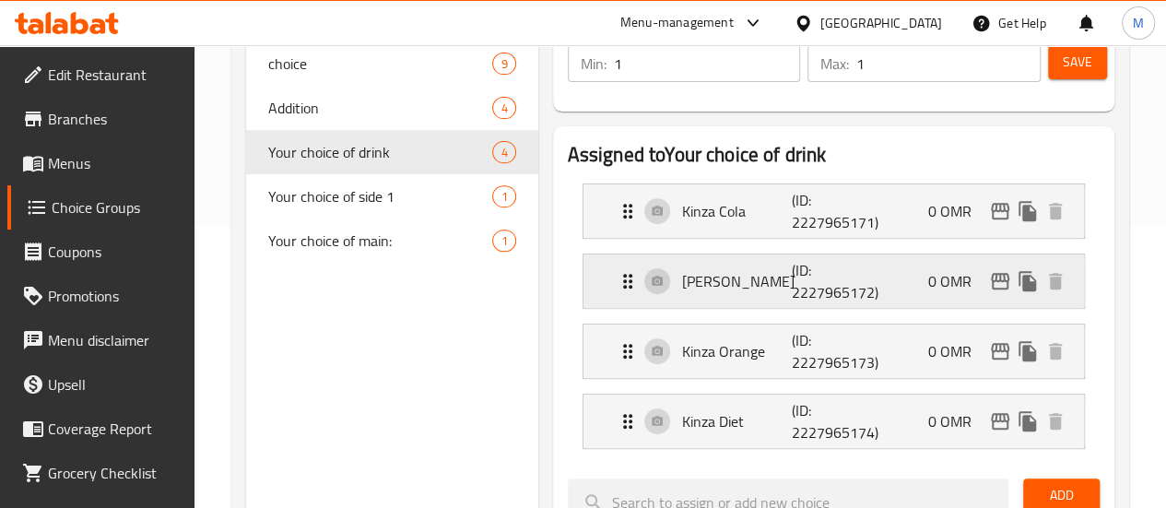
scroll to position [285, 0]
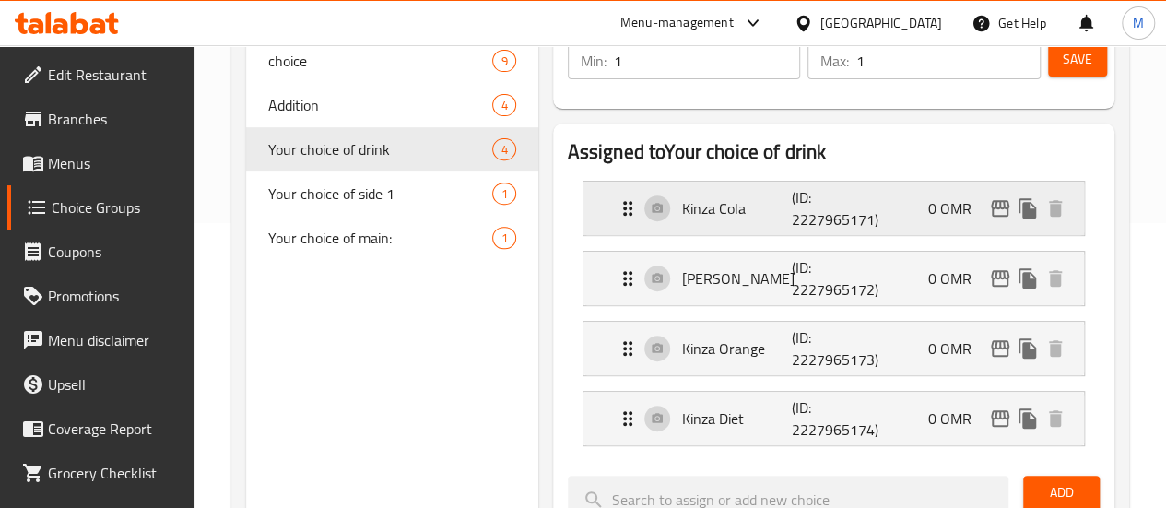
click at [848, 212] on div "Kinza Cola (ID: 2227965171) 0 OMR" at bounding box center [839, 208] width 445 height 53
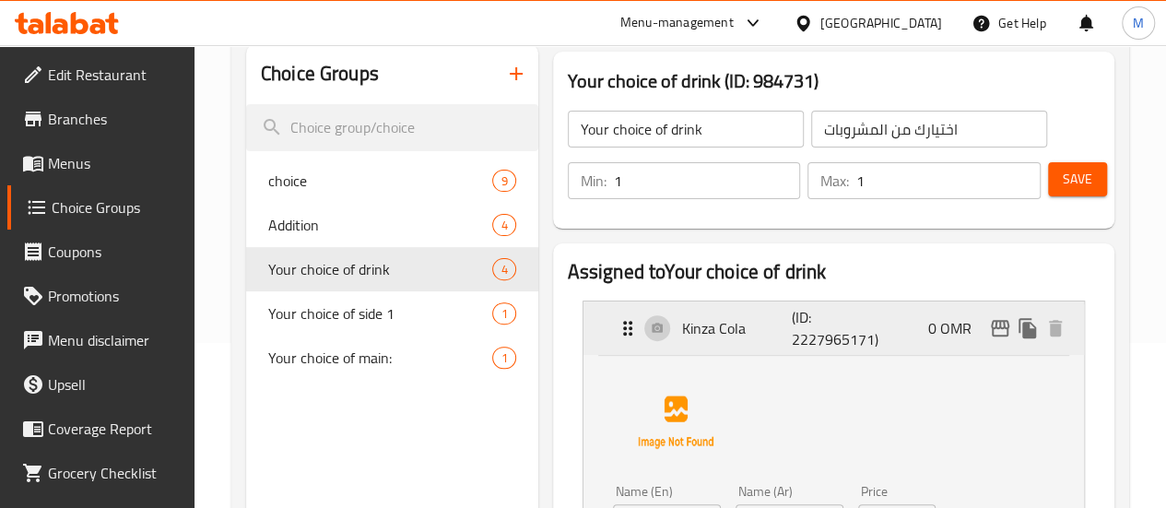
scroll to position [166, 0]
click at [853, 323] on div "Kinza Cola (ID: 2227965171) 0 OMR" at bounding box center [839, 327] width 445 height 53
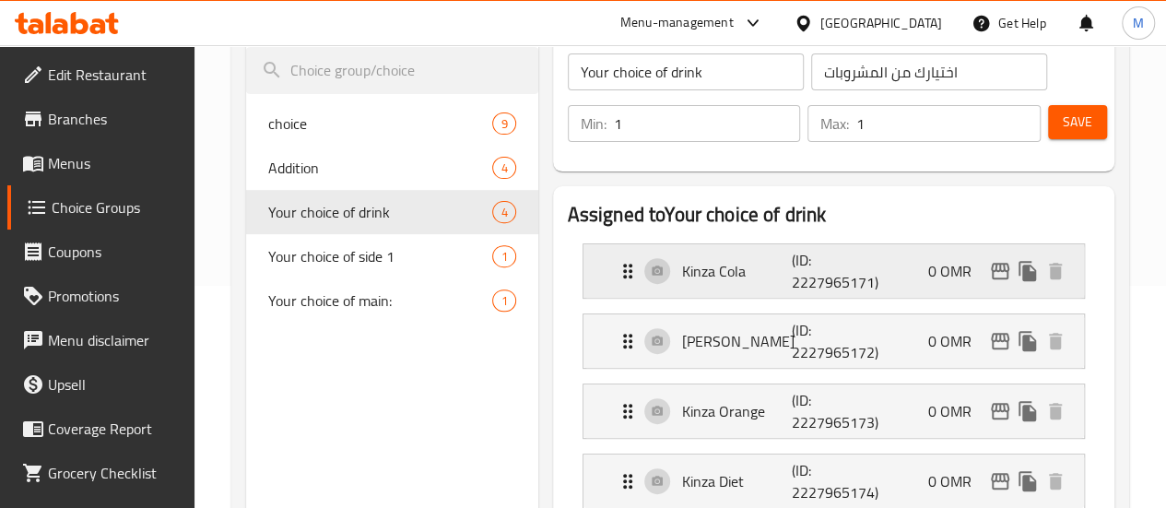
scroll to position [223, 0]
